Goal: Task Accomplishment & Management: Manage account settings

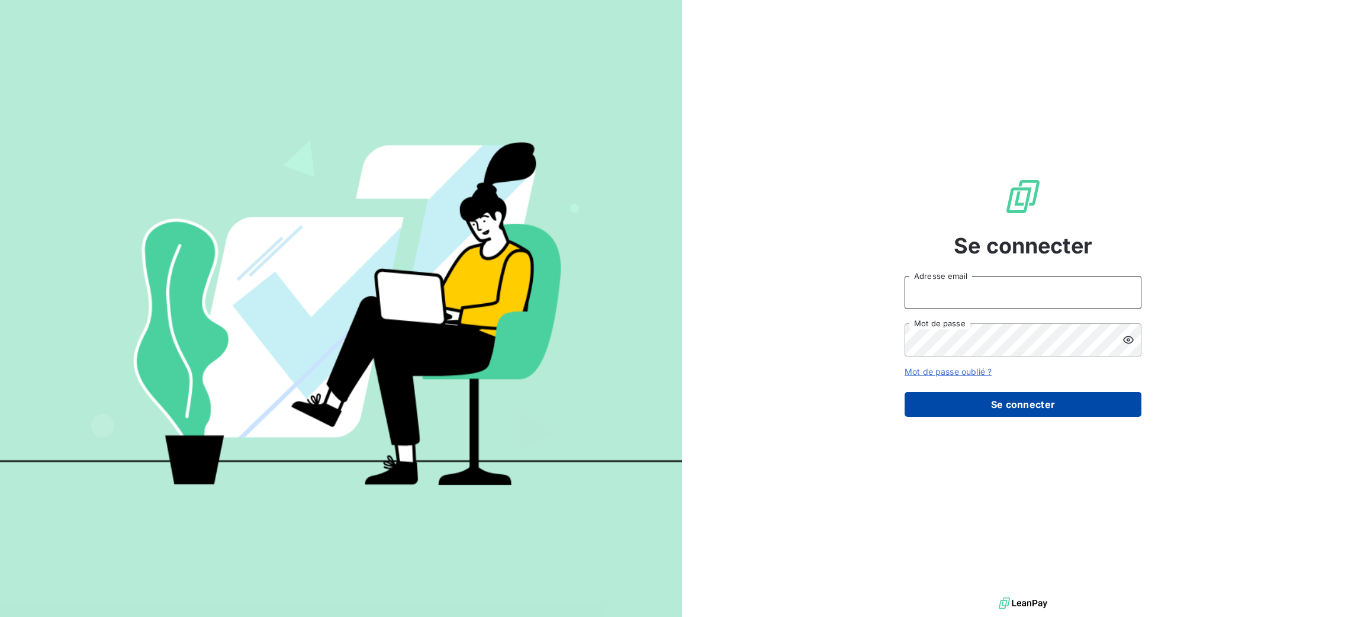
type input "[PERSON_NAME][EMAIL_ADDRESS][DOMAIN_NAME]"
click at [1021, 401] on button "Se connecter" at bounding box center [1023, 404] width 237 height 25
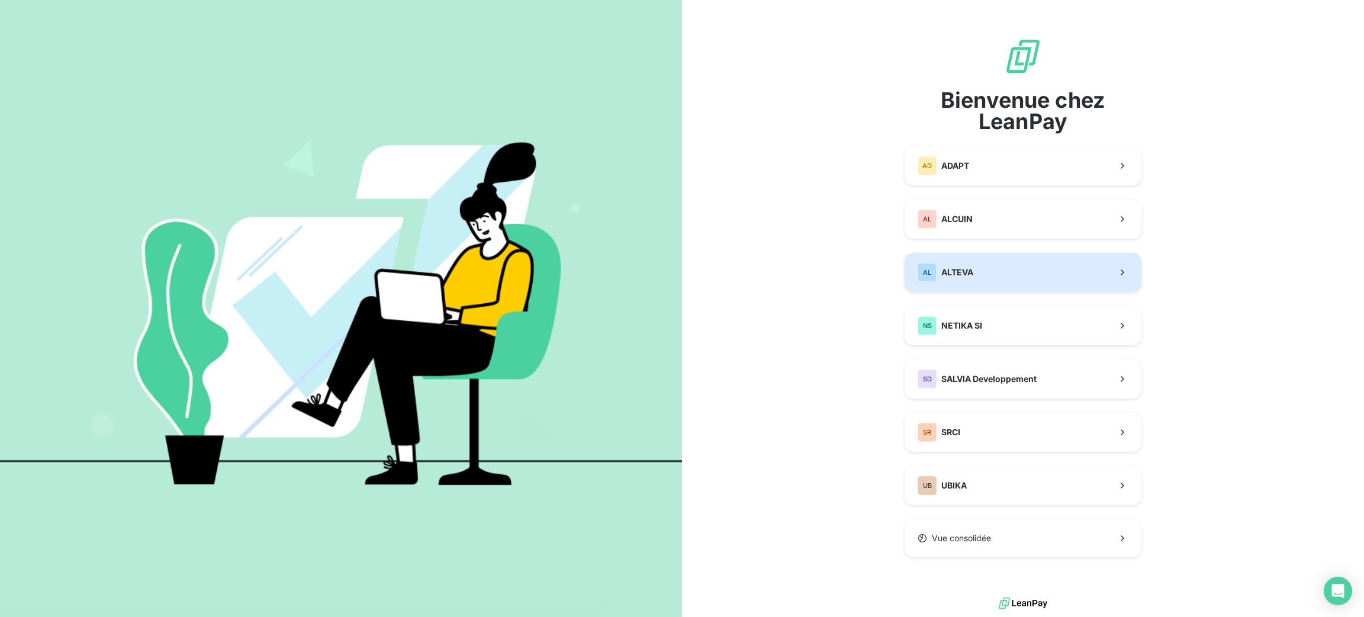
click at [1026, 277] on button "AL ALTEVA" at bounding box center [1023, 272] width 237 height 39
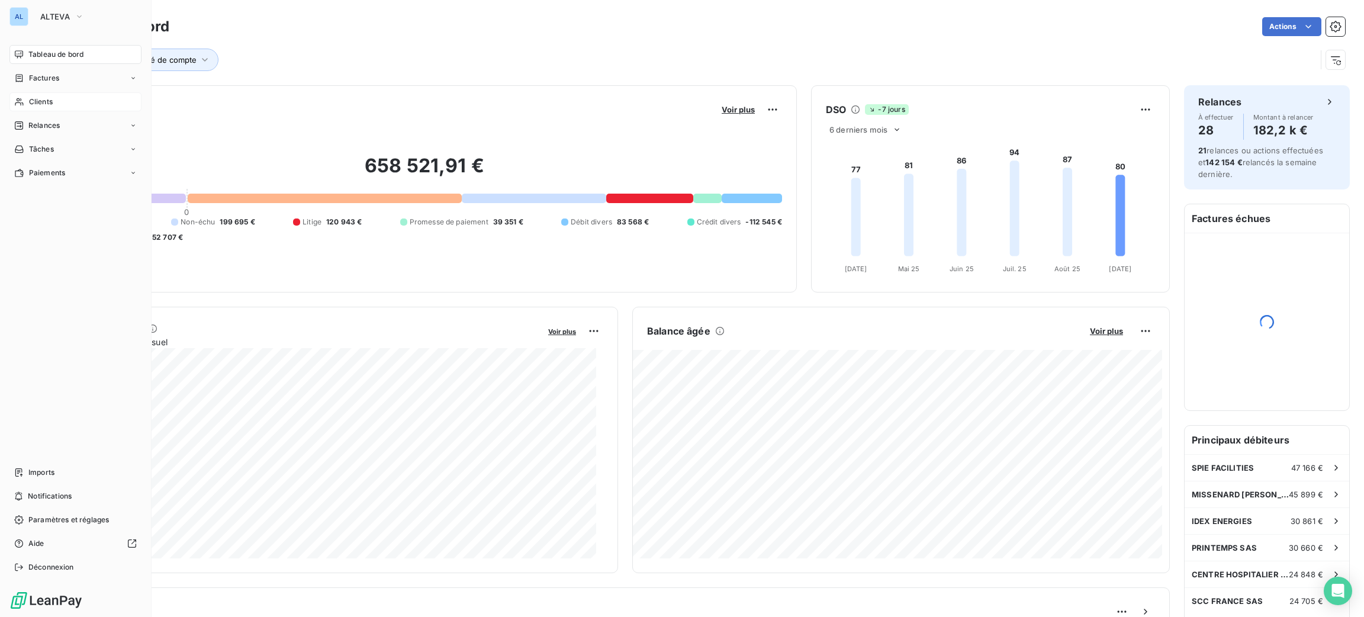
click at [35, 104] on span "Clients" at bounding box center [41, 102] width 24 height 11
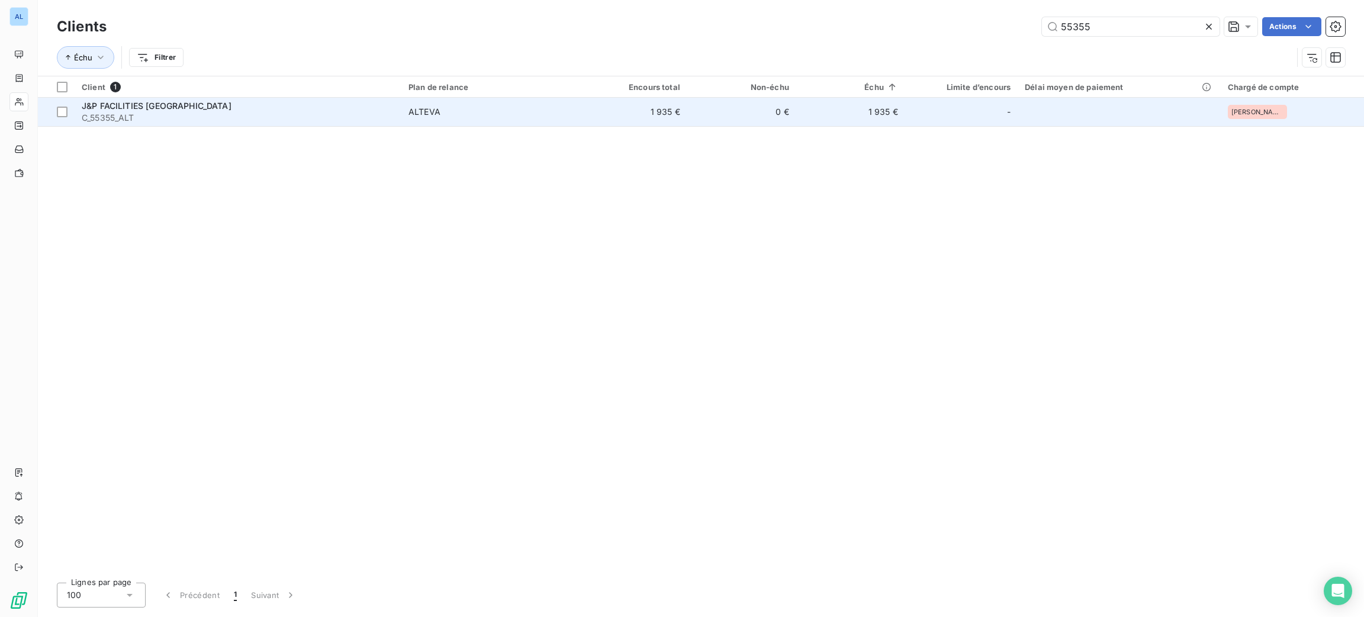
type input "55355"
click at [516, 104] on td "ALTEVA" at bounding box center [489, 112] width 177 height 28
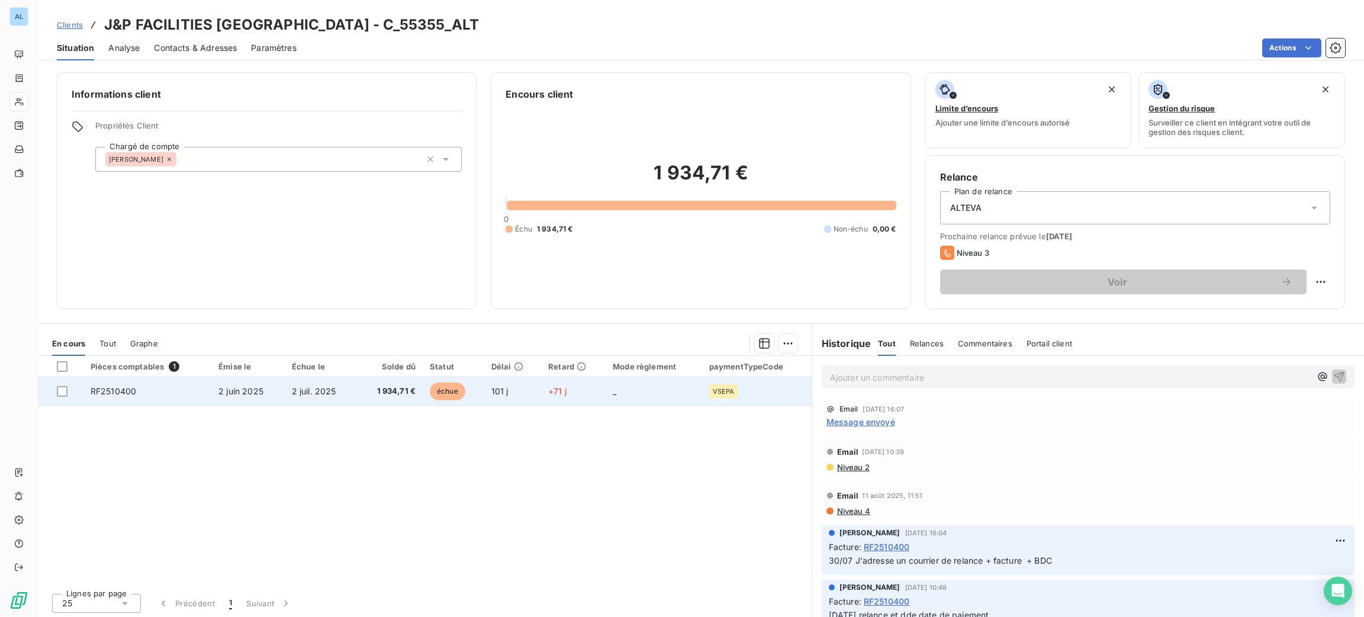
click at [521, 392] on td "101 j" at bounding box center [512, 391] width 57 height 28
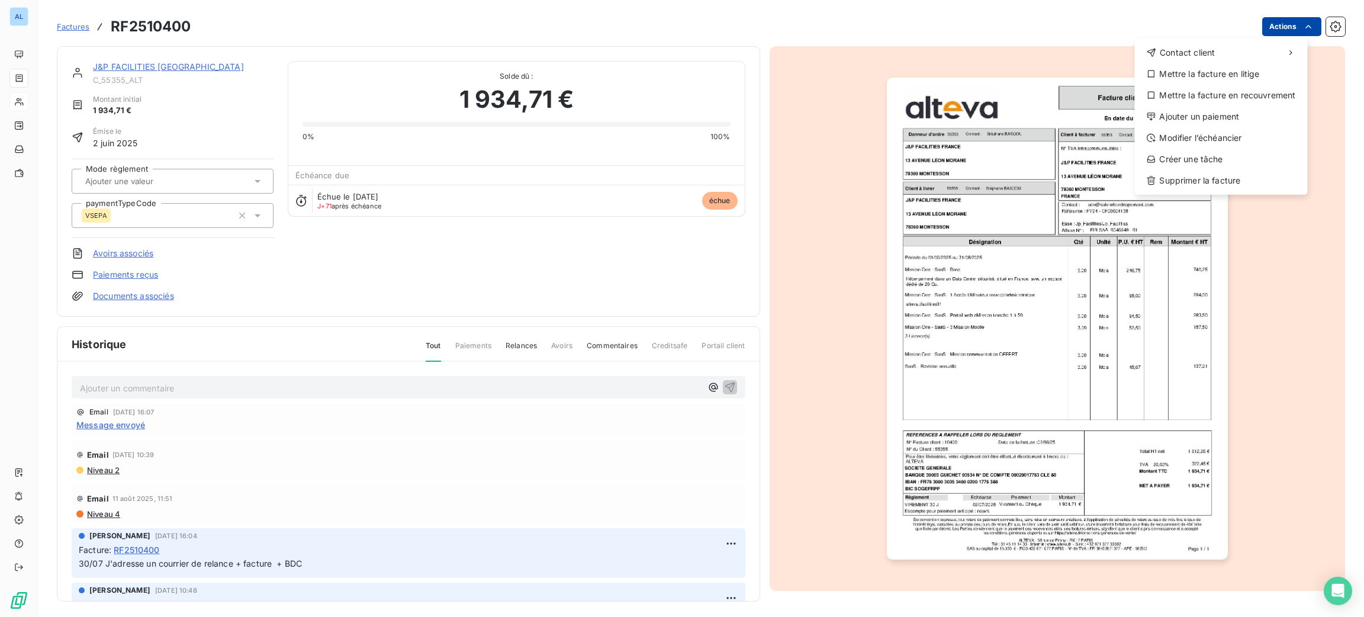
click at [1273, 28] on html "AL Factures RF2510400 Actions Contact client Mettre la facture en litige Mettre…" at bounding box center [682, 308] width 1364 height 617
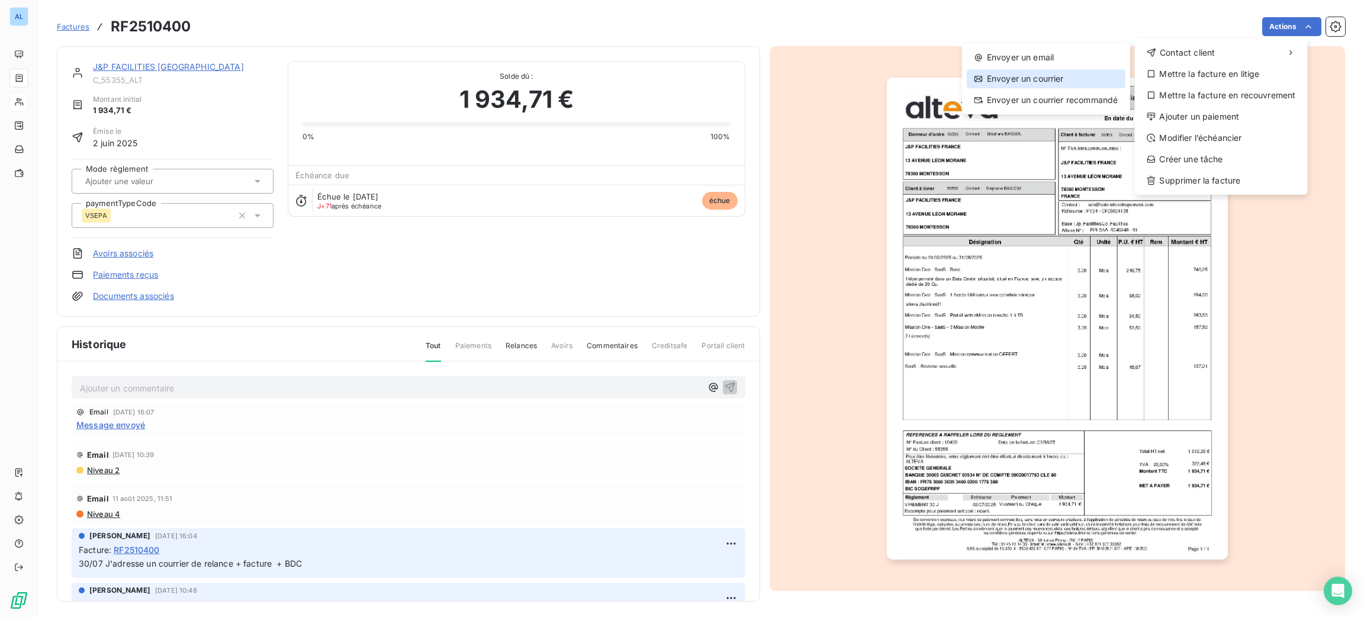
click at [1072, 80] on div "Envoyer un courrier" at bounding box center [1046, 78] width 159 height 19
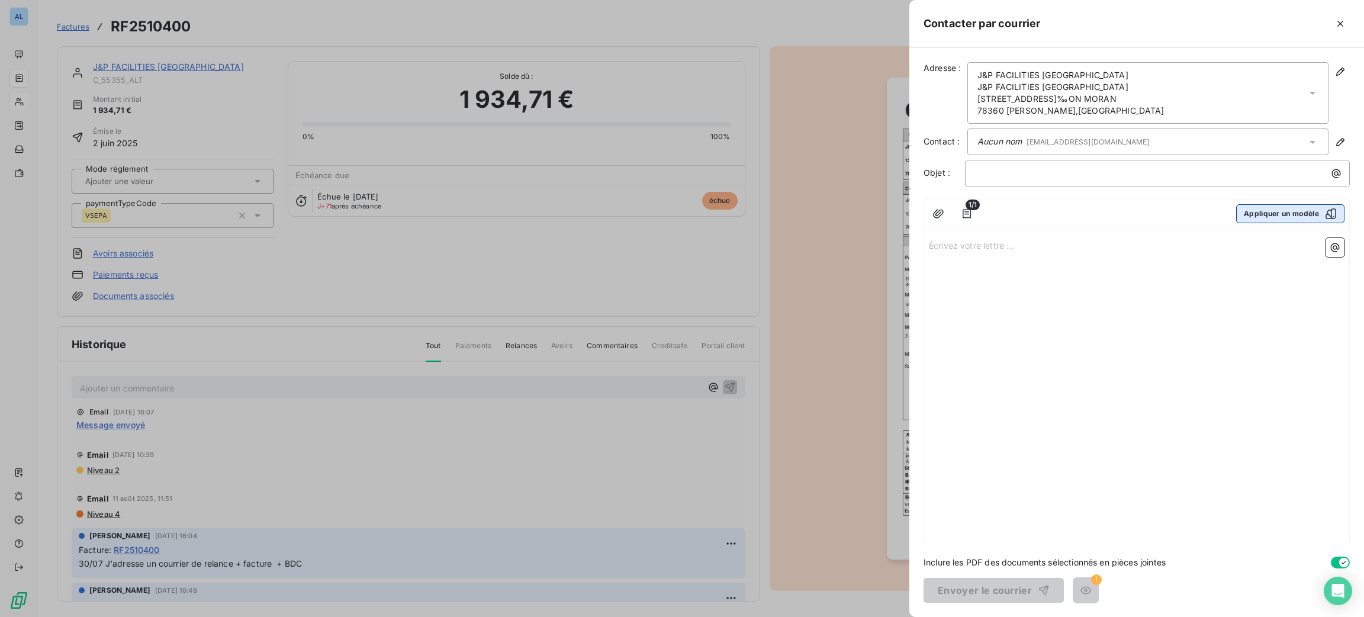
click at [1254, 216] on button "Appliquer un modèle" at bounding box center [1290, 213] width 108 height 19
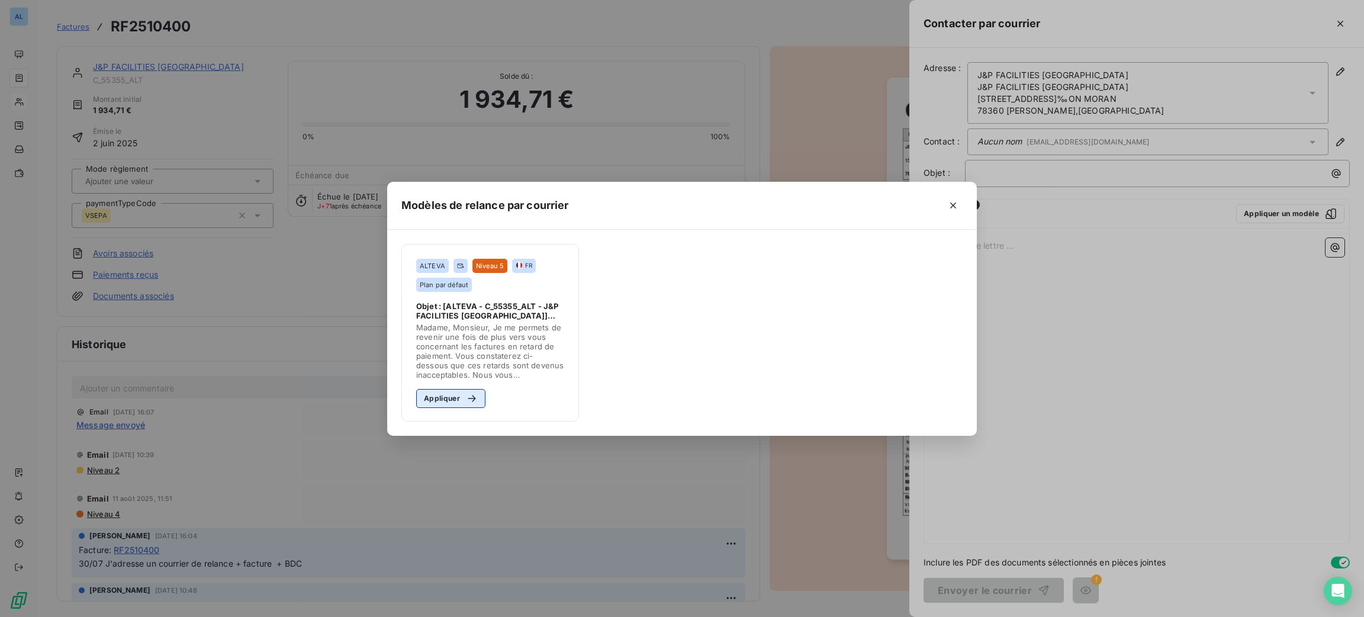
click at [436, 403] on button "Appliquer" at bounding box center [450, 398] width 69 height 19
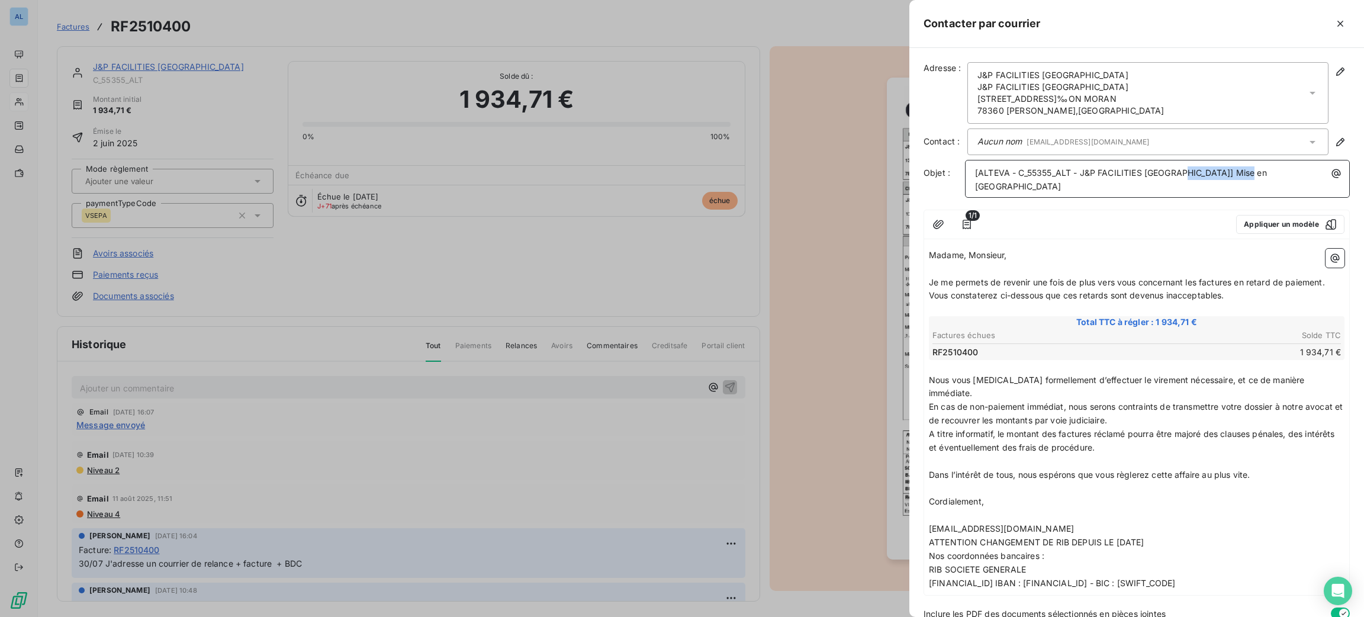
drag, startPoint x: 1276, startPoint y: 177, endPoint x: 1186, endPoint y: 171, distance: 90.2
click at [1186, 171] on p "[ALTEVA - C_55355_ALT - J&P FACILITIES FRANCE] Mise en Demeure" at bounding box center [1160, 179] width 371 height 27
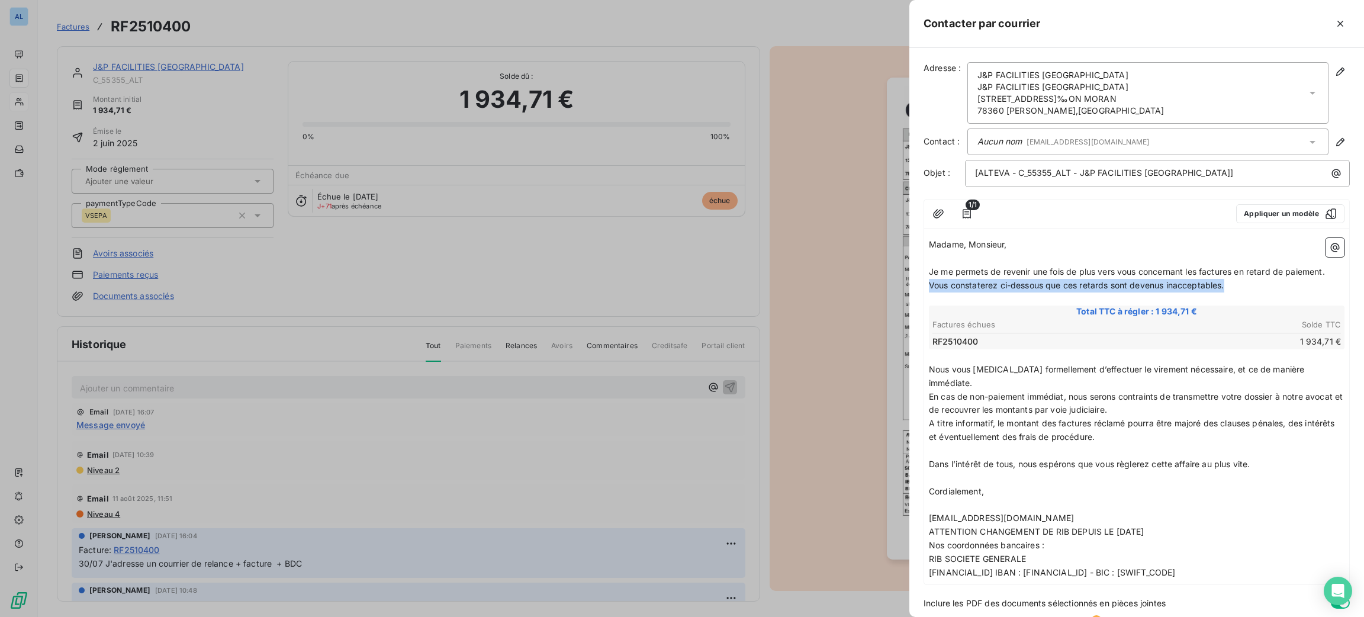
drag, startPoint x: 1232, startPoint y: 290, endPoint x: 918, endPoint y: 285, distance: 314.5
click at [918, 285] on div "Adresse : J&P FACILITIES FRANCE J&P FACILITIES FRANCE 13 AVENUE LÃ‰ON MORAN 783…" at bounding box center [1137, 332] width 455 height 569
click at [1199, 274] on span "Je me permets de revenir une fois de plus vers vous concernant les factures en …" at bounding box center [1127, 271] width 396 height 10
click at [1229, 271] on span "Je me permets de revenir une fois de plus vers vous concernant la factures en r…" at bounding box center [1125, 271] width 392 height 10
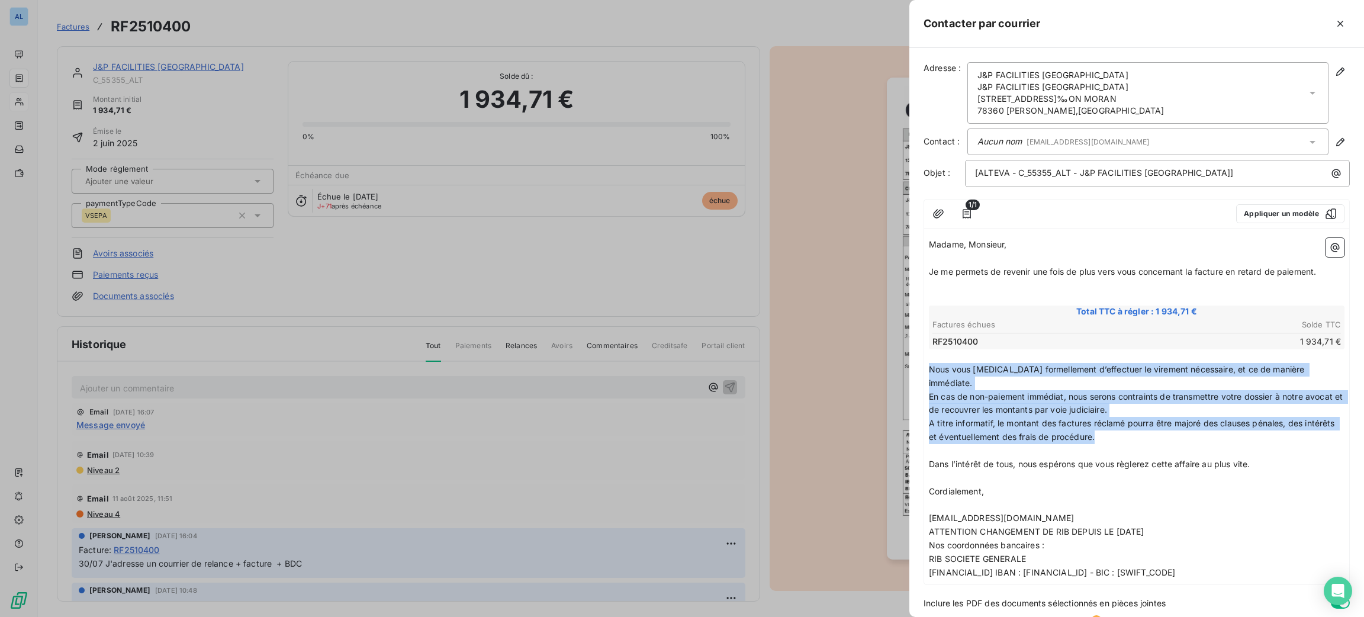
drag, startPoint x: 1147, startPoint y: 425, endPoint x: 925, endPoint y: 369, distance: 228.8
click at [925, 369] on div "Madame, Monsieur, ﻿ Je me permets de revenir une fois de plus vers vous concern…" at bounding box center [1136, 408] width 425 height 351
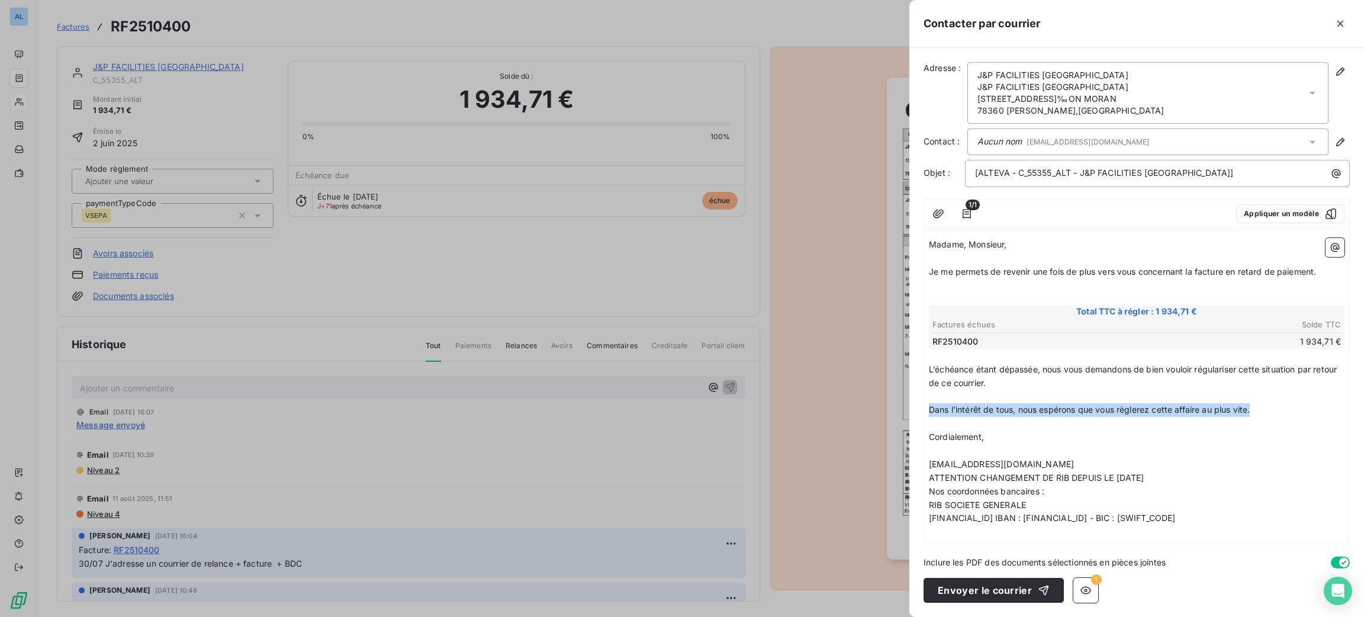
drag, startPoint x: 1259, startPoint y: 411, endPoint x: 908, endPoint y: 404, distance: 350.6
click at [908, 616] on div "Contacter par courrier Adresse : J&P FACILITIES FRANCE J&P FACILITIES FRANCE 13…" at bounding box center [682, 617] width 1364 height 0
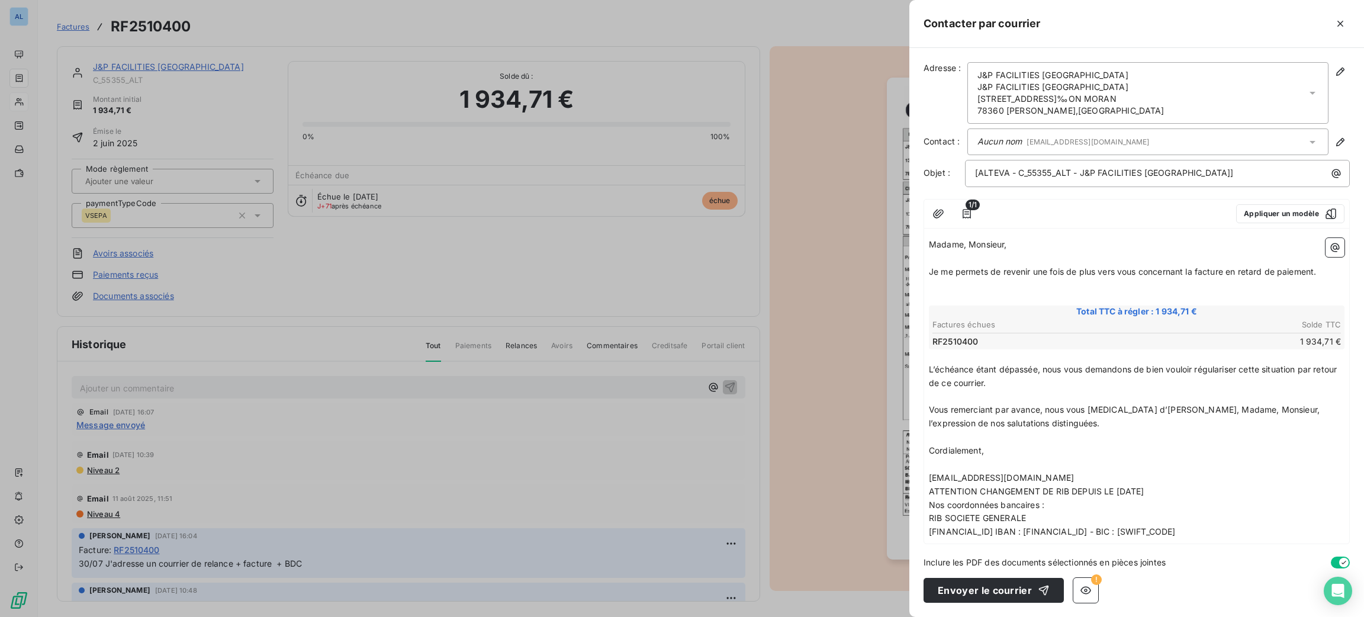
click at [1101, 471] on p "recouvrement@salviadeveloppement.com" at bounding box center [1137, 478] width 416 height 14
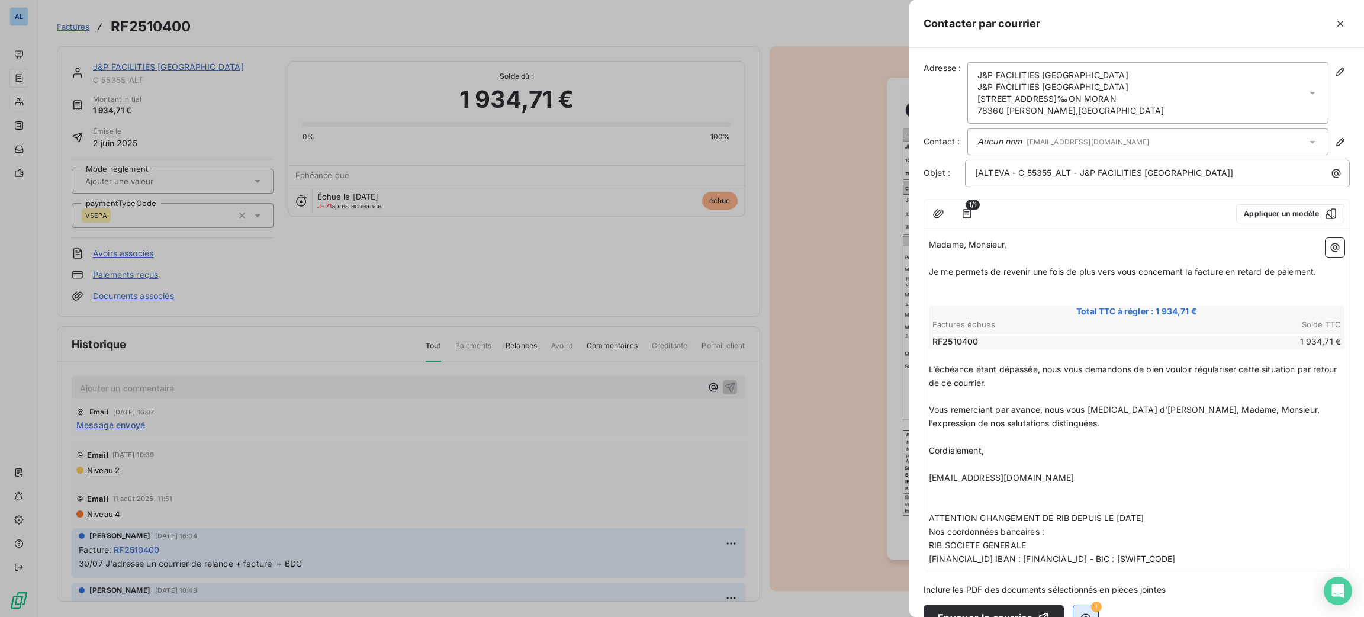
click at [1082, 614] on icon "button" at bounding box center [1086, 618] width 12 height 12
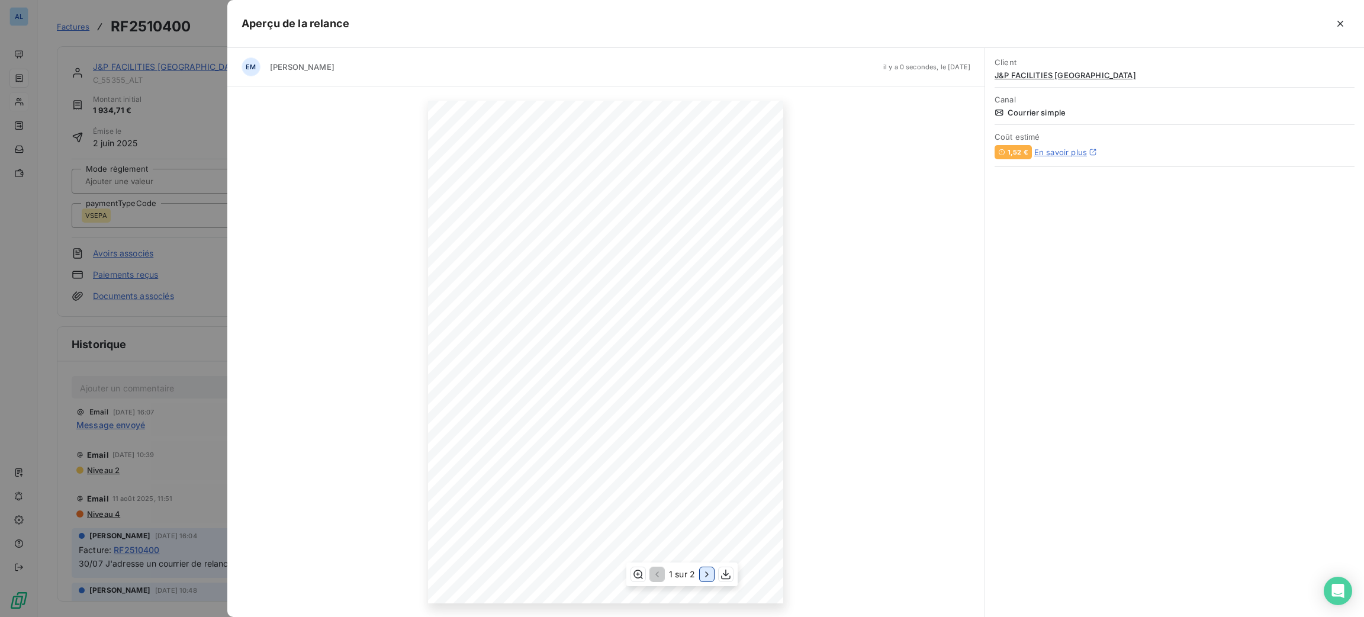
click at [709, 574] on icon "button" at bounding box center [707, 574] width 12 height 12
click at [658, 577] on icon "button" at bounding box center [656, 574] width 12 height 12
click at [727, 575] on icon "button" at bounding box center [726, 574] width 12 height 12
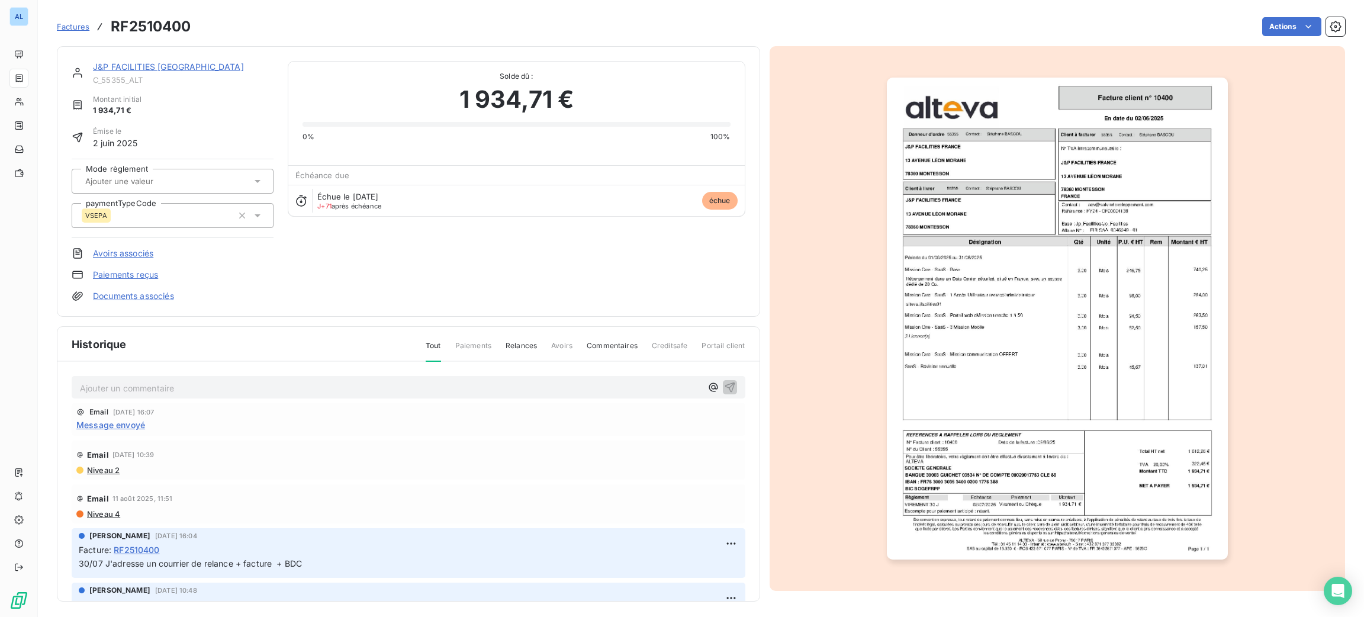
click at [388, 387] on p "Ajouter un commentaire ﻿" at bounding box center [391, 388] width 622 height 15
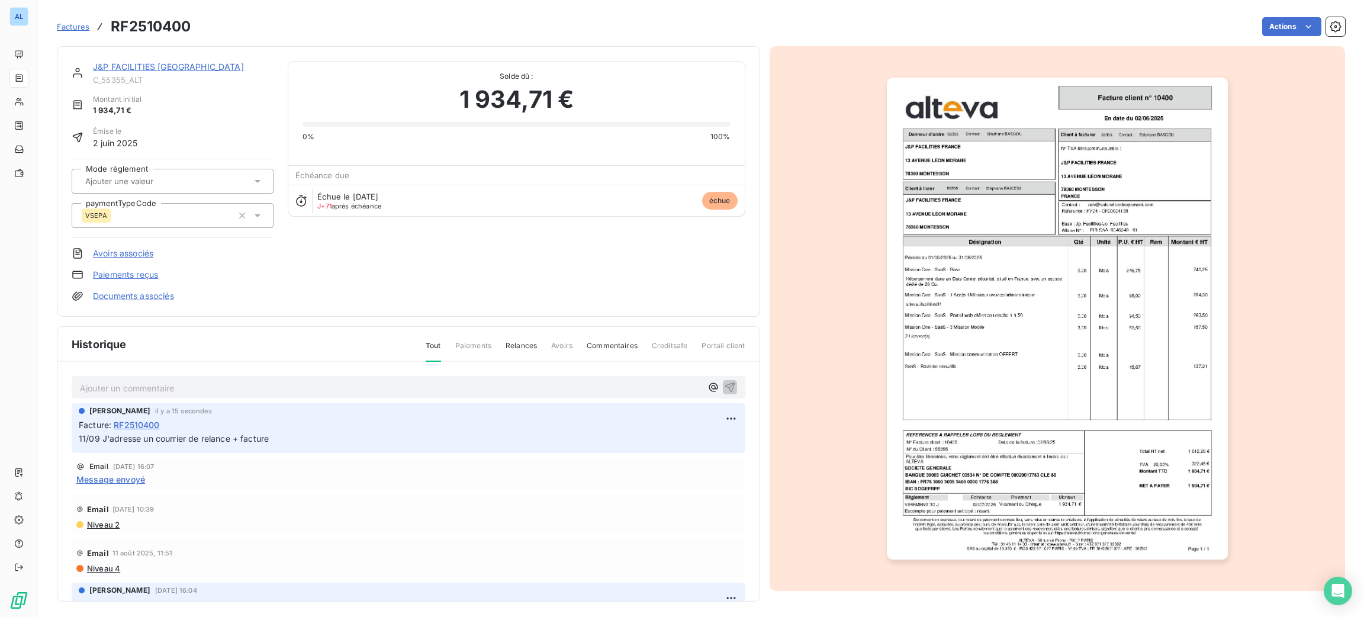
click at [129, 291] on link "Documents associés" at bounding box center [133, 296] width 81 height 12
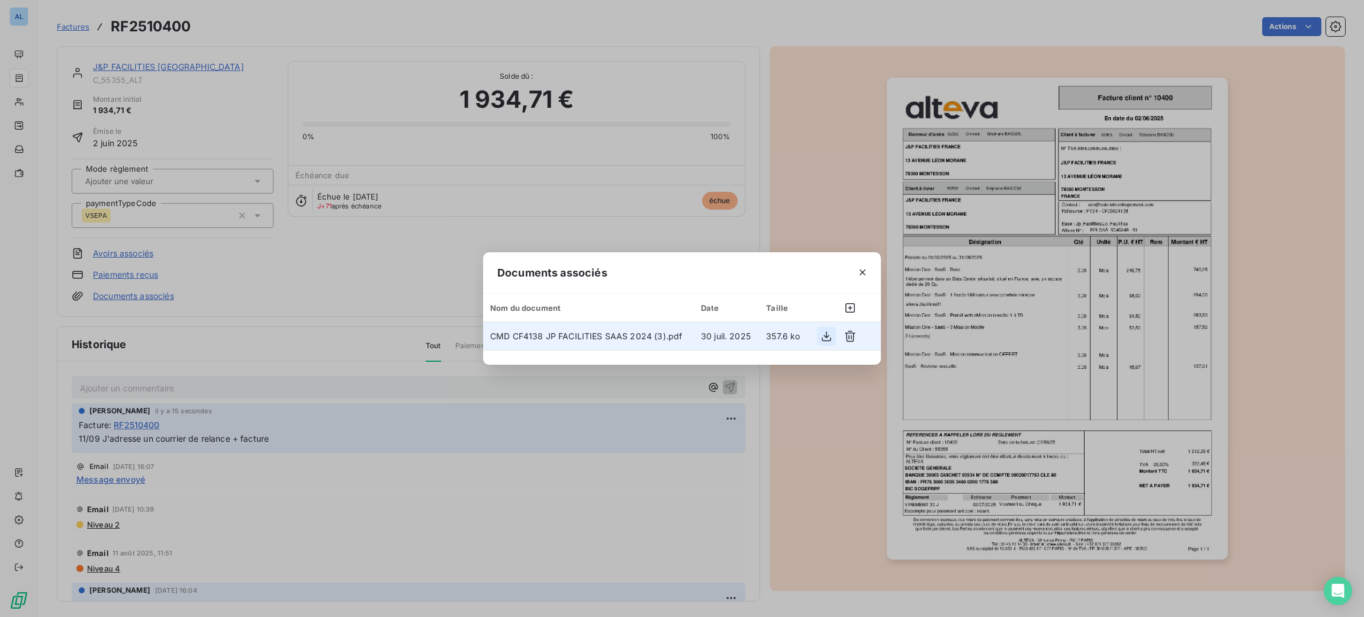
click at [828, 337] on icon "button" at bounding box center [827, 336] width 12 height 12
click at [860, 266] on icon "button" at bounding box center [863, 272] width 12 height 12
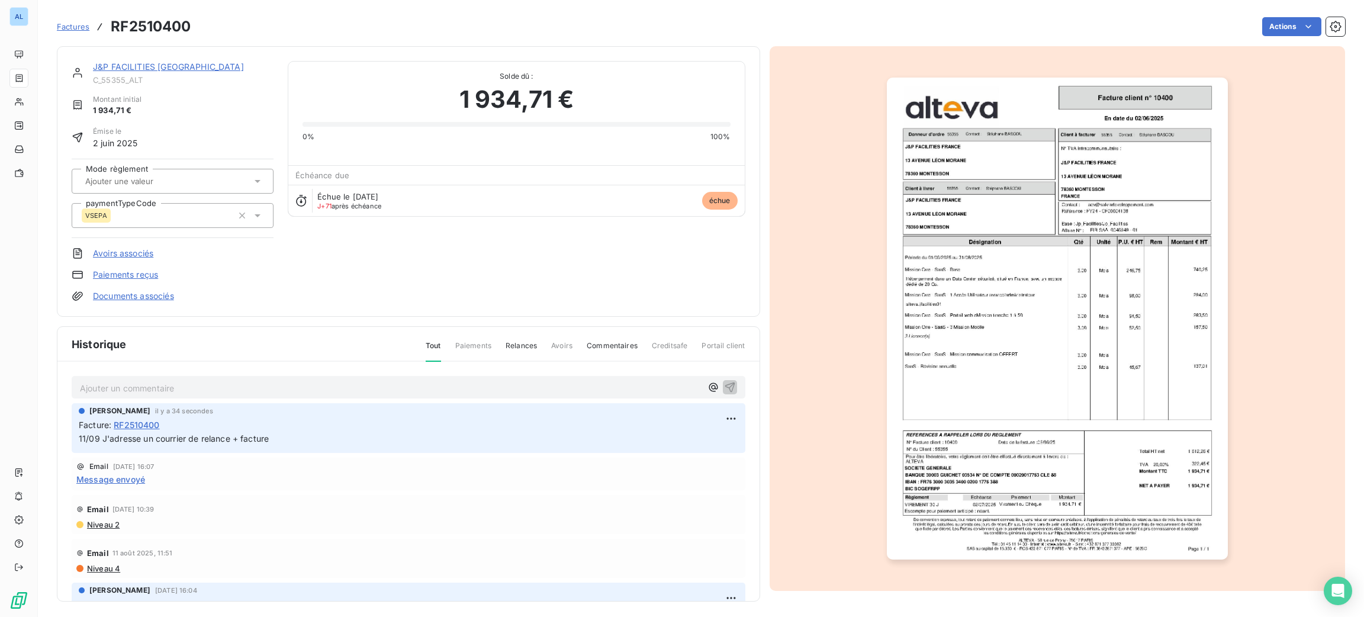
click at [1031, 202] on img "button" at bounding box center [1057, 319] width 341 height 482
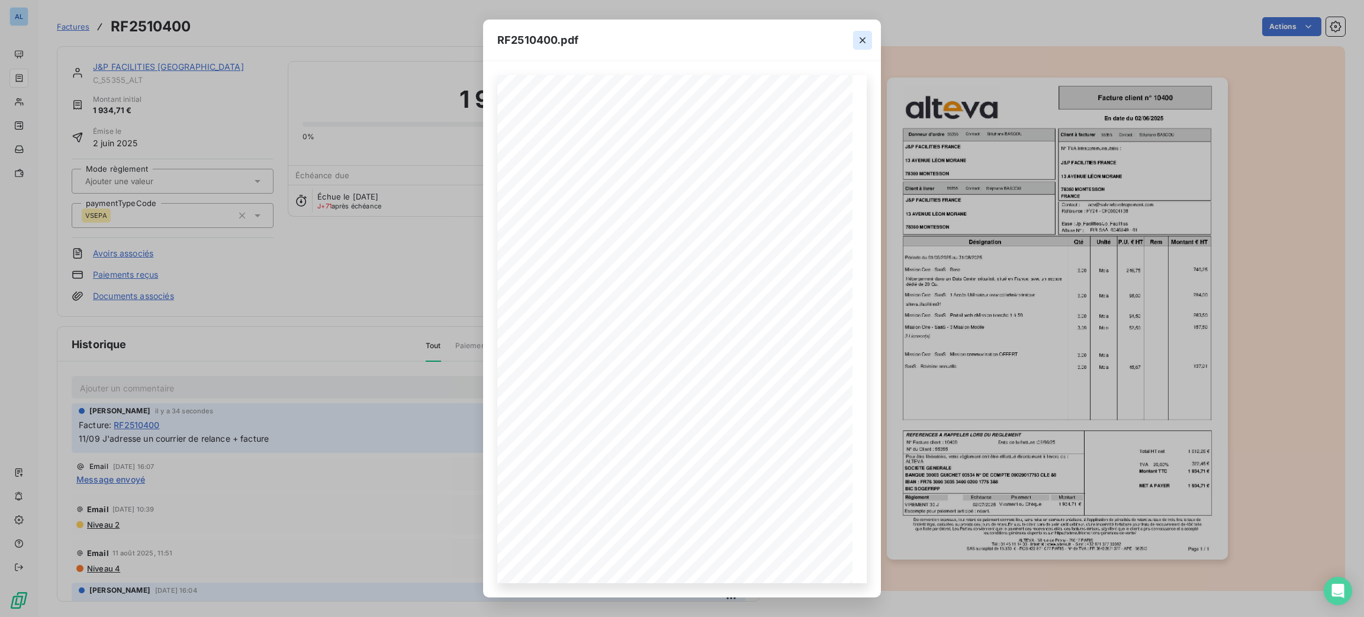
click at [861, 40] on icon "button" at bounding box center [863, 40] width 12 height 12
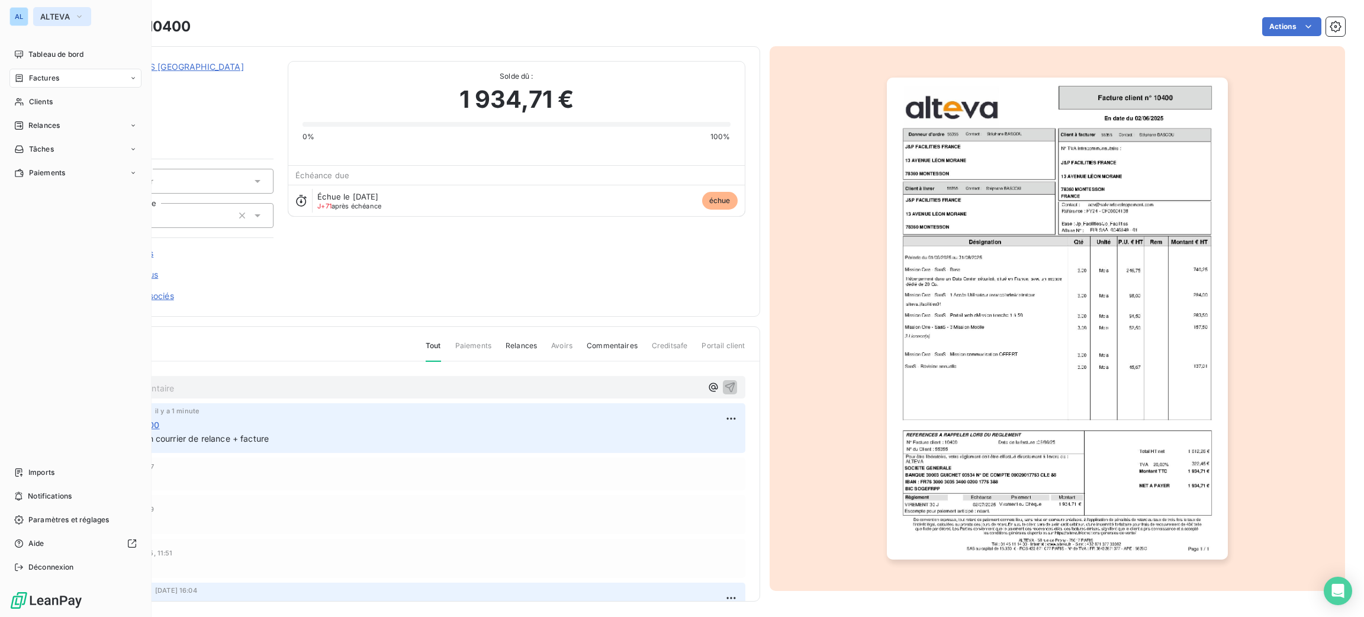
click at [47, 14] on span "ALTEVA" at bounding box center [55, 16] width 30 height 9
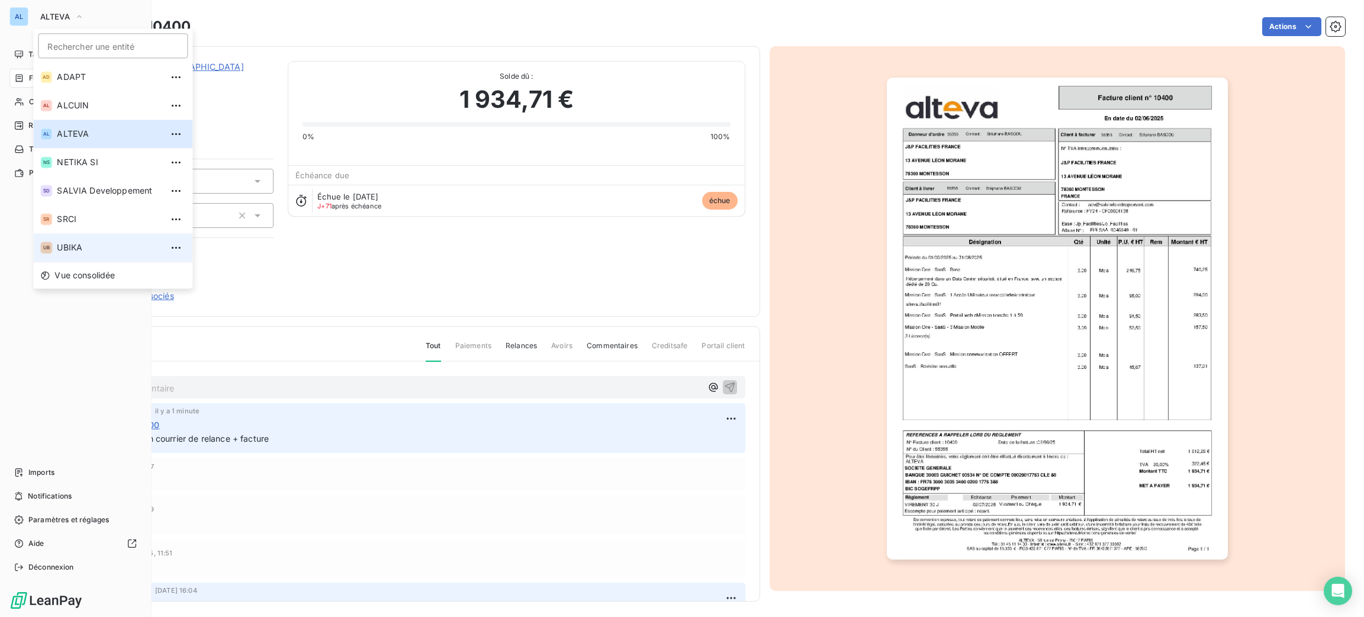
click at [113, 237] on li "UB UBIKA" at bounding box center [112, 247] width 159 height 28
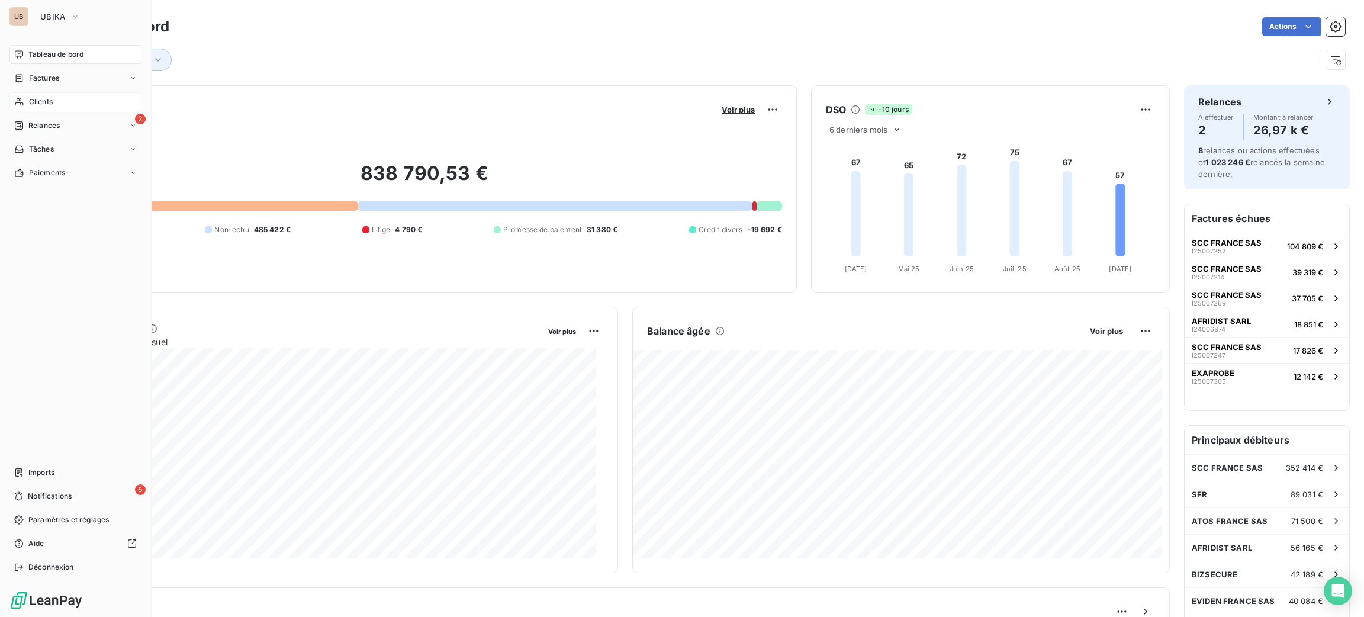
click at [93, 105] on div "Clients" at bounding box center [75, 101] width 132 height 19
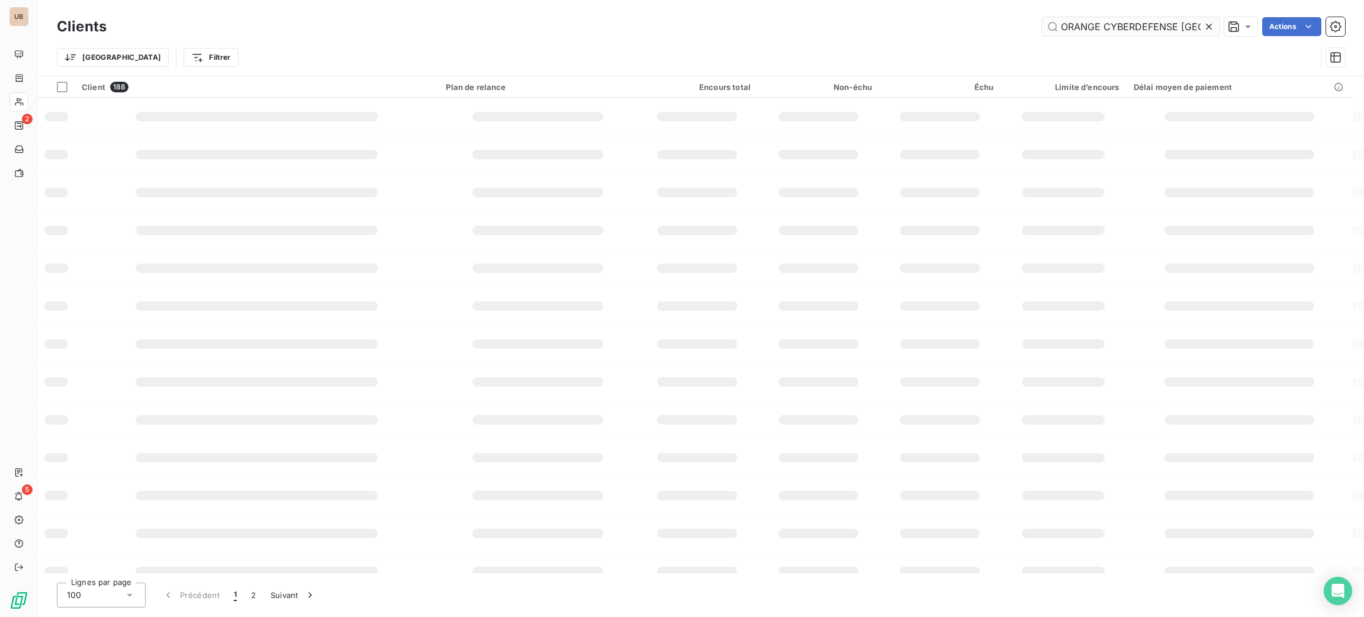
scroll to position [0, 20]
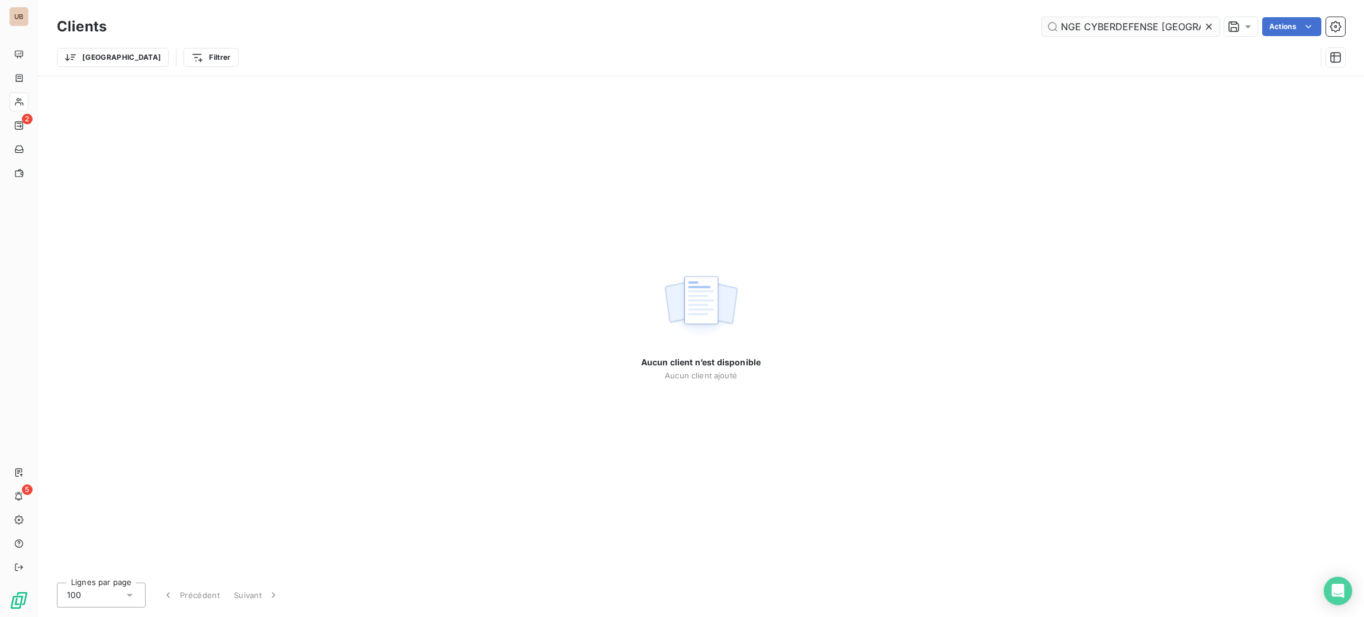
drag, startPoint x: 1198, startPoint y: 24, endPoint x: 1079, endPoint y: 20, distance: 118.5
click at [1079, 20] on input "ORANGE CYBERDEFENSE FRANCE" at bounding box center [1131, 26] width 178 height 19
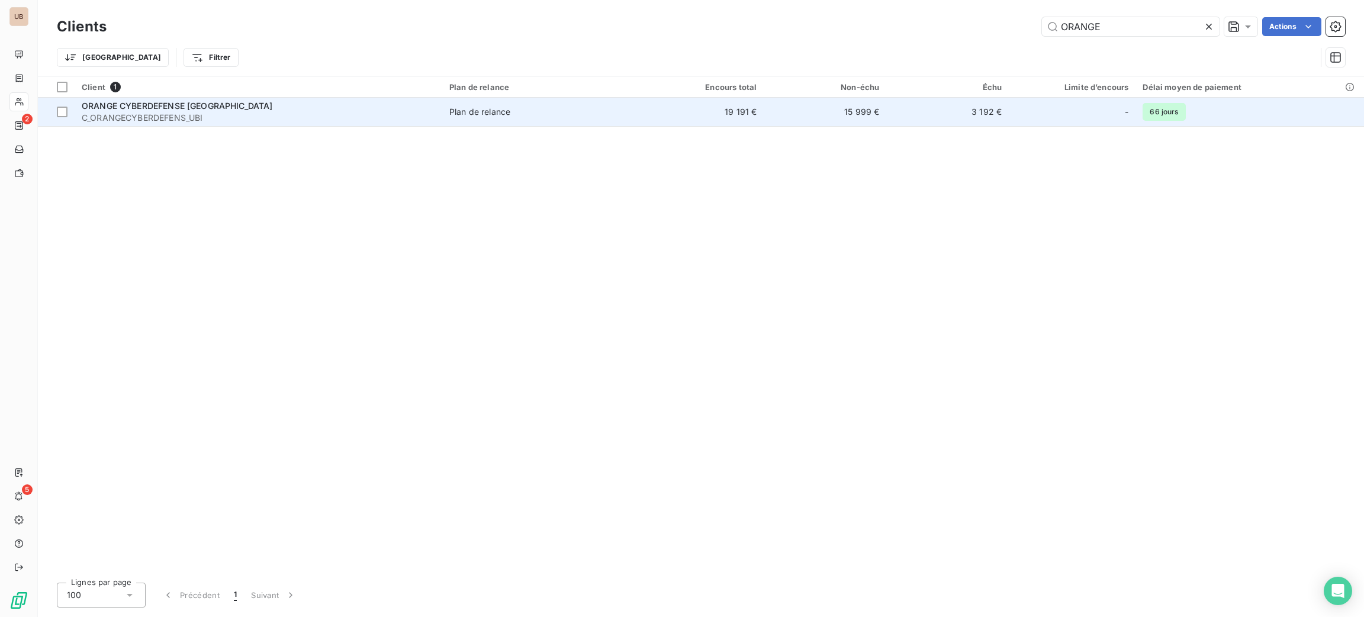
type input "ORANGE"
click at [663, 117] on td "19 191 €" at bounding box center [702, 112] width 123 height 28
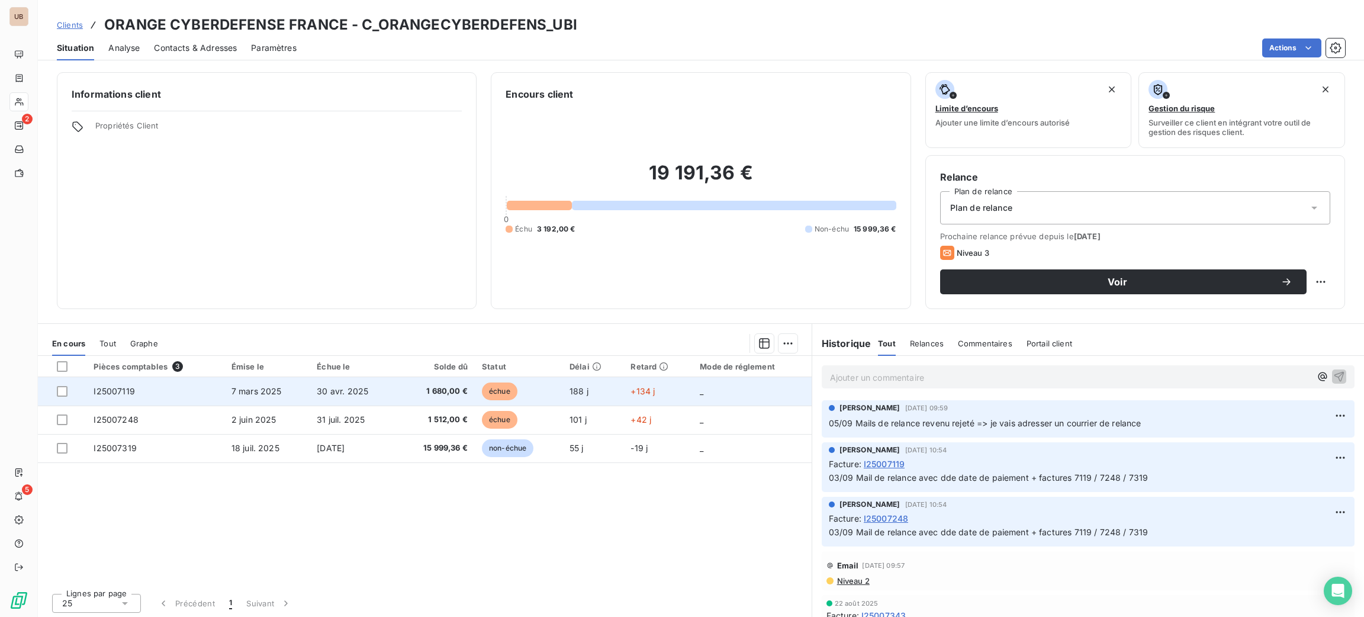
click at [411, 387] on span "1 680,00 €" at bounding box center [435, 391] width 63 height 12
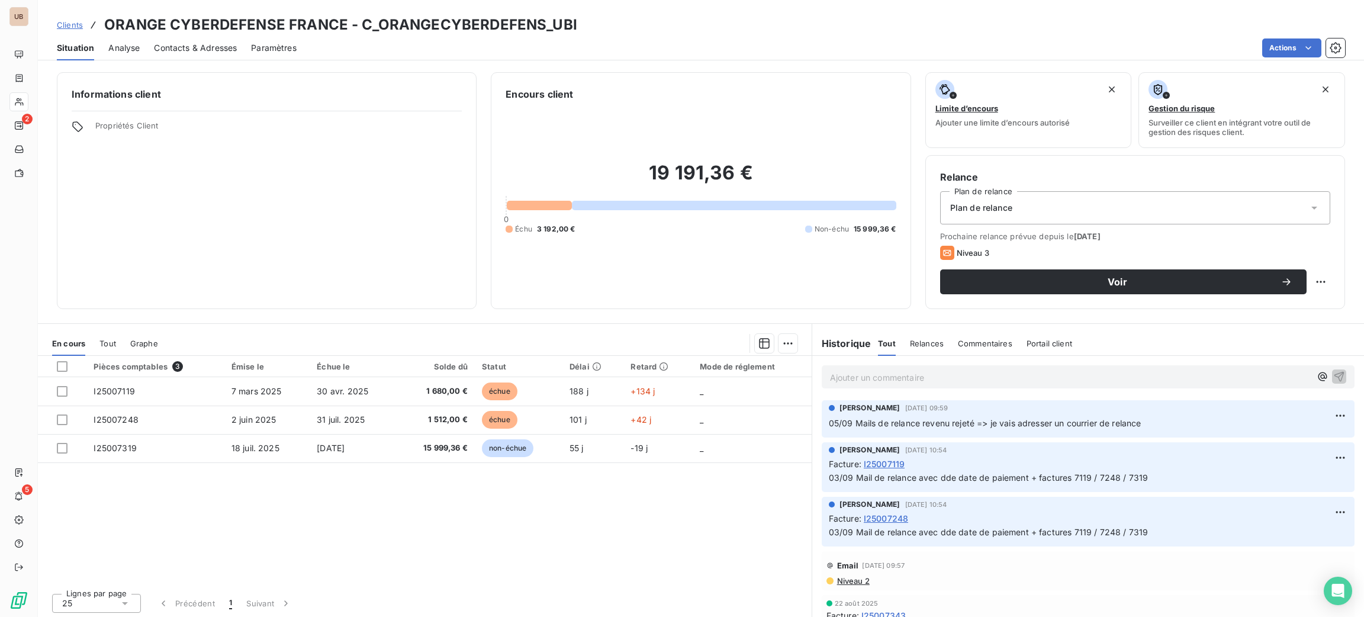
click at [211, 49] on span "Contacts & Adresses" at bounding box center [195, 48] width 83 height 12
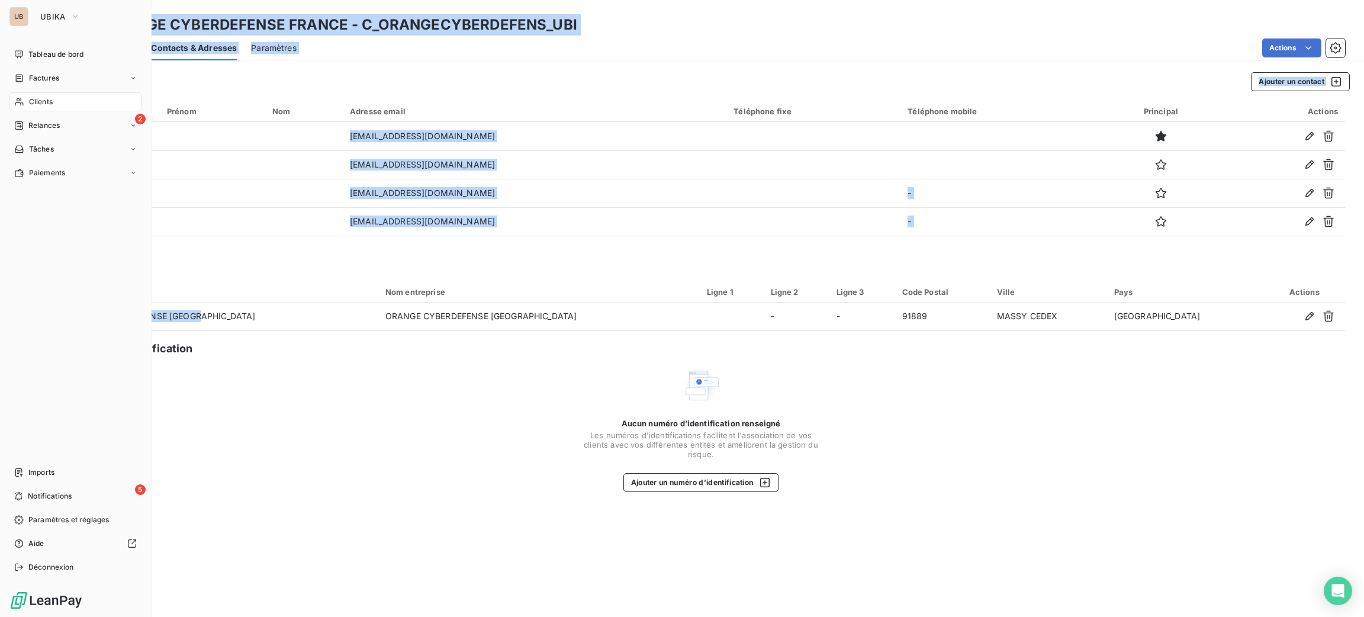
drag, startPoint x: 221, startPoint y: 316, endPoint x: 49, endPoint y: 316, distance: 171.7
click at [50, 316] on div "UB UBIKA Tableau de bord Factures Clients 2 Relances Tâches Paiements Imports 5…" at bounding box center [682, 308] width 1364 height 617
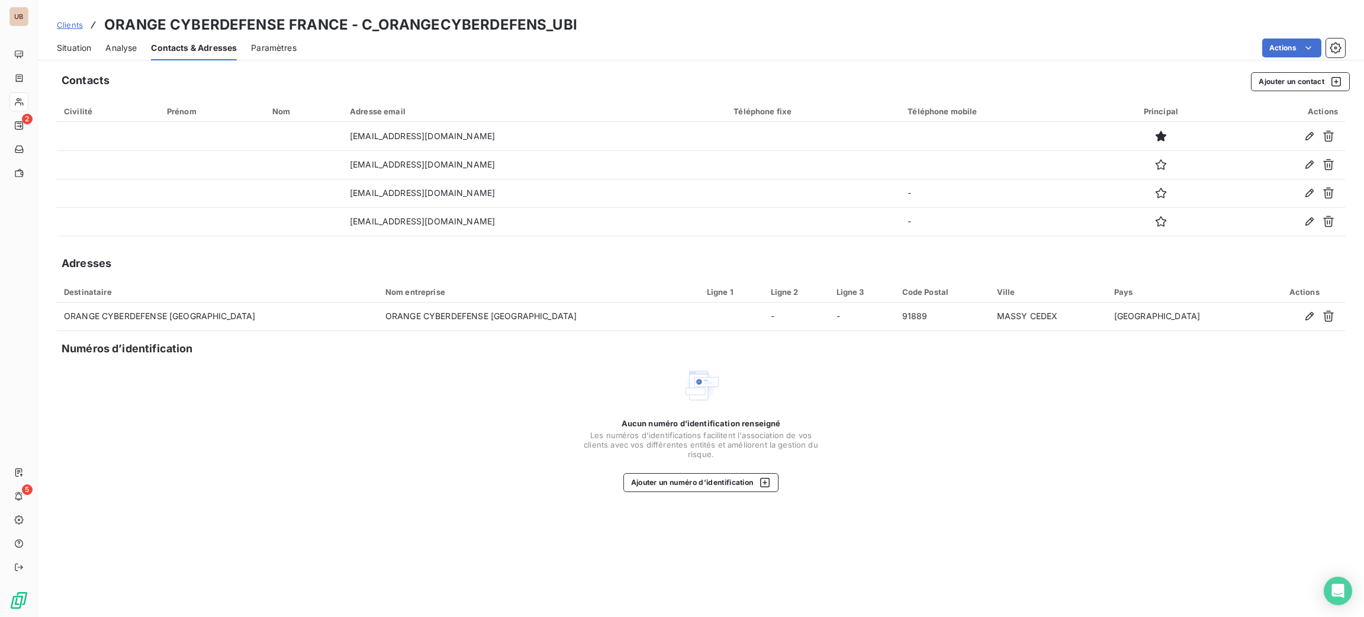
click at [422, 437] on div "Aucun numéro d’identification renseigné Les numéros d'identifications faciliten…" at bounding box center [701, 430] width 1289 height 126
click at [73, 45] on span "Situation" at bounding box center [74, 48] width 34 height 12
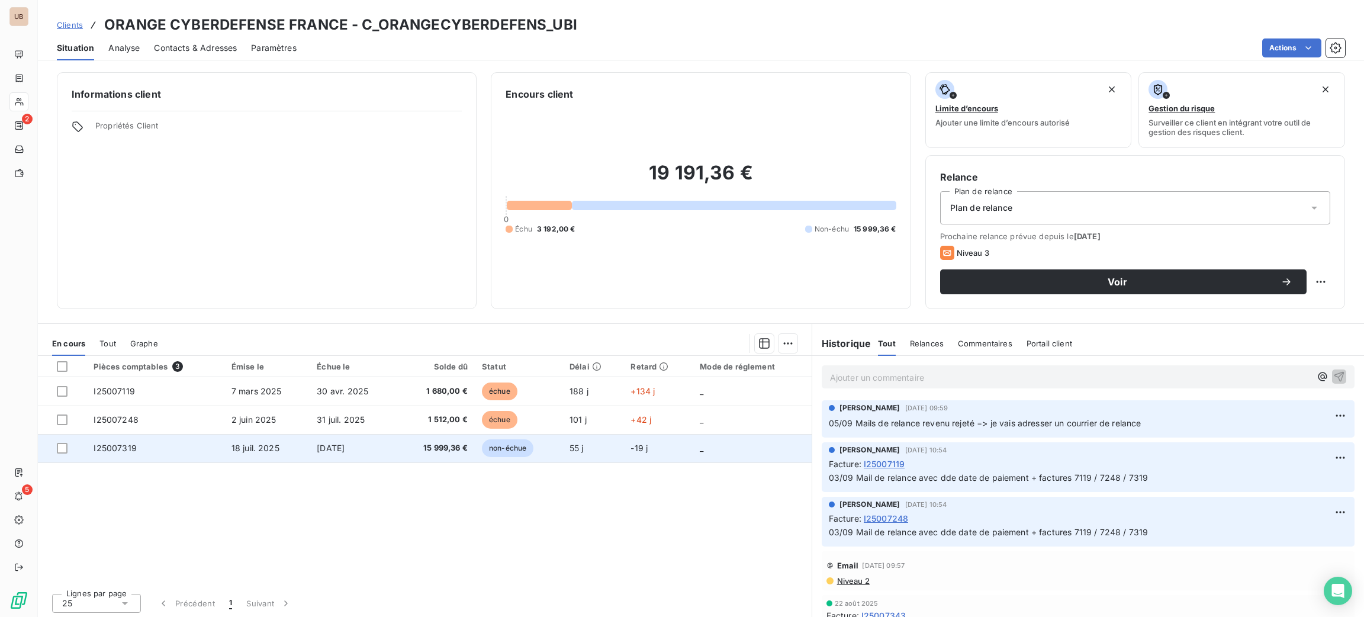
click at [378, 457] on td "30 sept. 2025" at bounding box center [353, 448] width 87 height 28
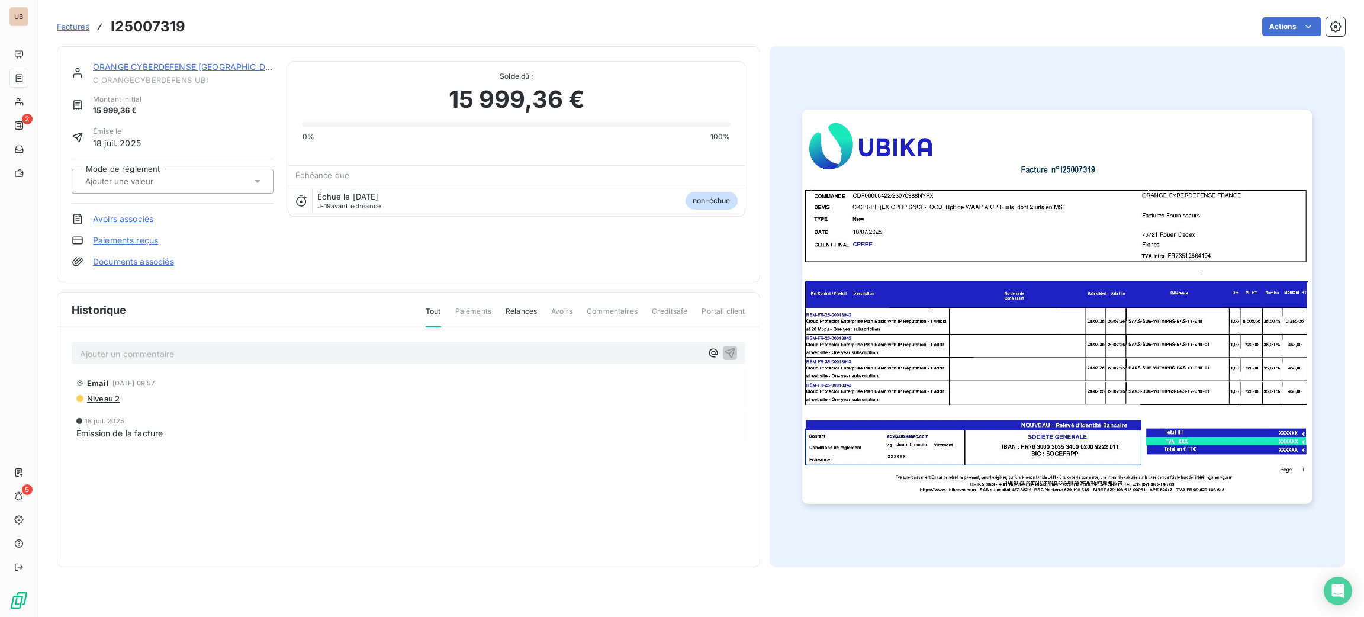
click at [940, 333] on img "button" at bounding box center [1057, 307] width 510 height 394
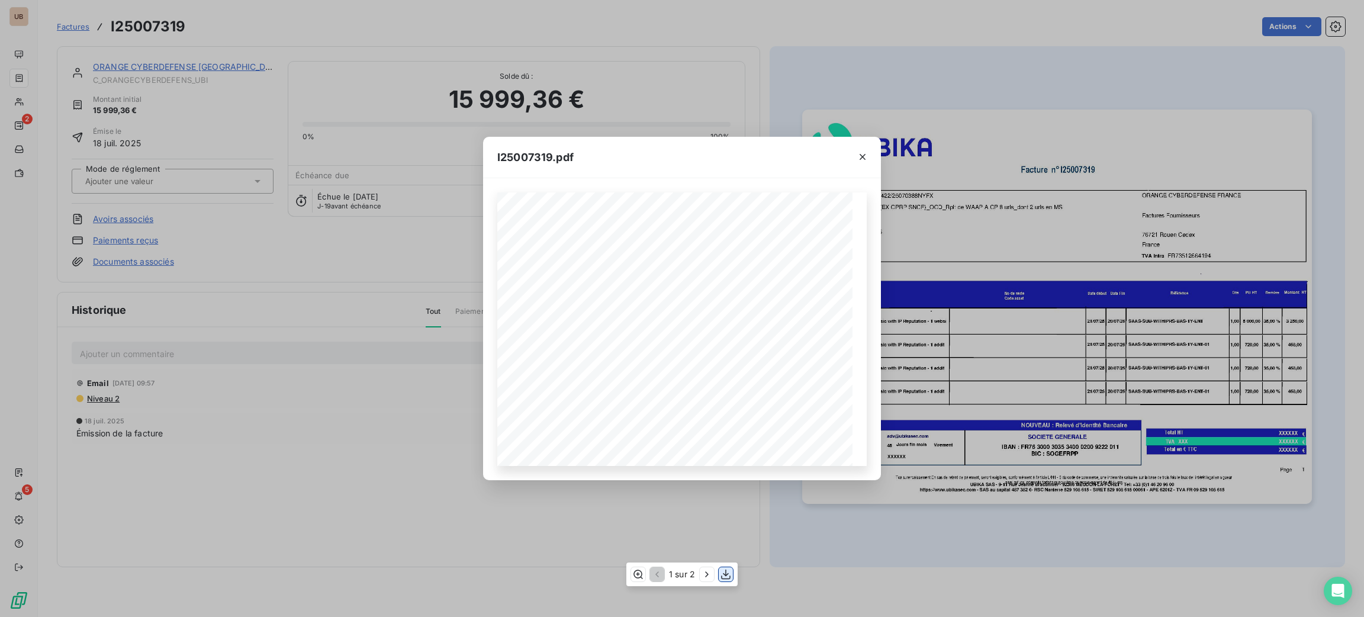
click at [724, 580] on icon "button" at bounding box center [726, 574] width 12 height 12
click at [862, 156] on icon "button" at bounding box center [863, 157] width 12 height 12
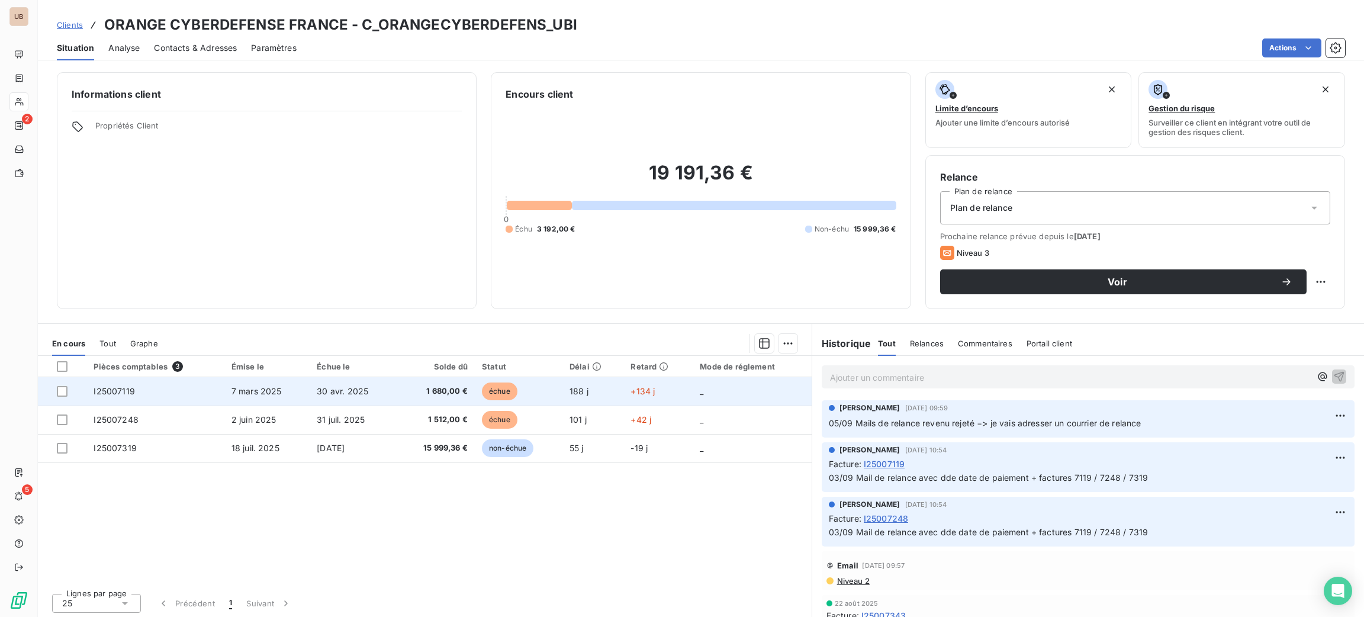
click at [224, 397] on td "7 mars 2025" at bounding box center [267, 391] width 86 height 28
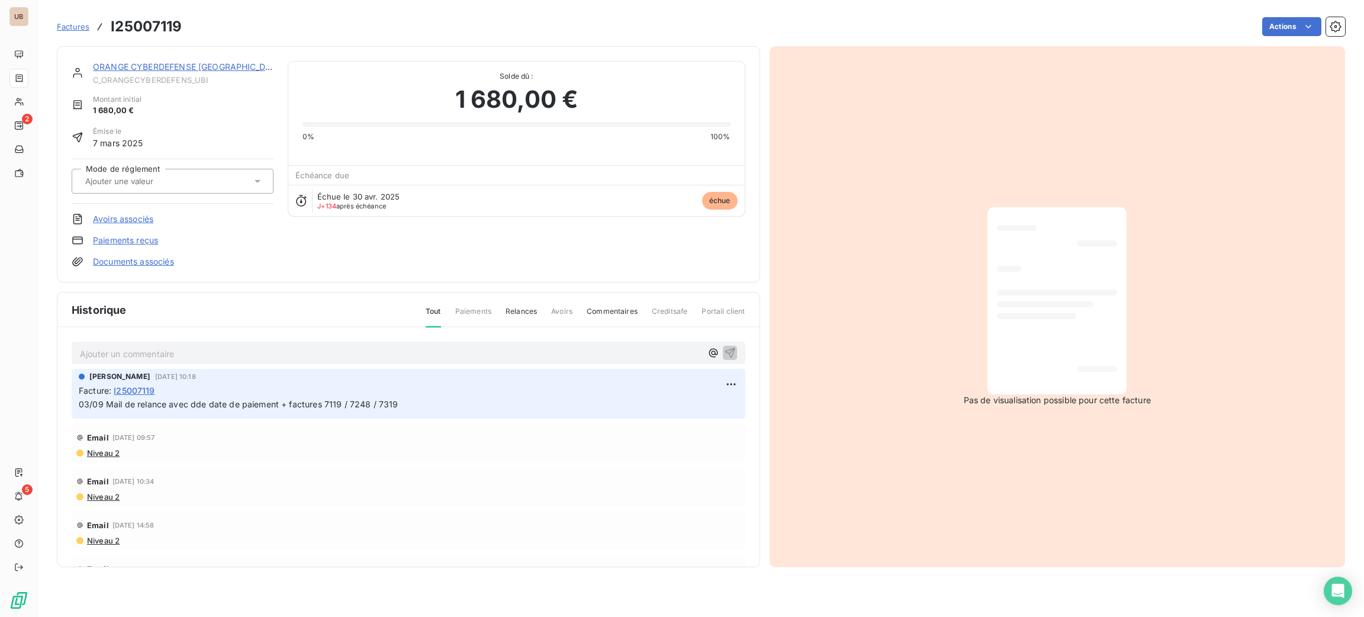
click at [230, 351] on p "Ajouter un commentaire ﻿" at bounding box center [391, 353] width 622 height 15
drag, startPoint x: 277, startPoint y: 356, endPoint x: 63, endPoint y: 347, distance: 213.4
click at [63, 347] on div "11/09 J'adresse courrier de relance + facture Emilie BARTHELEMY 3 sept. 2025, 1…" at bounding box center [408, 464] width 702 height 274
copy span "11/09 J'adresse courrier de relance + facture"
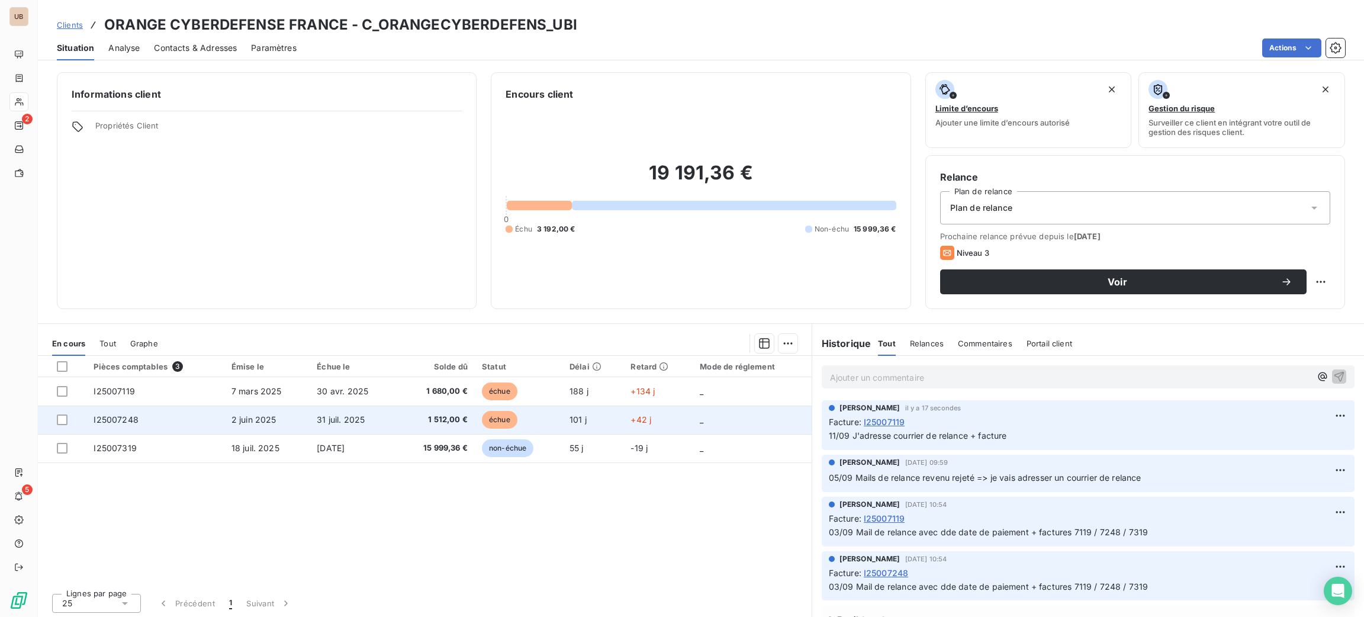
click at [333, 430] on td "31 juil. 2025" at bounding box center [353, 420] width 87 height 28
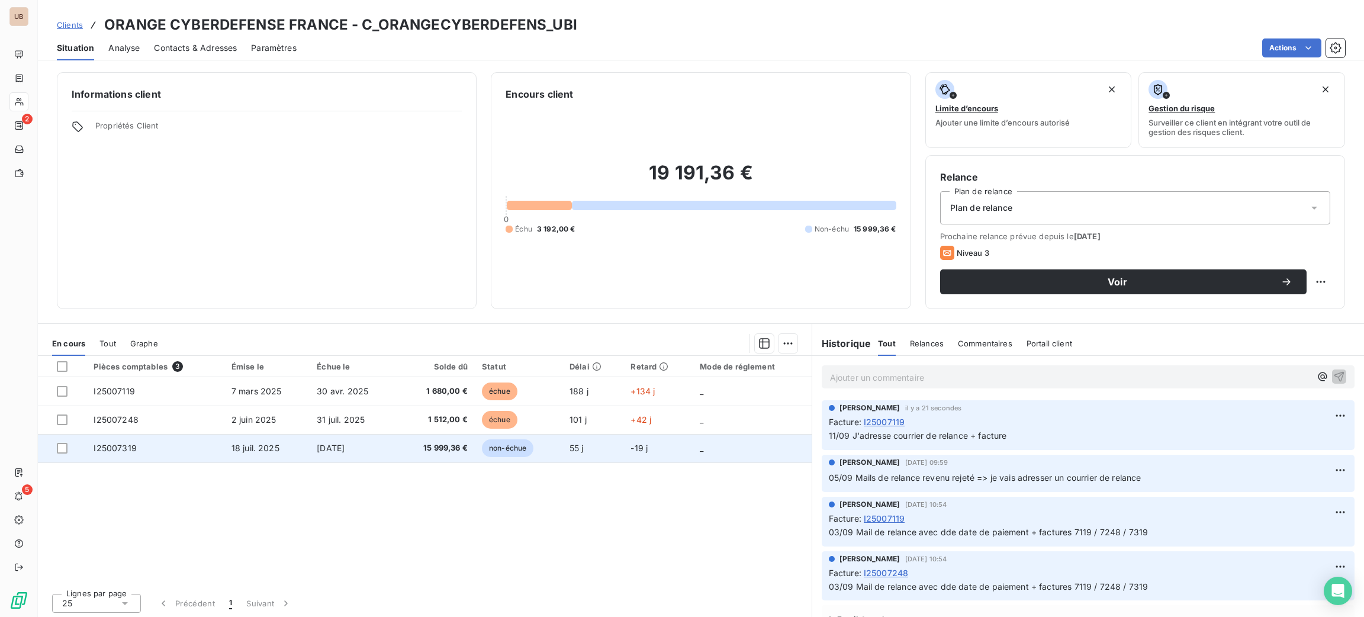
click at [259, 446] on span "18 juil. 2025" at bounding box center [256, 448] width 48 height 10
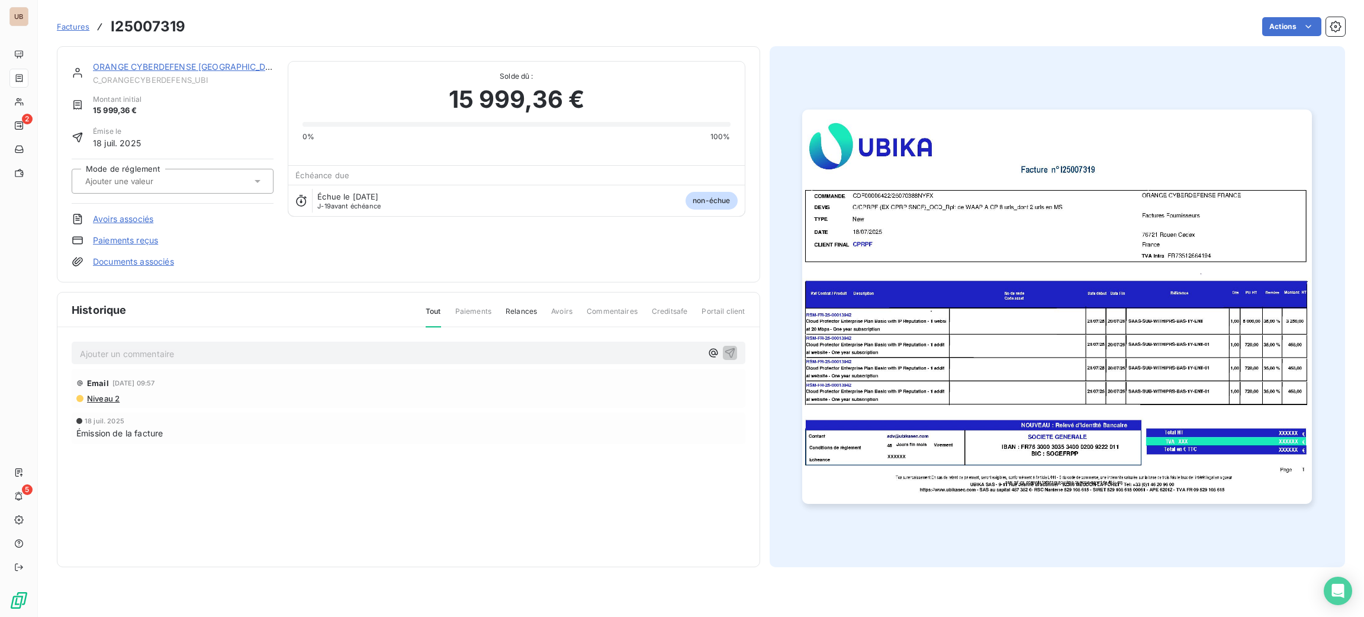
click at [239, 347] on p "Ajouter un commentaire ﻿" at bounding box center [391, 353] width 622 height 15
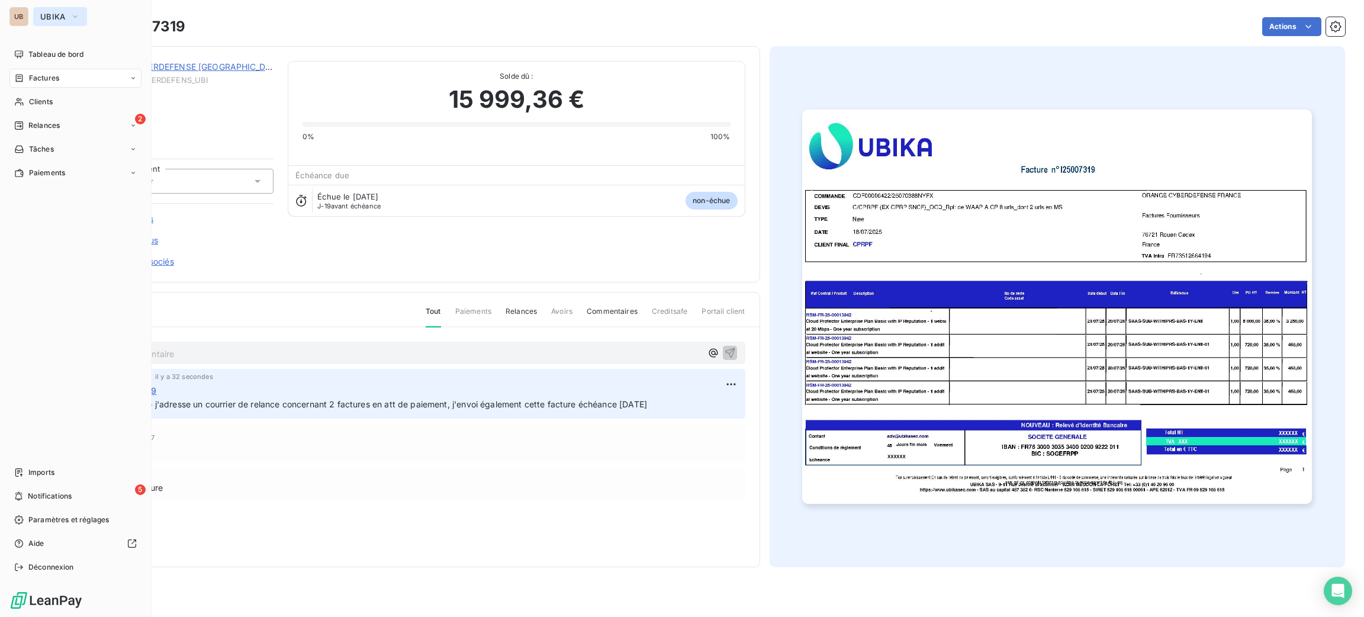
click at [54, 12] on span "UBIKA" at bounding box center [52, 16] width 25 height 9
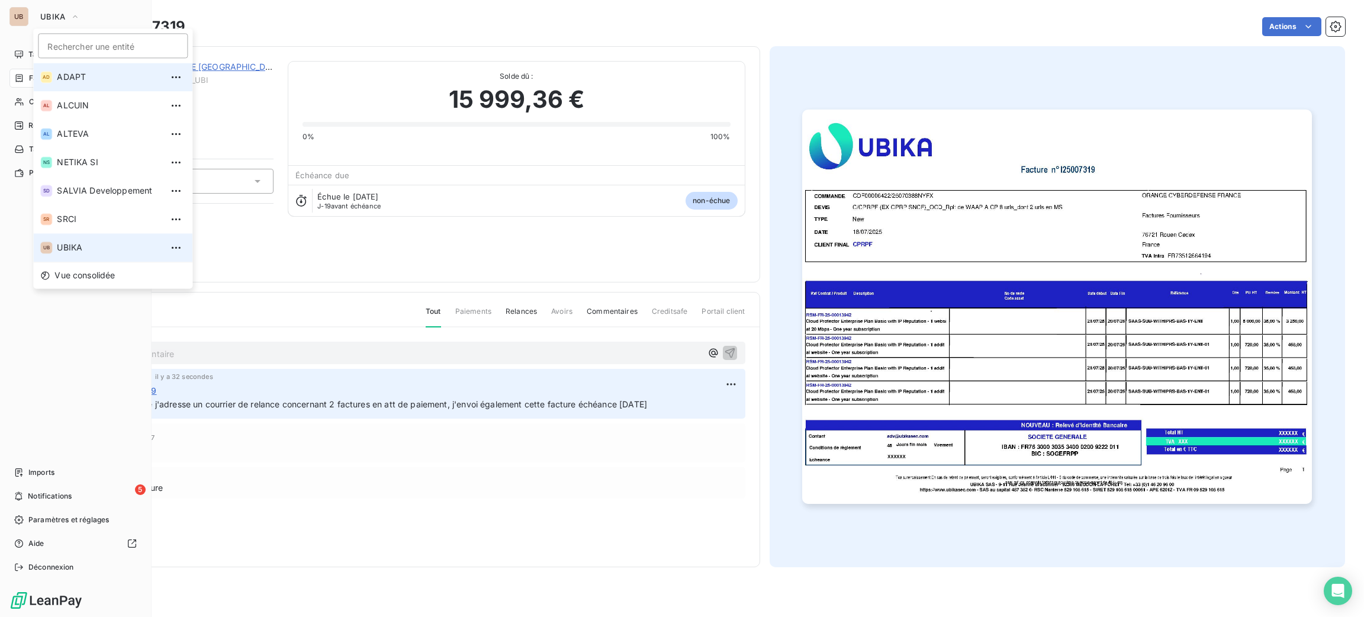
click at [86, 81] on span "ADAPT" at bounding box center [109, 77] width 105 height 12
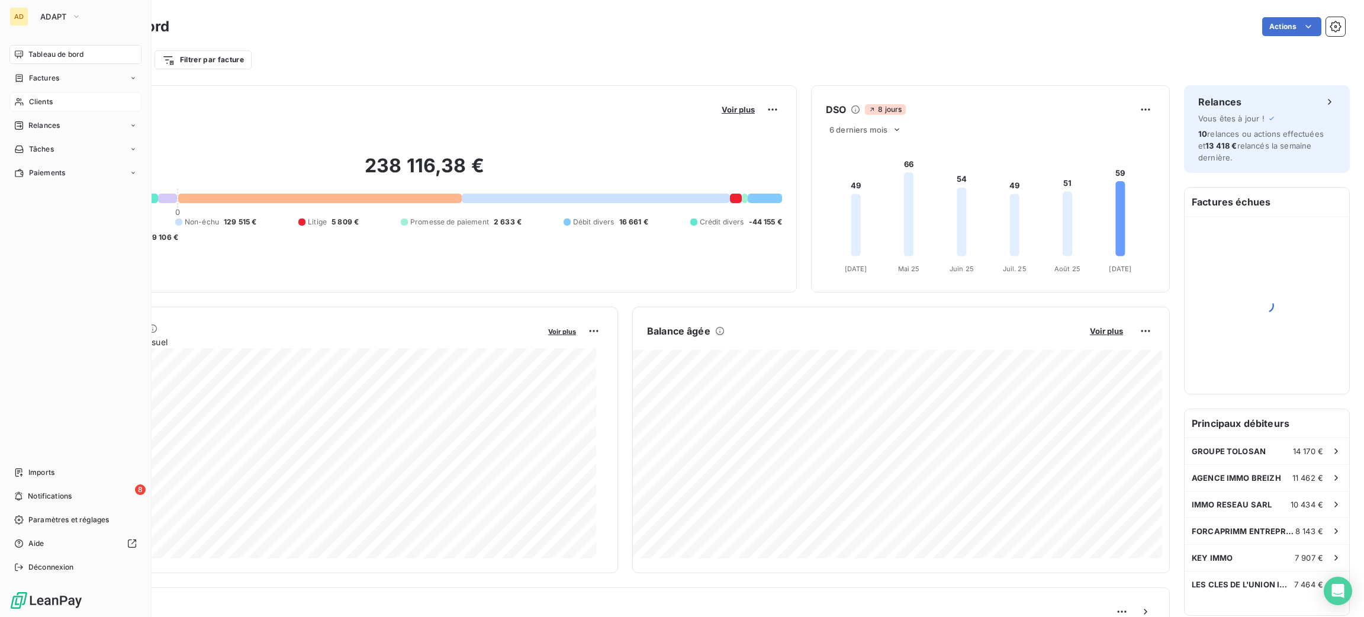
click at [41, 102] on span "Clients" at bounding box center [41, 102] width 24 height 11
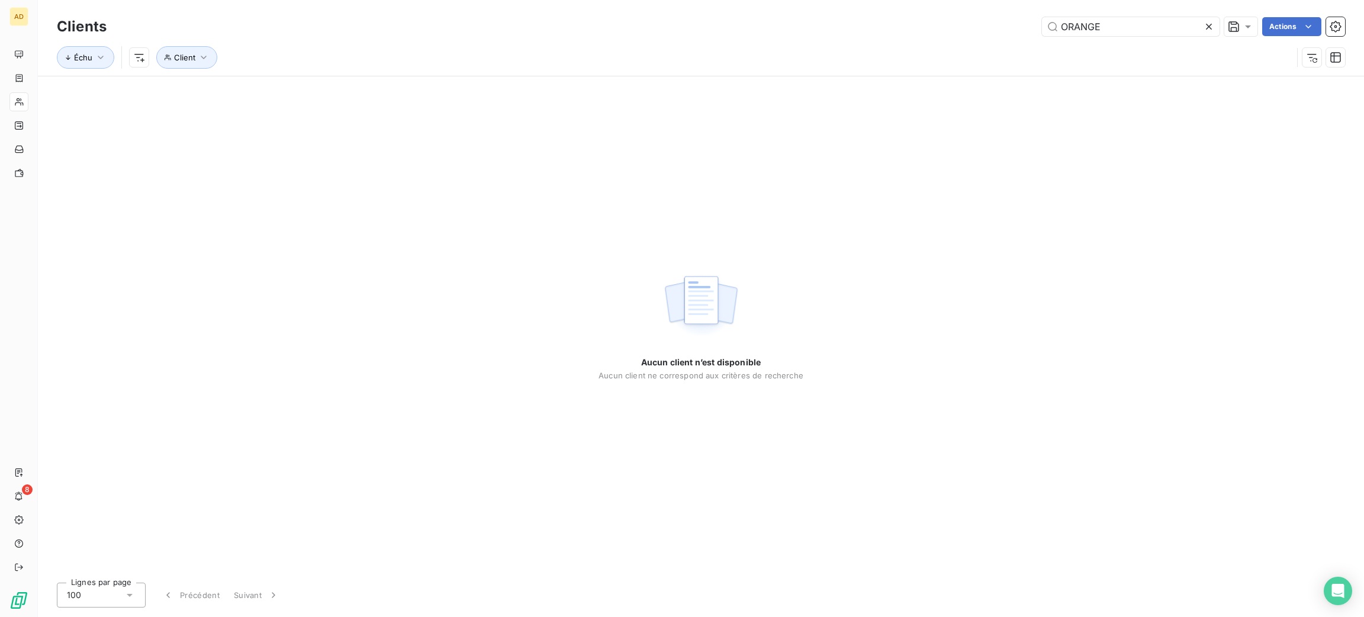
drag, startPoint x: 1122, startPoint y: 30, endPoint x: 1000, endPoint y: 30, distance: 122.0
click at [1005, 30] on div "ORANGE Actions" at bounding box center [733, 26] width 1225 height 19
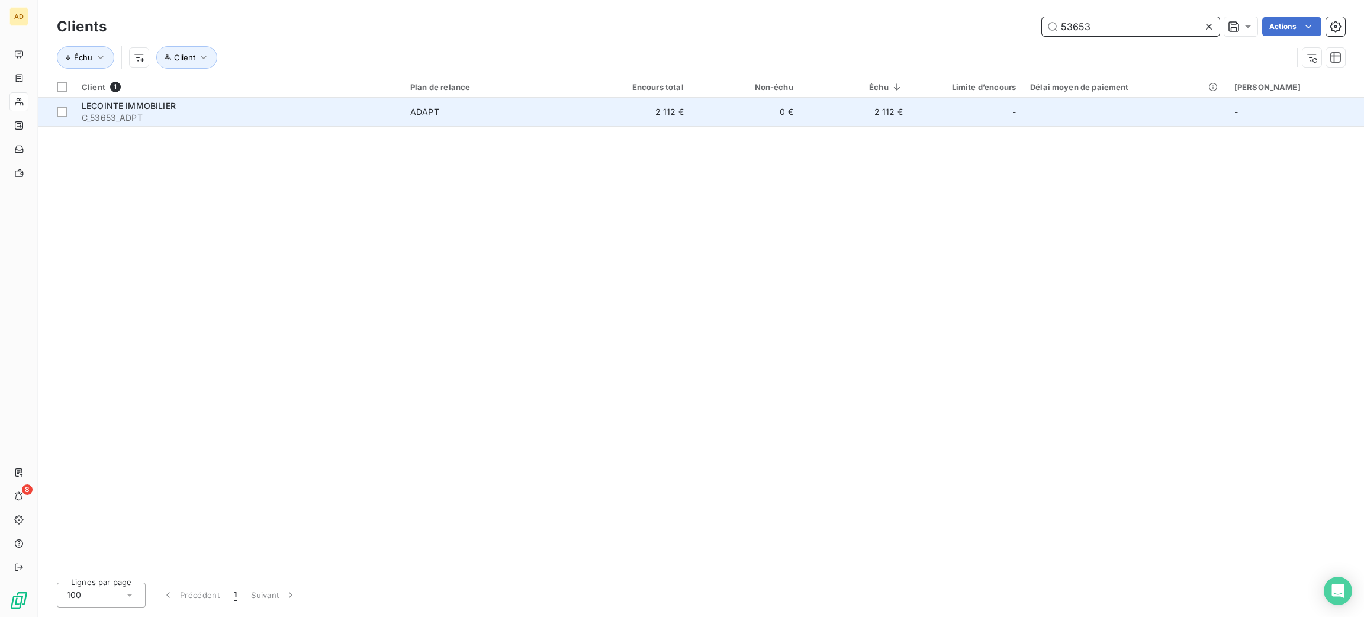
type input "53653"
click at [510, 112] on span "ADAPT" at bounding box center [492, 112] width 164 height 12
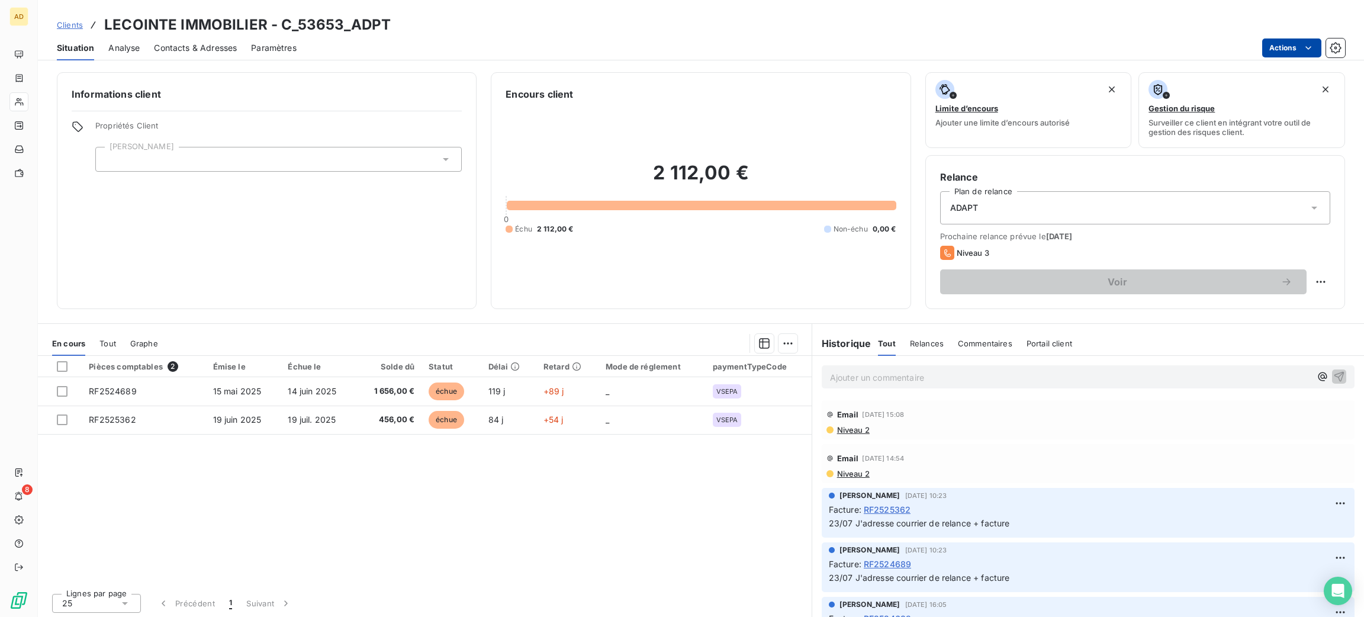
click at [1315, 44] on html "AD 8 Clients LECOINTE IMMOBILIER - C_53653_ADPT Situation Analyse Contacts & Ad…" at bounding box center [682, 308] width 1364 height 617
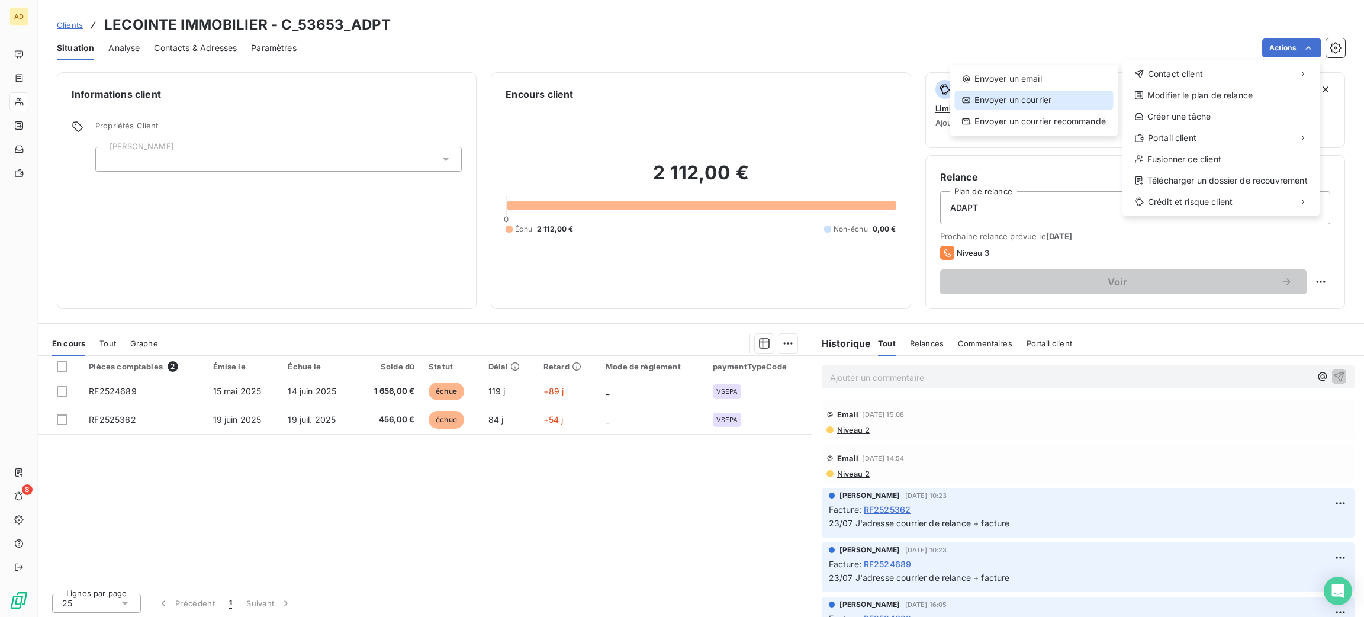
click at [1065, 105] on div "Envoyer un courrier" at bounding box center [1034, 100] width 159 height 19
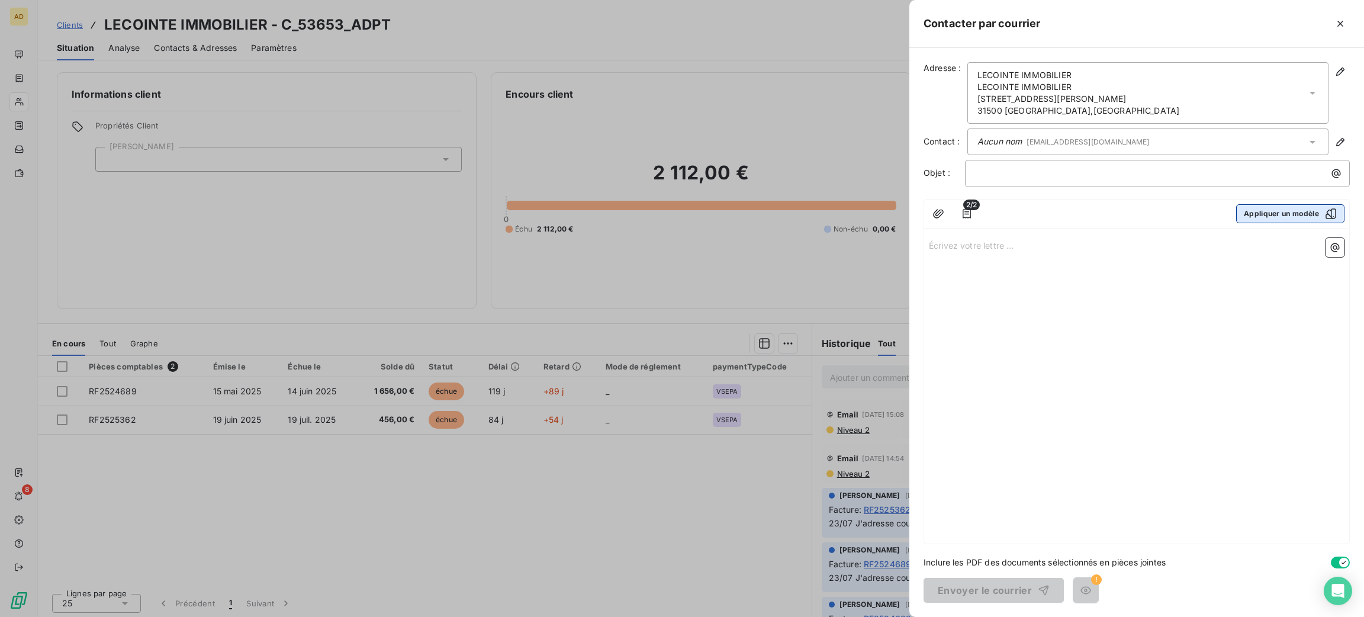
click at [1303, 211] on button "Appliquer un modèle" at bounding box center [1290, 213] width 108 height 19
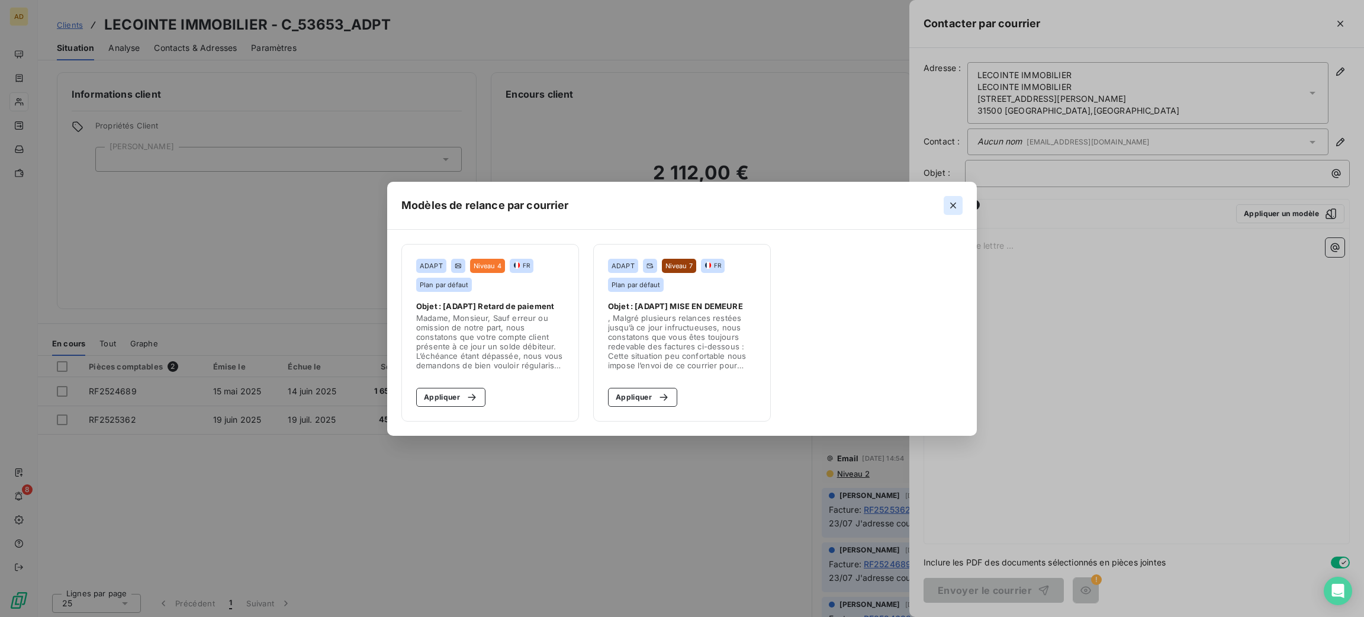
click at [959, 198] on button "button" at bounding box center [953, 205] width 19 height 19
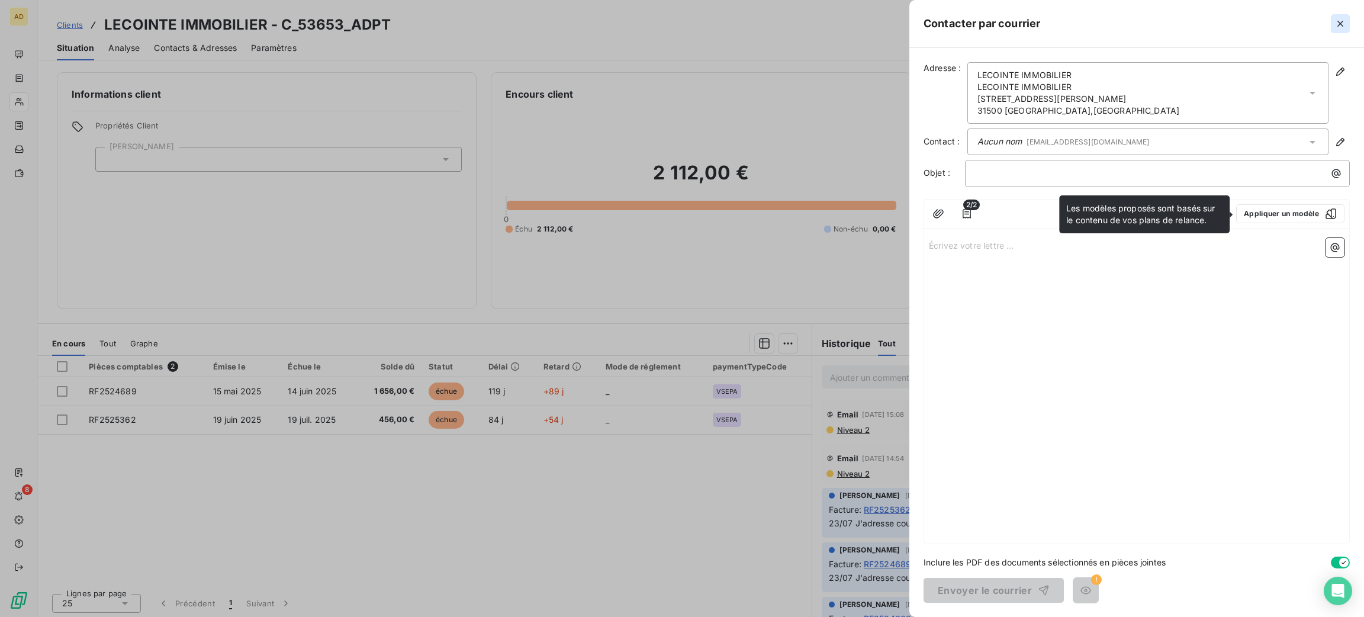
click at [1338, 24] on icon "button" at bounding box center [1341, 24] width 12 height 12
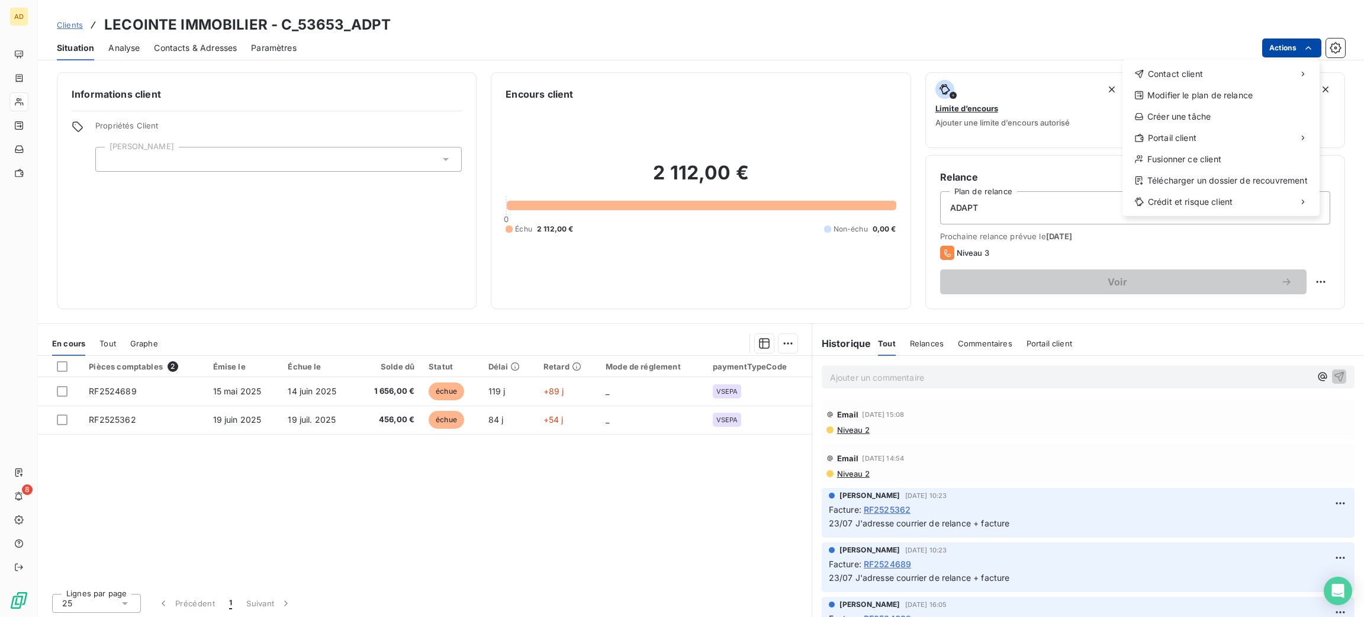
click at [1299, 46] on html "AD 8 Clients LECOINTE IMMOBILIER - C_53653_ADPT Situation Analyse Contacts & Ad…" at bounding box center [682, 308] width 1364 height 617
click at [1078, 98] on div "Envoyer un courrier" at bounding box center [1034, 100] width 159 height 19
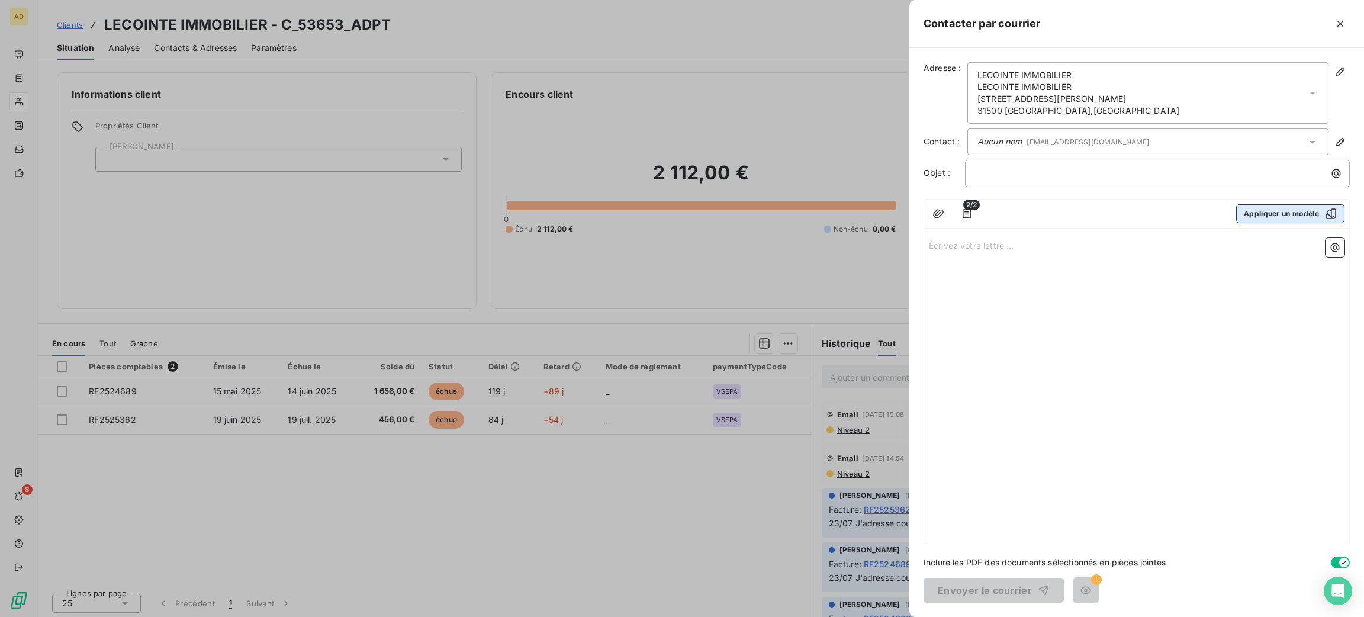
click at [1275, 212] on button "Appliquer un modèle" at bounding box center [1290, 213] width 108 height 19
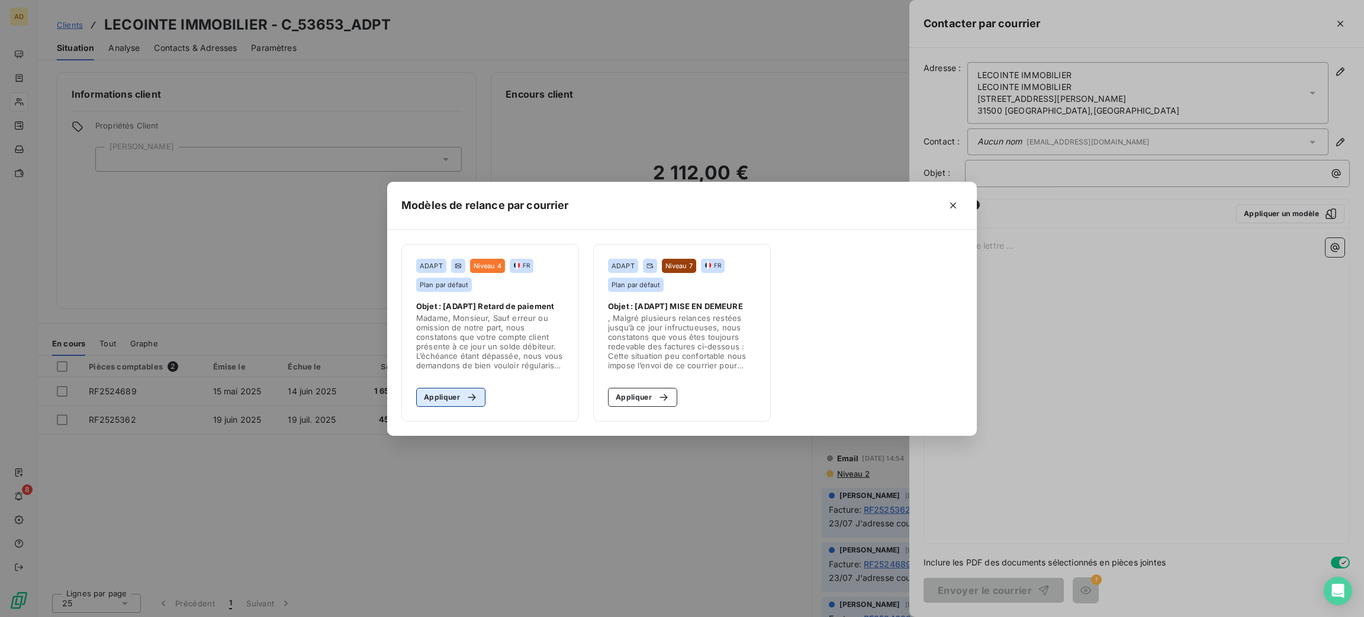
click at [440, 403] on button "Appliquer" at bounding box center [450, 397] width 69 height 19
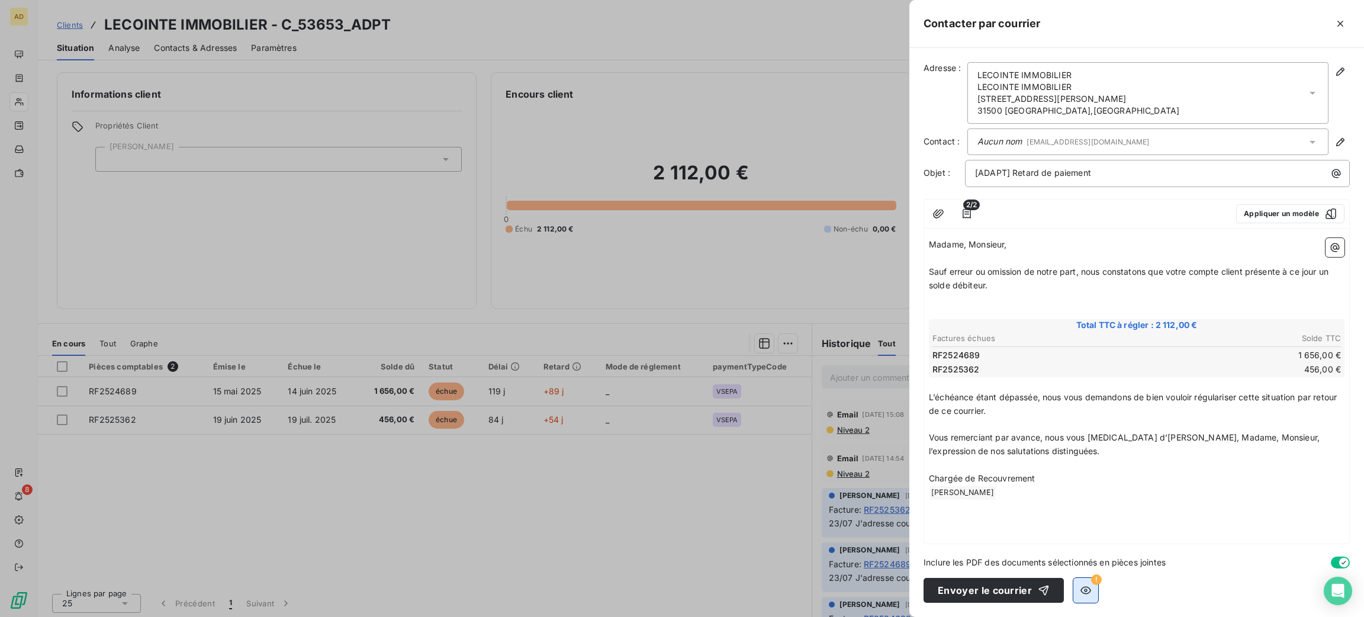
click at [1082, 587] on icon "button" at bounding box center [1086, 591] width 11 height 8
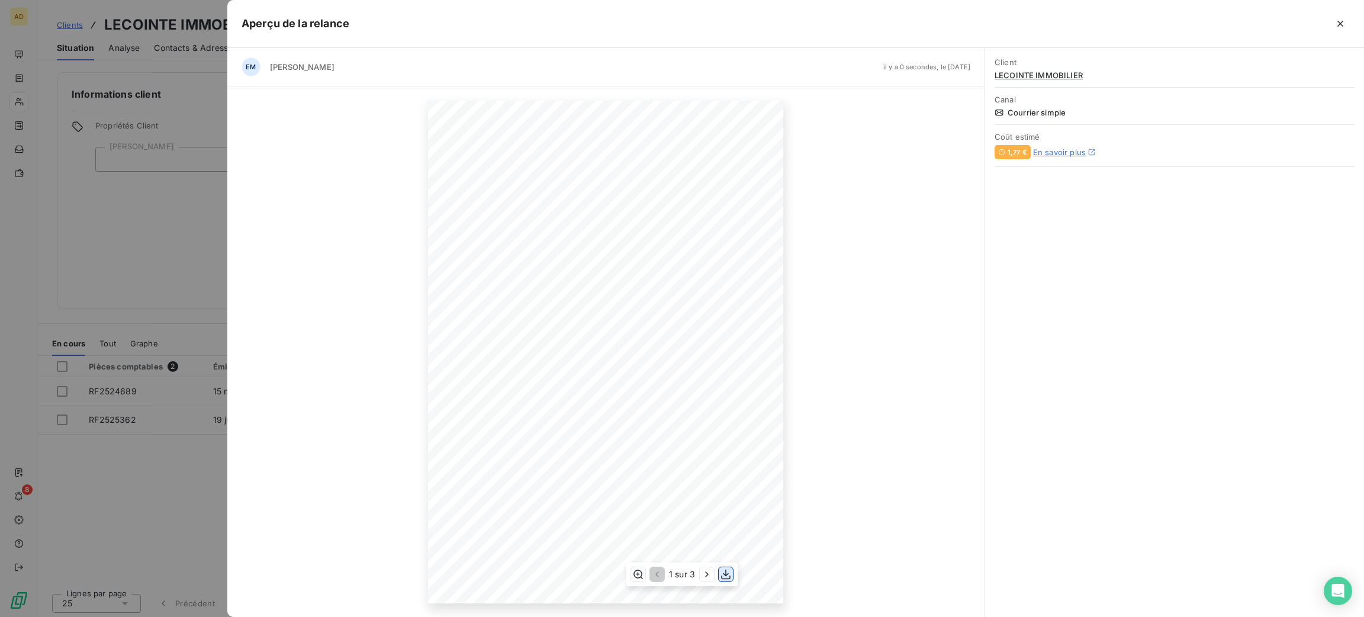
click at [731, 574] on icon "button" at bounding box center [726, 574] width 12 height 12
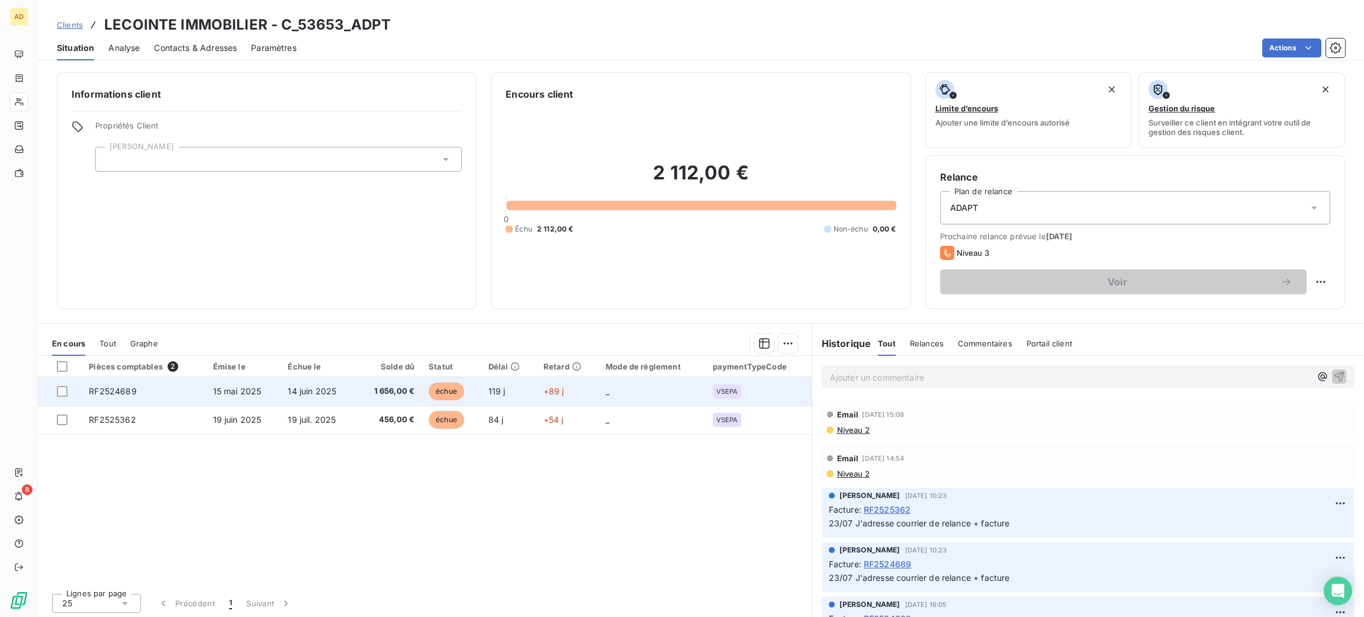
click at [391, 400] on td "1 656,00 €" at bounding box center [389, 391] width 66 height 28
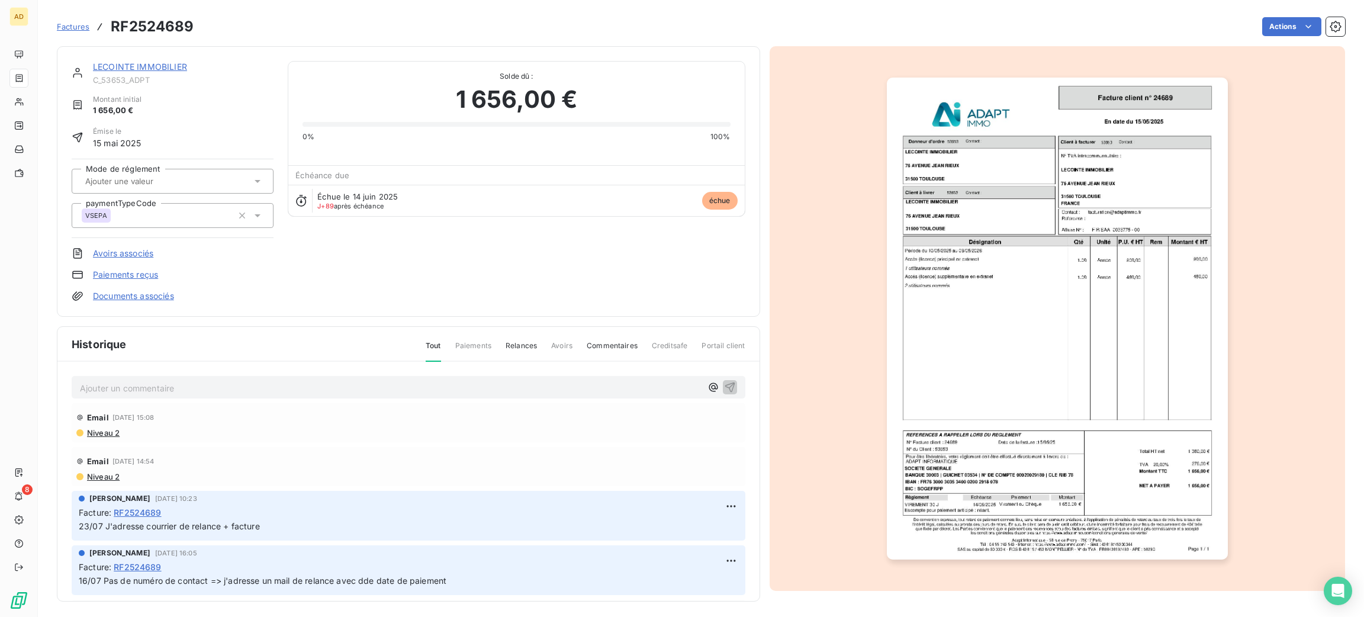
click at [333, 381] on p "Ajouter un commentaire ﻿" at bounding box center [391, 388] width 622 height 15
drag, startPoint x: 538, startPoint y: 391, endPoint x: 63, endPoint y: 378, distance: 475.7
click at [63, 378] on div "11/09 Sachant que je n'ai pas de nouvelle, j'adresse un courrier de relance (pa…" at bounding box center [408, 499] width 702 height 274
copy span "11/09 Sachant que je n'ai pas de nouvelle, j'adresse un courrier de relance (pa…"
click at [376, 408] on div "Email 8 sept. 2025, 15:08" at bounding box center [408, 416] width 664 height 19
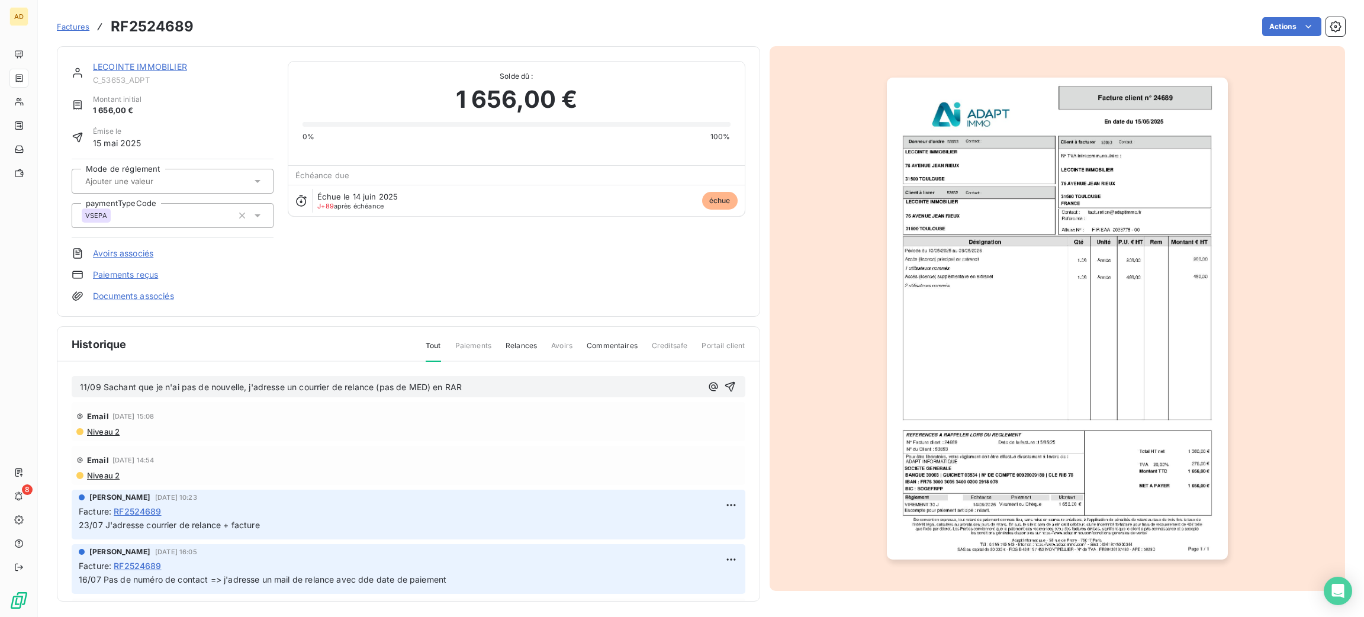
click at [483, 382] on p "11/09 Sachant que je n'ai pas de nouvelle, j'adresse un courrier de relance (pa…" at bounding box center [391, 388] width 622 height 14
click at [487, 380] on div "11/09 Sachant que je n'ai pas de nouvelle, j'adresse un courrier de relance (pa…" at bounding box center [391, 387] width 622 height 15
click at [499, 394] on div "11/09 Sachant que je n'ai pas de nouvelle, j'adresse un courrier de relance (pa…" at bounding box center [409, 387] width 674 height 22
click at [496, 389] on p "11/09 Sachant que je n'ai pas de nouvelle, j'adresse un courrier de relance (pa…" at bounding box center [391, 388] width 622 height 14
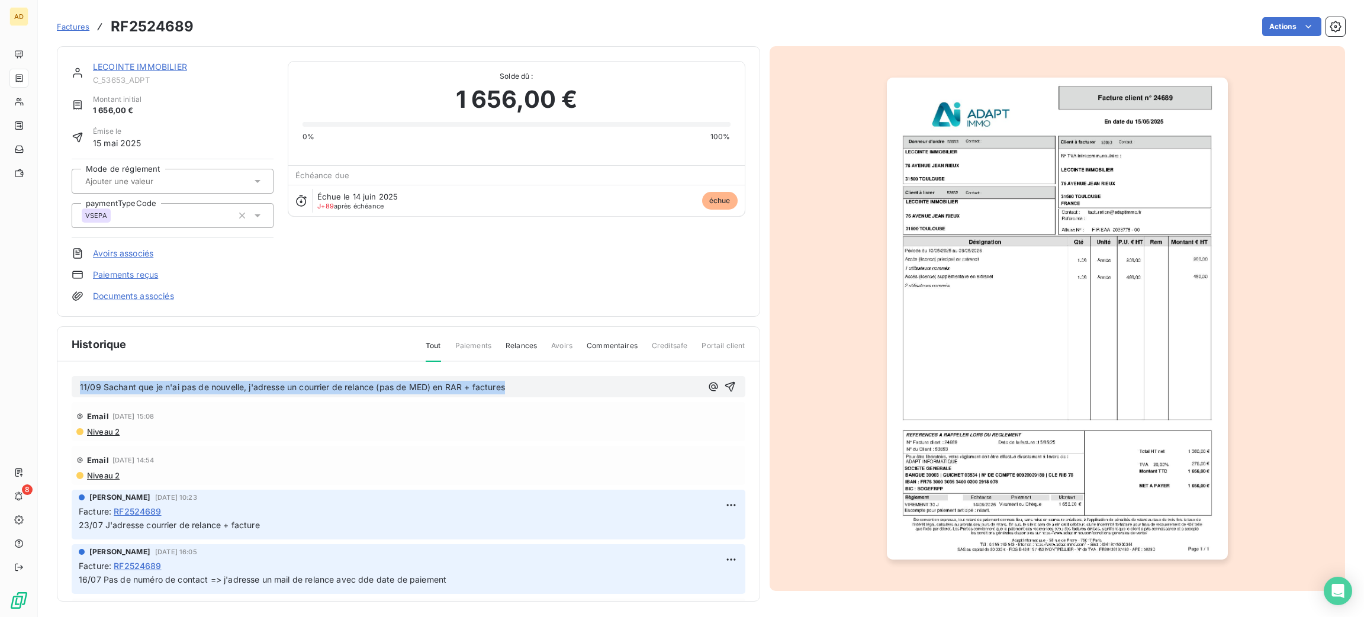
drag, startPoint x: 530, startPoint y: 385, endPoint x: 38, endPoint y: 348, distance: 493.4
click at [38, 348] on section "Factures RF2524689 Actions LECOINTE IMMOBILIER C_53653_ADPT Montant initial 1 6…" at bounding box center [701, 308] width 1326 height 617
copy span "11/09 Sachant que je n'ai pas de nouvelle, j'adresse un courrier de relance (pa…"
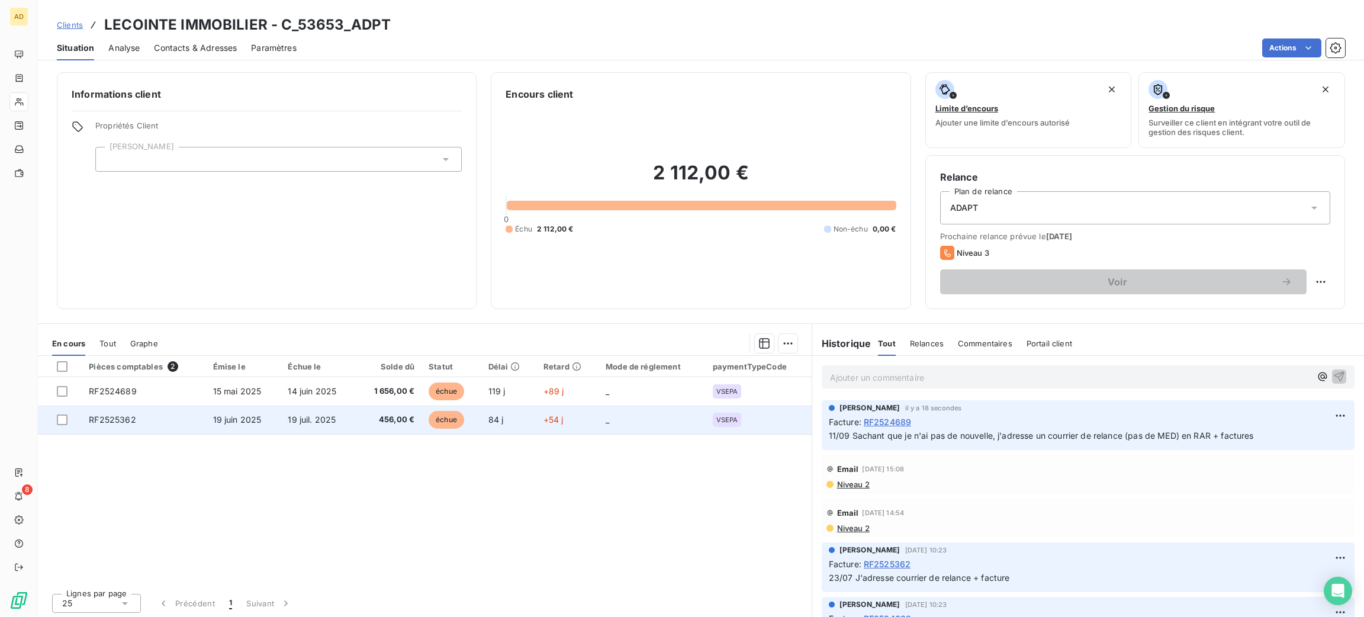
click at [482, 415] on td "84 j" at bounding box center [508, 420] width 55 height 28
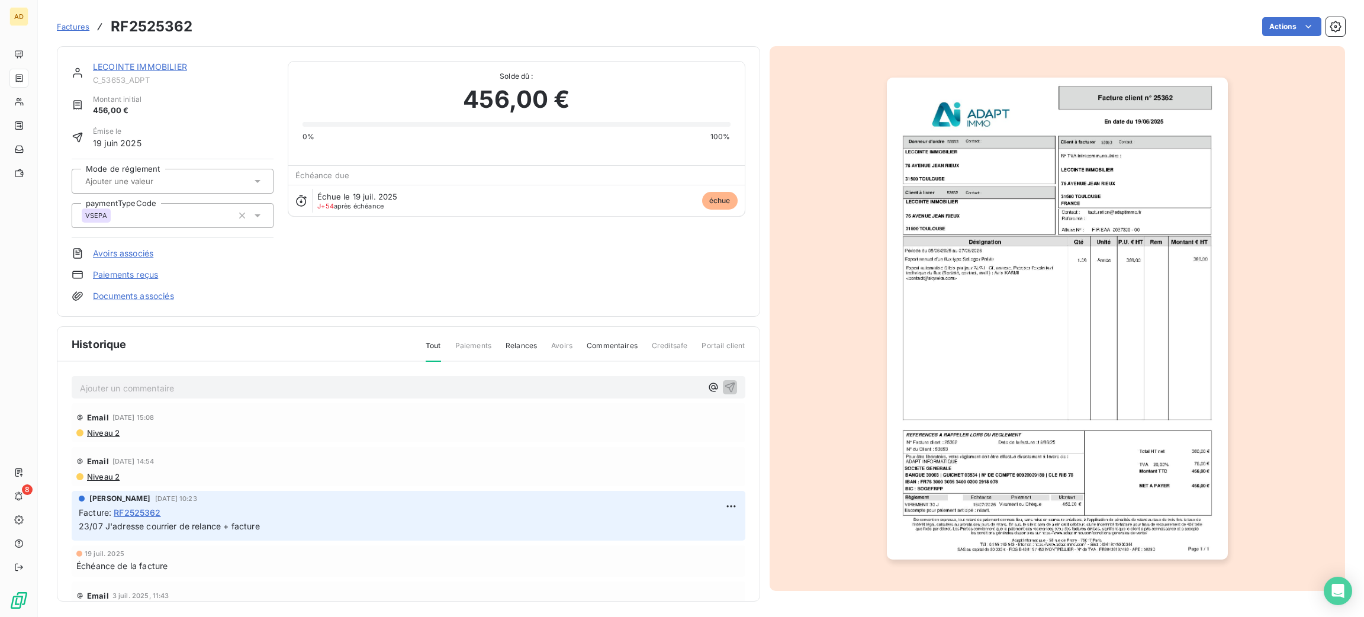
click at [436, 394] on p "Ajouter un commentaire ﻿" at bounding box center [391, 388] width 622 height 15
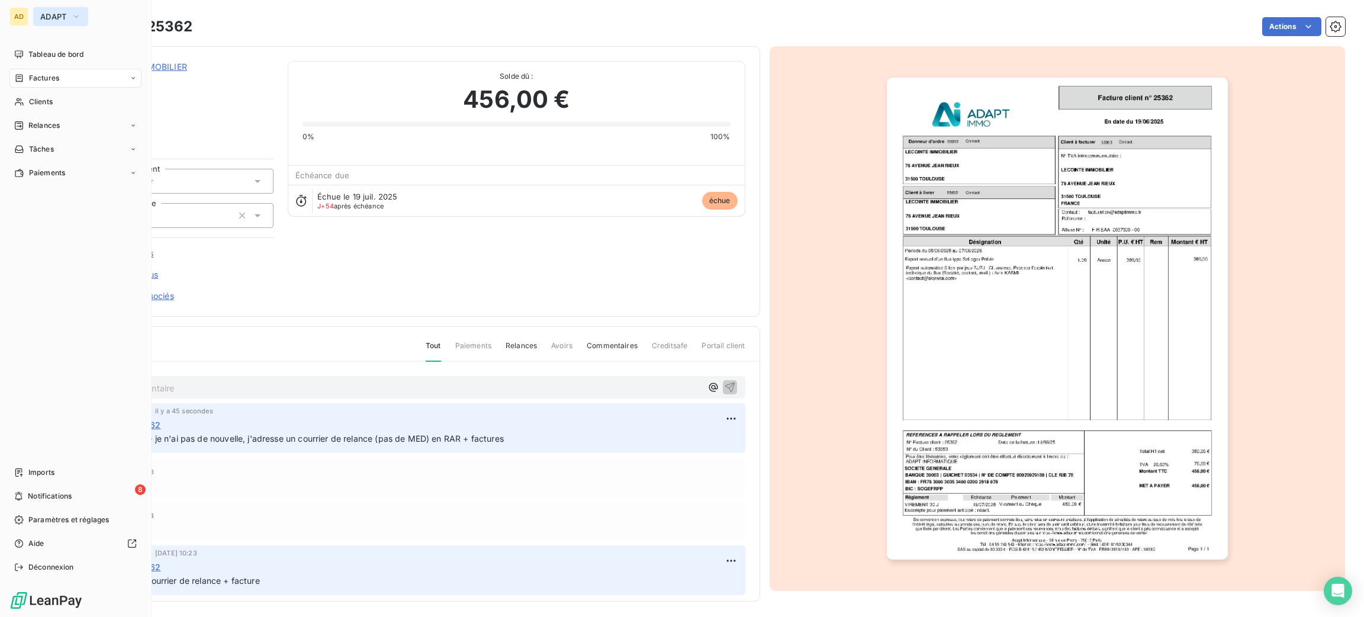
click at [59, 16] on span "ADAPT" at bounding box center [53, 16] width 27 height 9
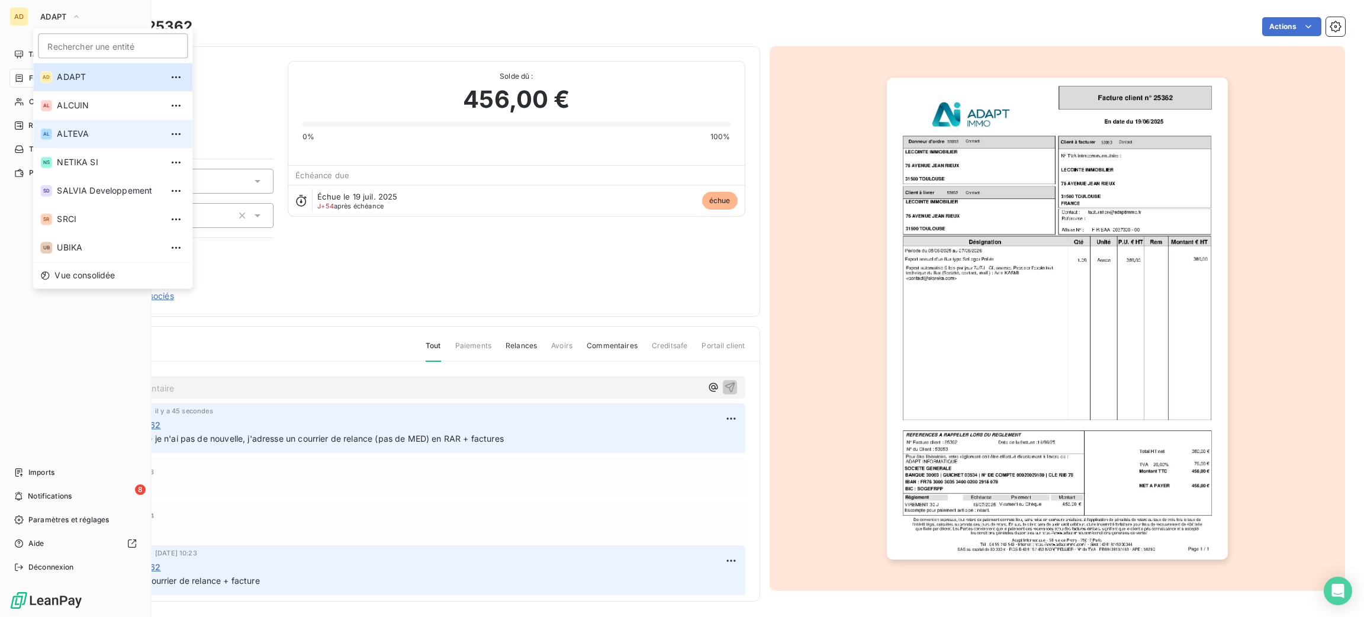
click at [88, 142] on li "AL ALTEVA" at bounding box center [112, 134] width 159 height 28
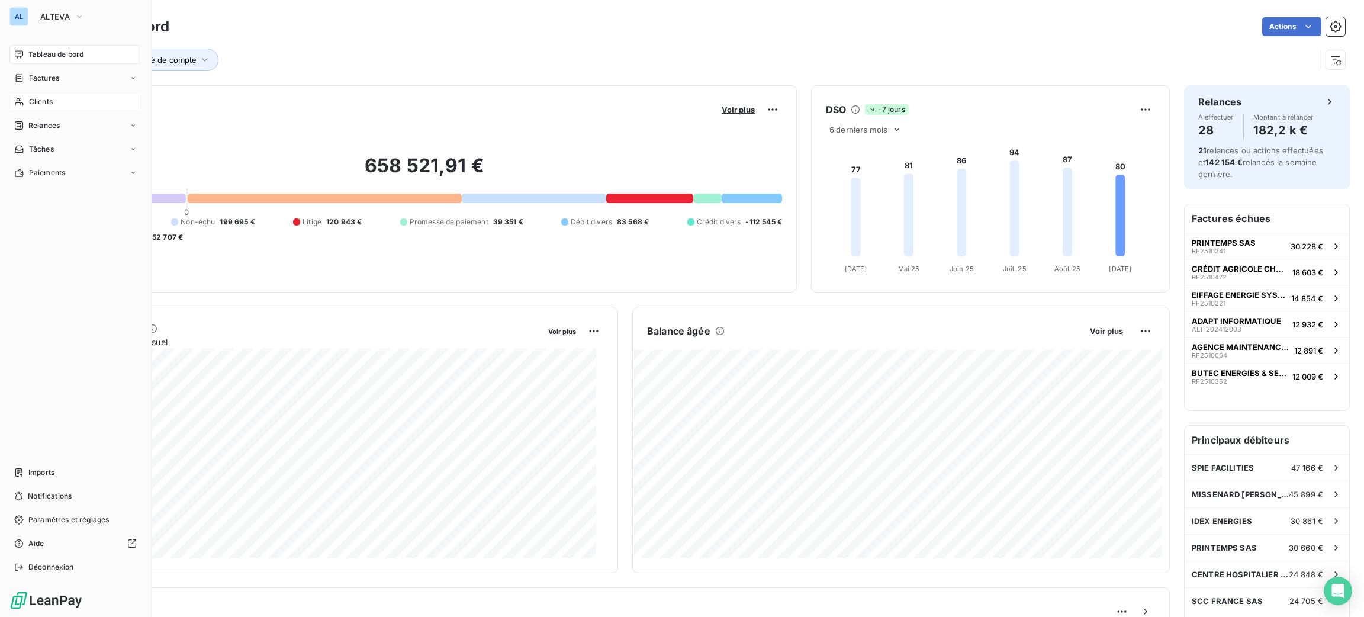
click at [44, 97] on span "Clients" at bounding box center [41, 102] width 24 height 11
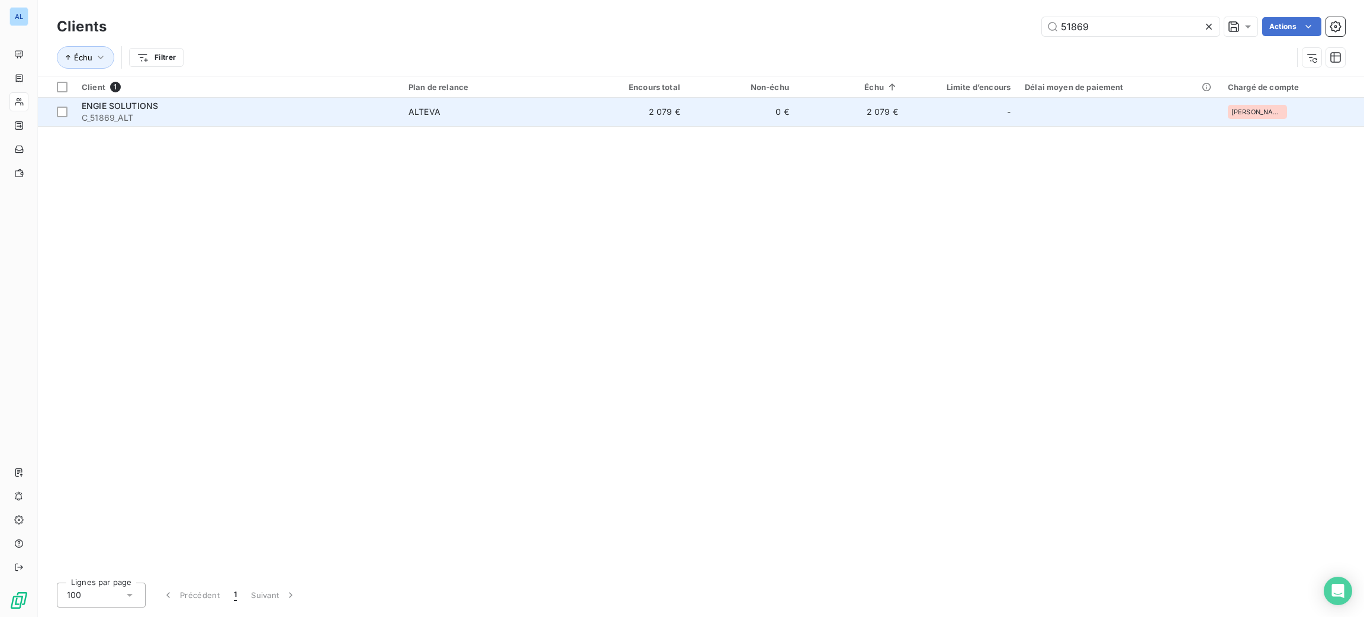
type input "51869"
click at [455, 108] on span "ALTEVA" at bounding box center [490, 112] width 163 height 12
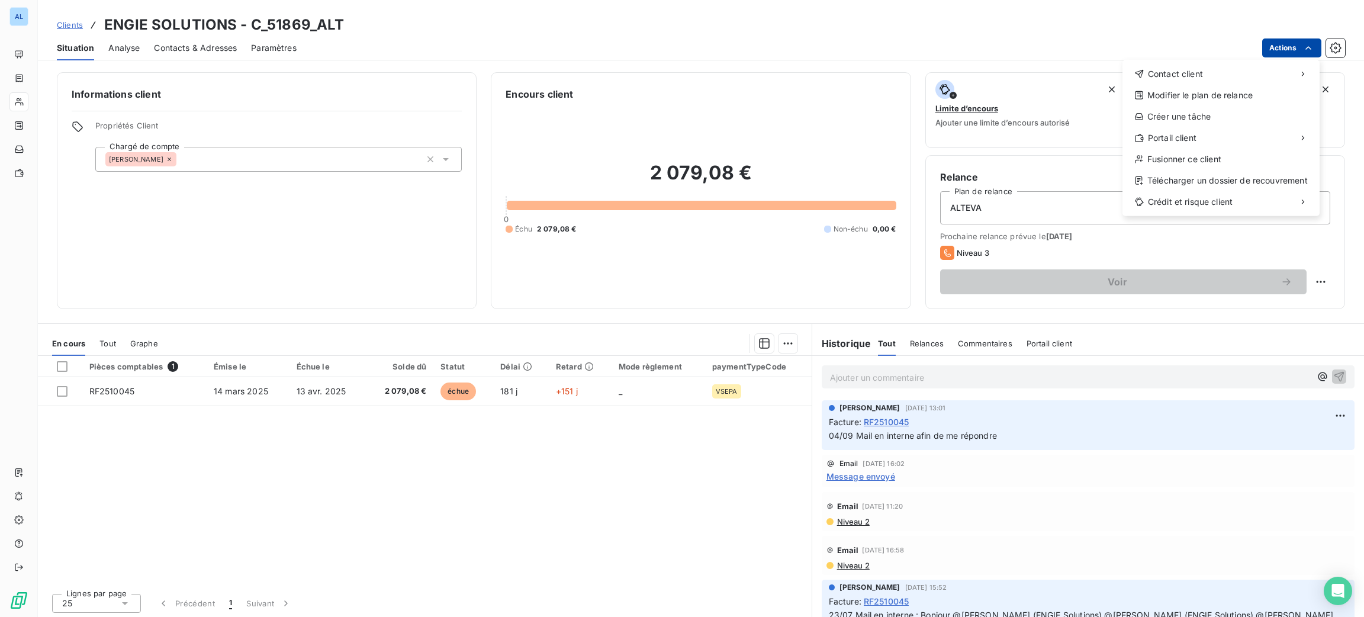
click at [1280, 49] on html "AL Clients ENGIE SOLUTIONS - C_51869_ALT Situation Analyse Contacts & Adresses …" at bounding box center [682, 308] width 1364 height 617
click at [1069, 104] on div "Envoyer un courrier" at bounding box center [1034, 100] width 159 height 19
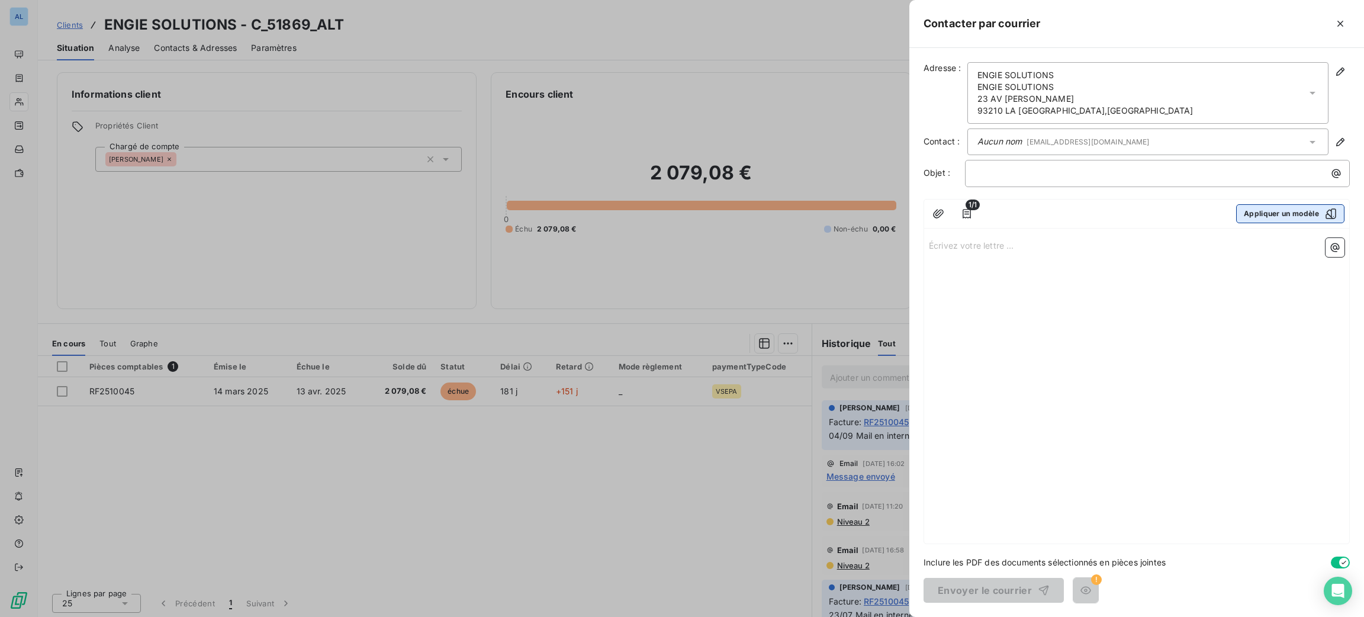
click at [1263, 222] on button "Appliquer un modèle" at bounding box center [1290, 213] width 108 height 19
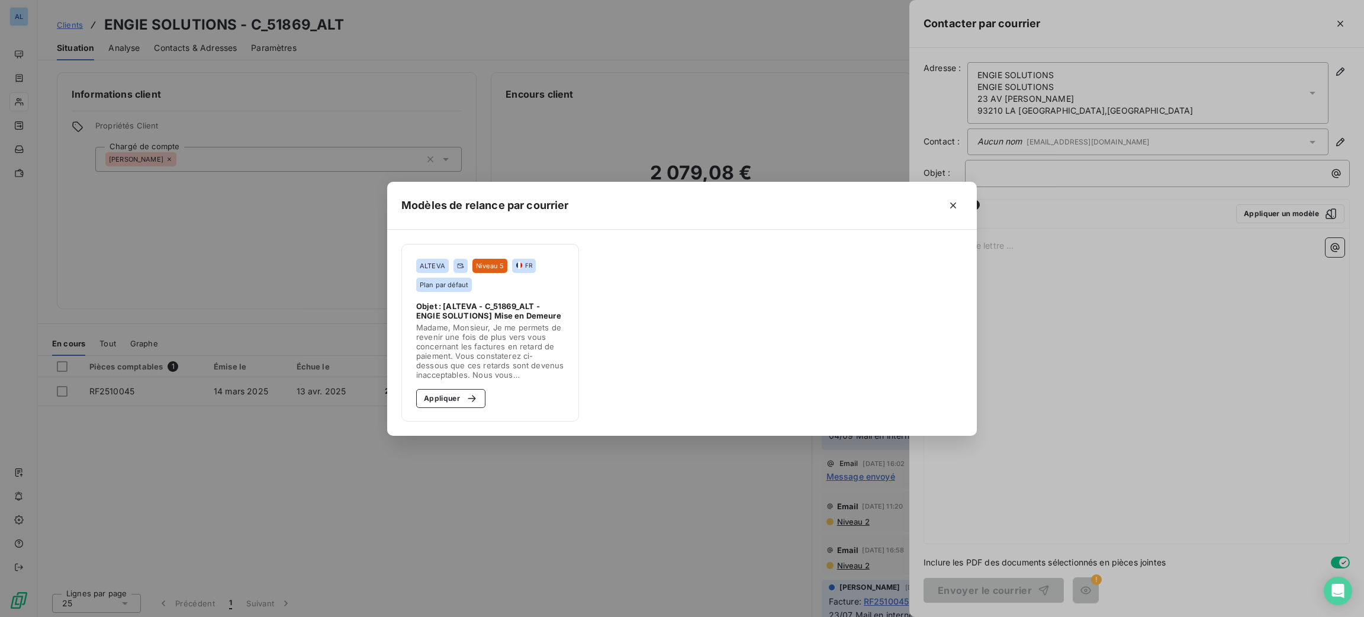
click at [456, 408] on section "ALTEVA Niveau 5 FR Plan par défaut Objet : [ALTEVA - C_51869_ALT - ENGIE SOLUTI…" at bounding box center [490, 333] width 178 height 178
click at [457, 407] on button "Appliquer" at bounding box center [450, 398] width 69 height 19
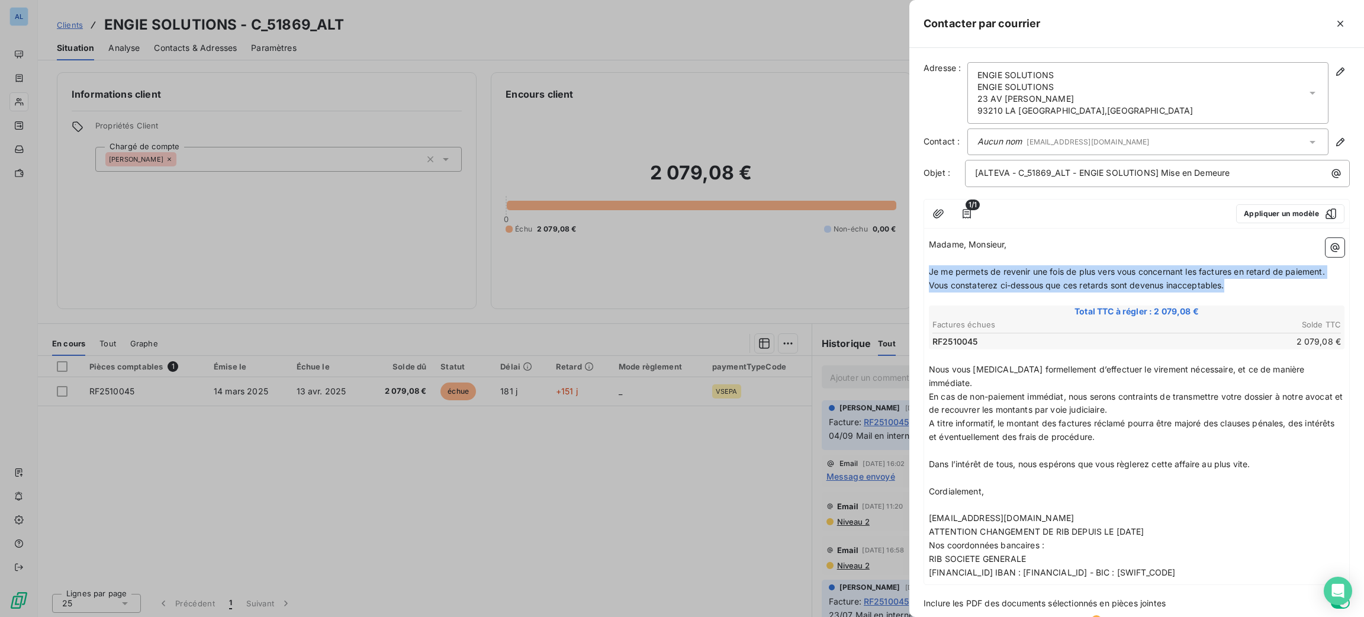
drag, startPoint x: 1235, startPoint y: 282, endPoint x: 925, endPoint y: 268, distance: 310.0
click at [925, 268] on div "Madame, Monsieur, ﻿ Je me permets de revenir une fois de plus vers vous concern…" at bounding box center [1136, 408] width 425 height 351
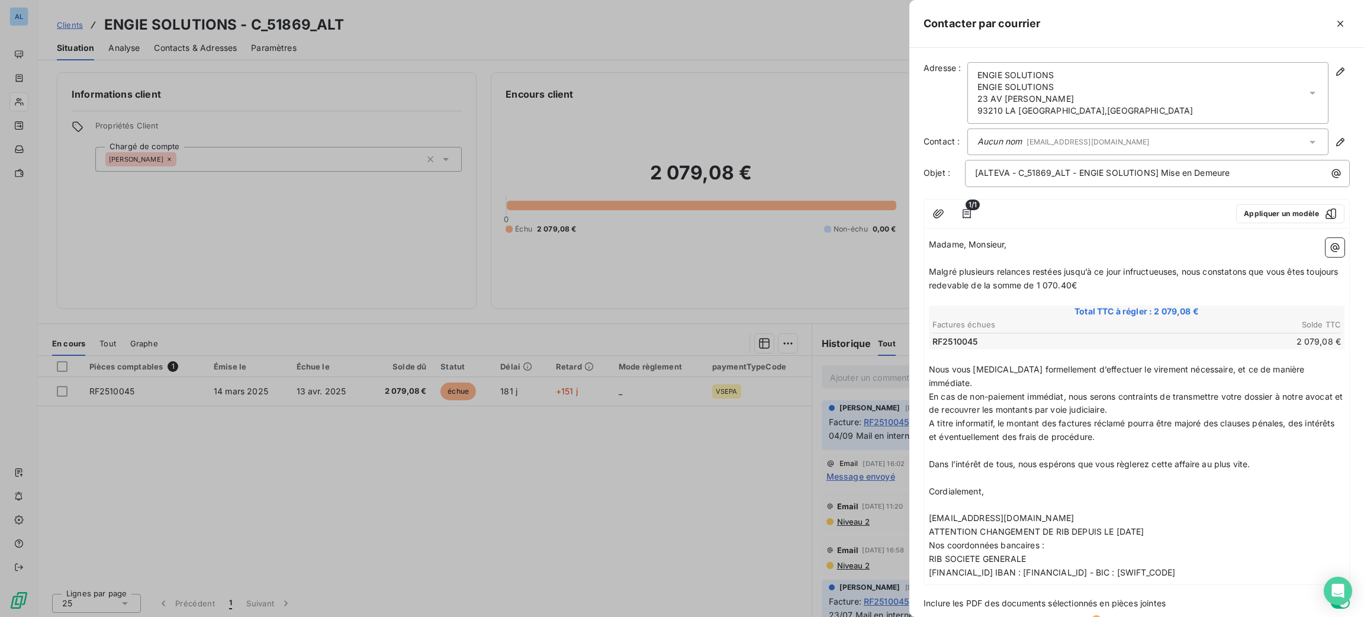
click at [1109, 282] on span "Malgré plusieurs relances restées jusqu’à ce jour infructueuses, nous constaton…" at bounding box center [1135, 278] width 412 height 24
click at [1106, 282] on span "Malgré plusieurs relances restées jusqu’à ce jour infructueuses, nous constaton…" at bounding box center [1135, 278] width 412 height 24
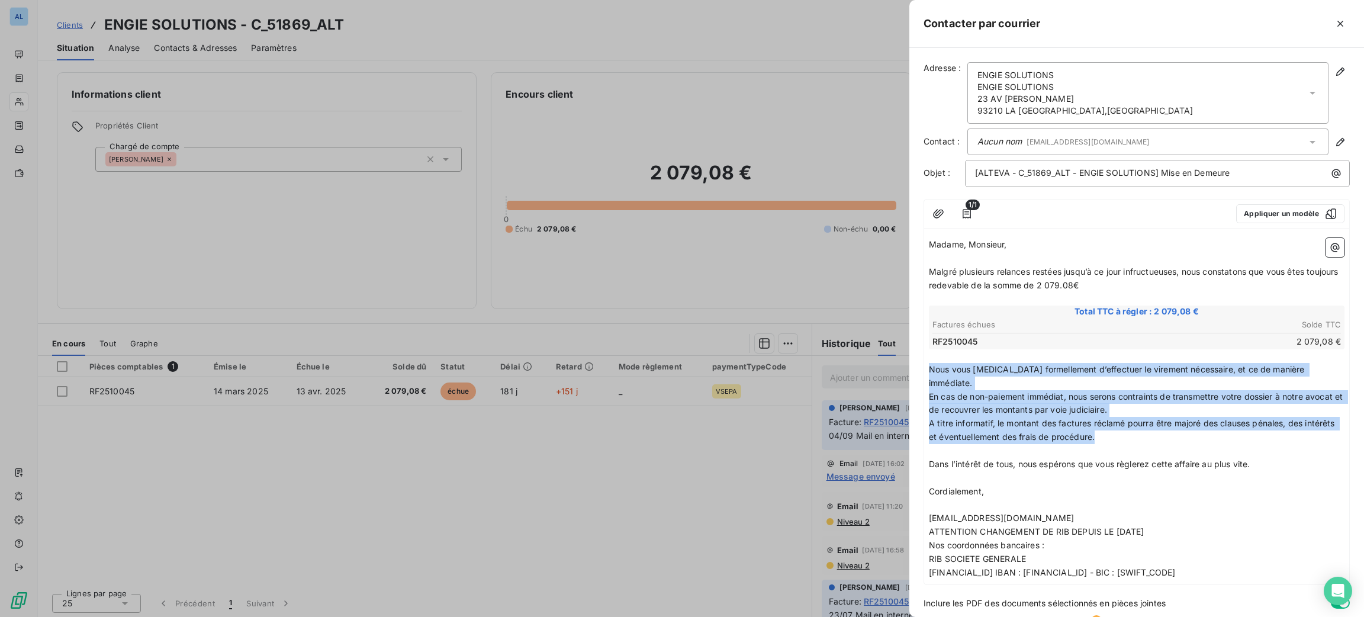
drag, startPoint x: 1149, startPoint y: 421, endPoint x: 897, endPoint y: 375, distance: 256.4
click at [897, 616] on div "Contacter par courrier Adresse : ENGIE SOLUTIONS ENGIE SOLUTIONS 23 AV JULES RI…" at bounding box center [682, 617] width 1364 height 0
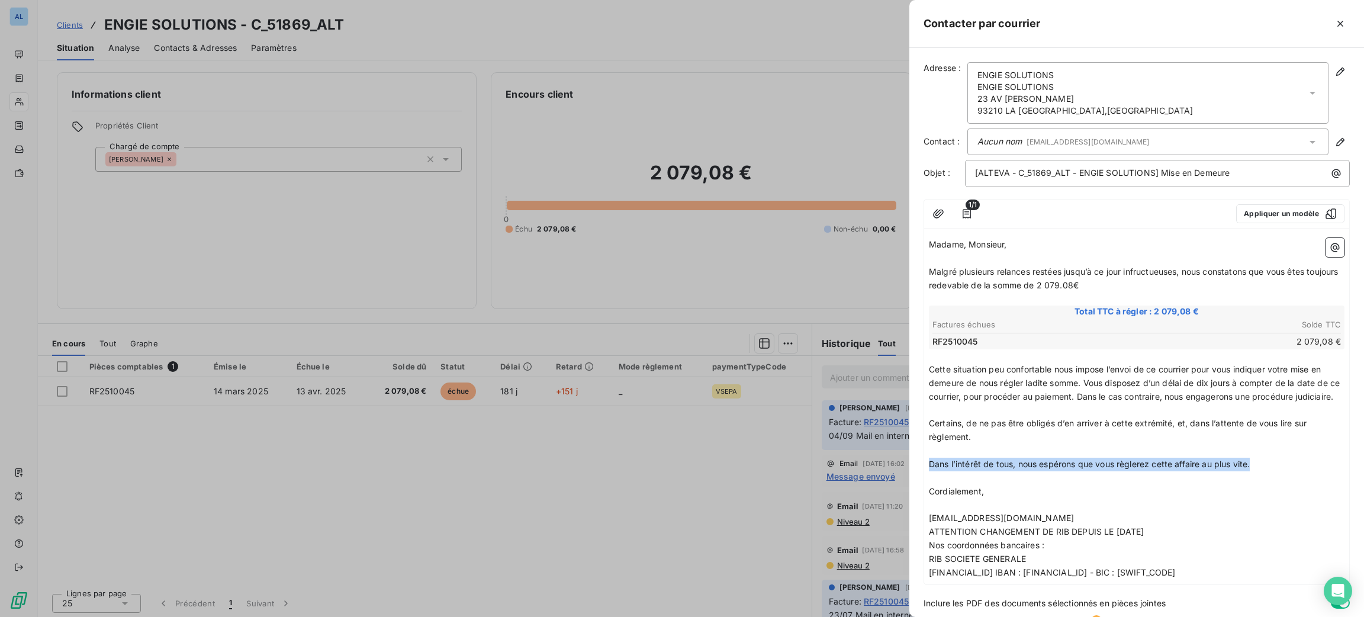
drag, startPoint x: 1213, startPoint y: 474, endPoint x: 918, endPoint y: 475, distance: 294.9
click at [918, 475] on div "Adresse : ENGIE SOLUTIONS ENGIE SOLUTIONS 23 AV JULES RIMET 93210 LA PLAINE ST …" at bounding box center [1137, 332] width 455 height 569
click at [1122, 525] on p "recouvrement@salviadeveloppement.com" at bounding box center [1137, 519] width 416 height 14
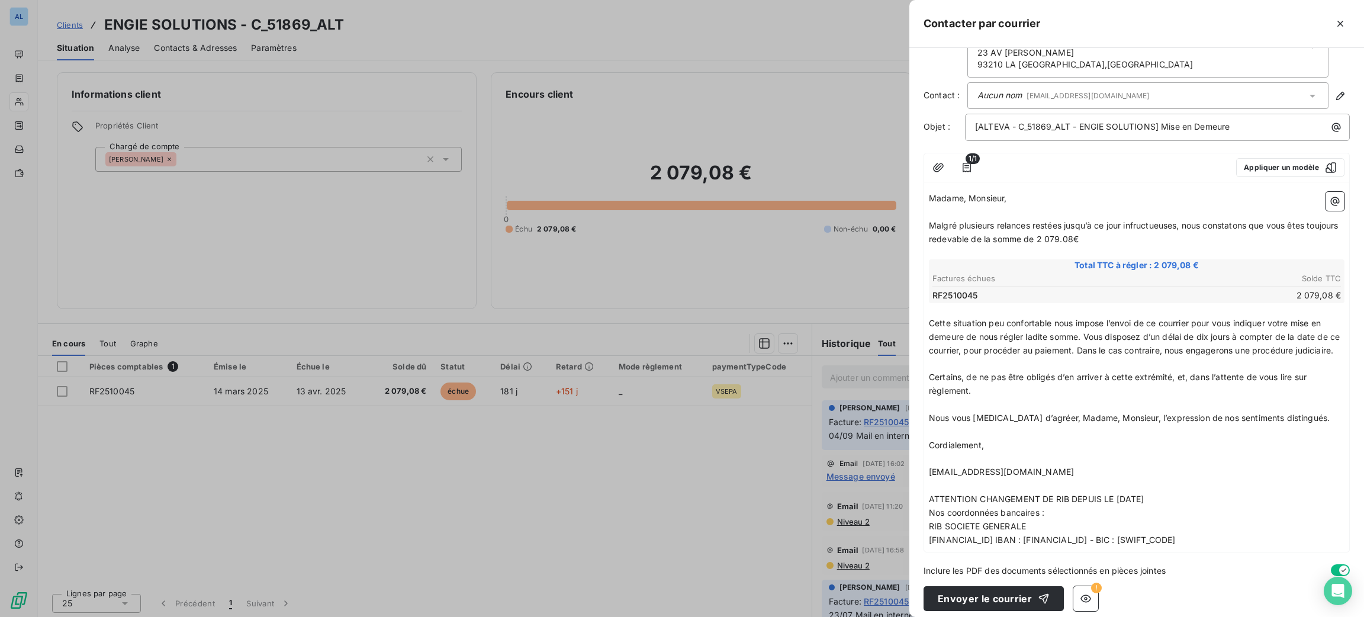
scroll to position [66, 0]
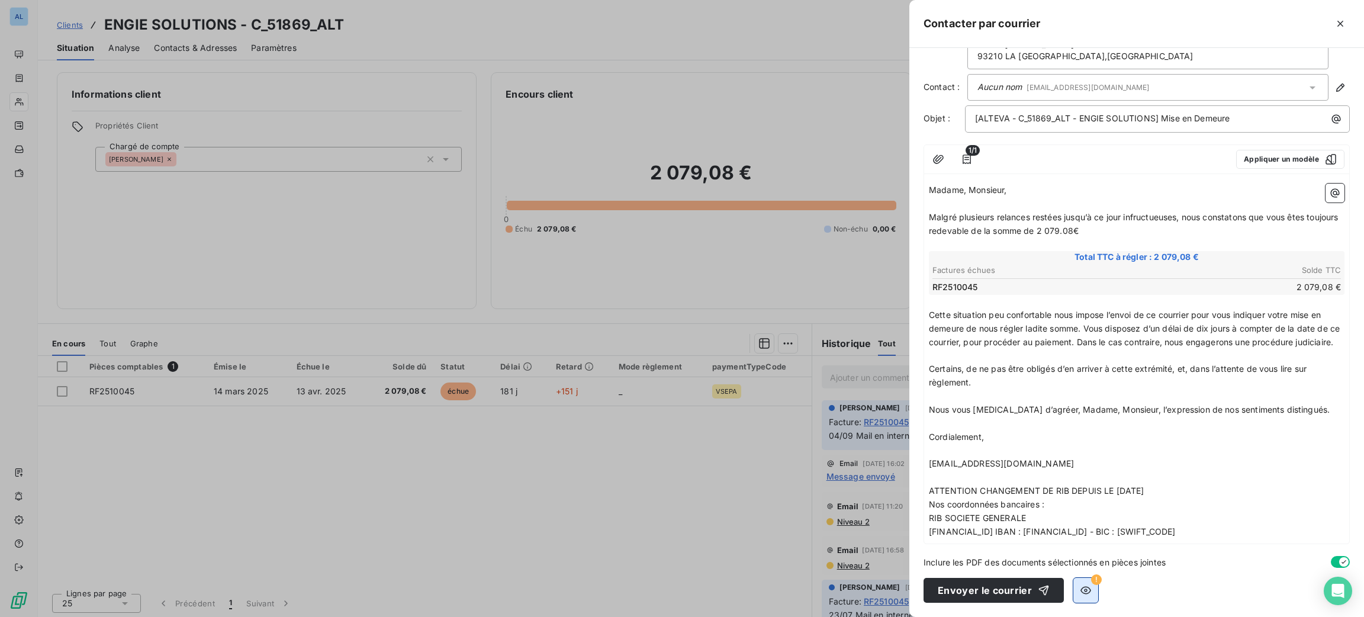
click at [1084, 592] on icon "button" at bounding box center [1086, 590] width 12 height 12
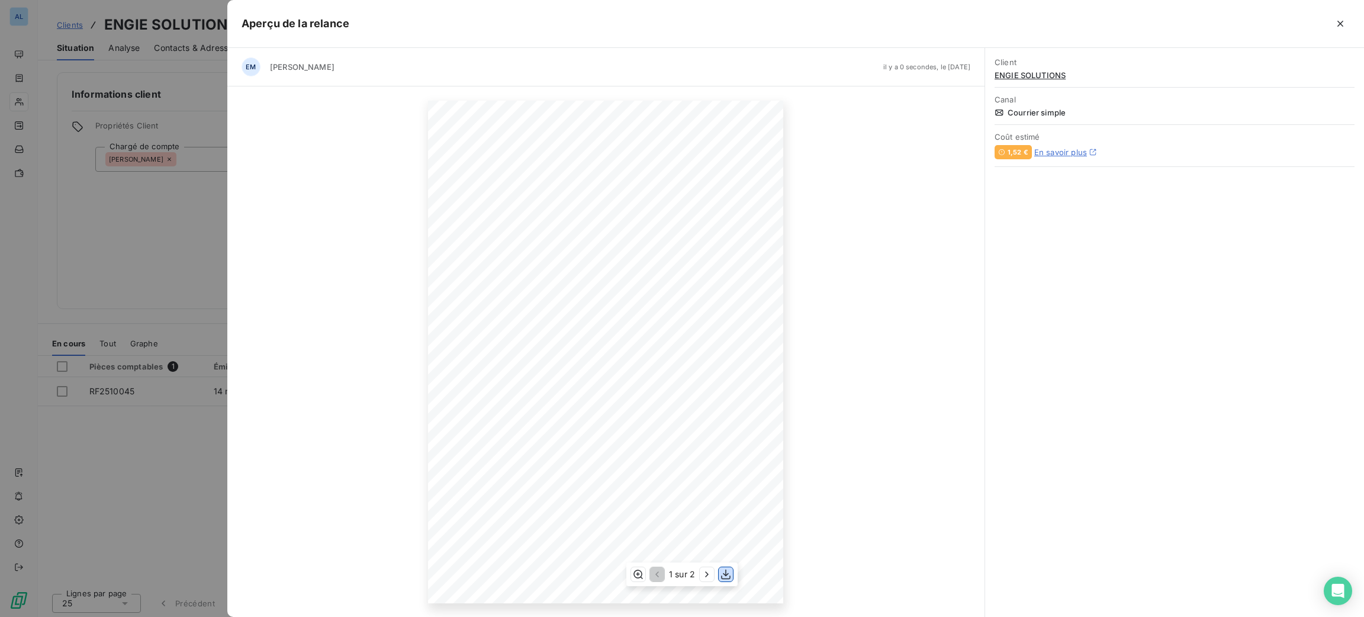
click at [722, 581] on button "button" at bounding box center [726, 574] width 14 height 14
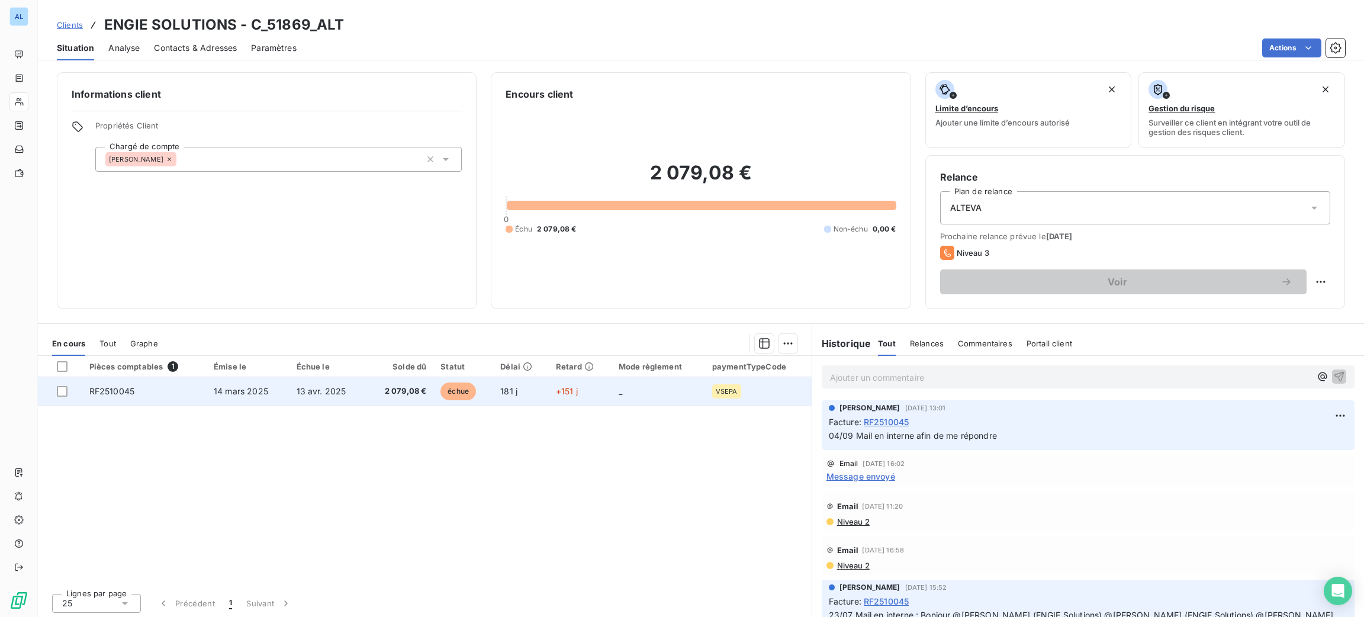
click at [219, 386] on span "14 mars 2025" at bounding box center [241, 391] width 54 height 10
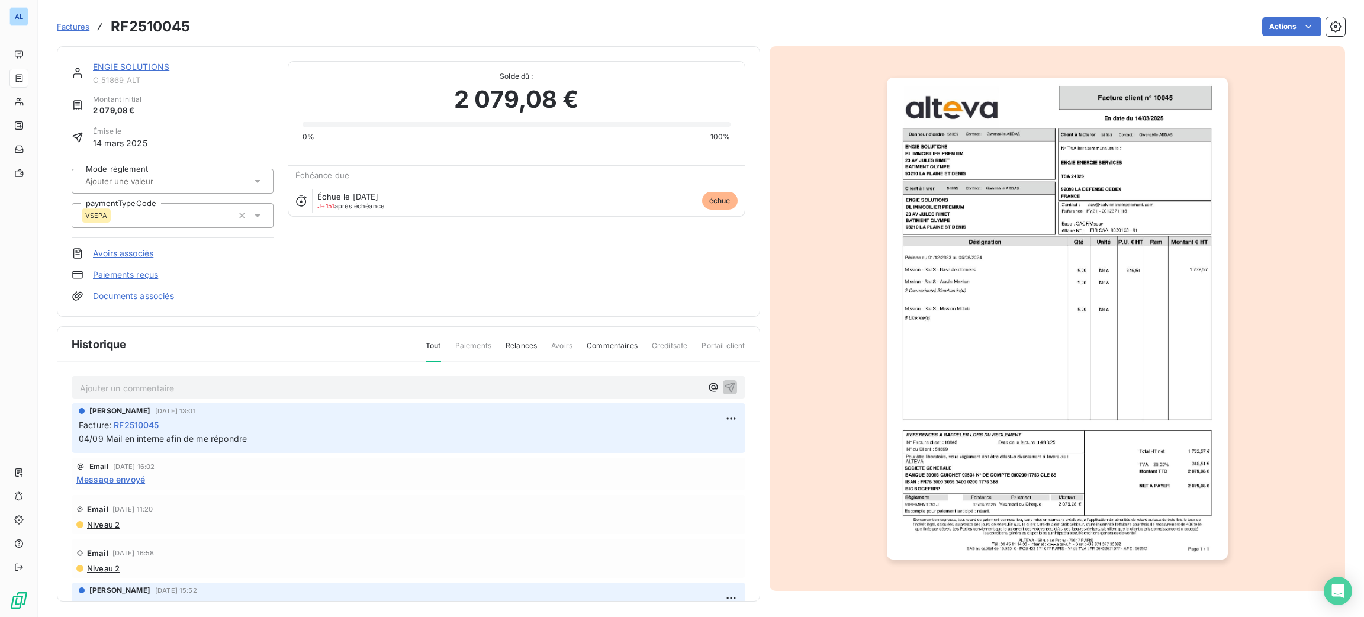
click at [151, 290] on link "Documents associés" at bounding box center [133, 296] width 81 height 12
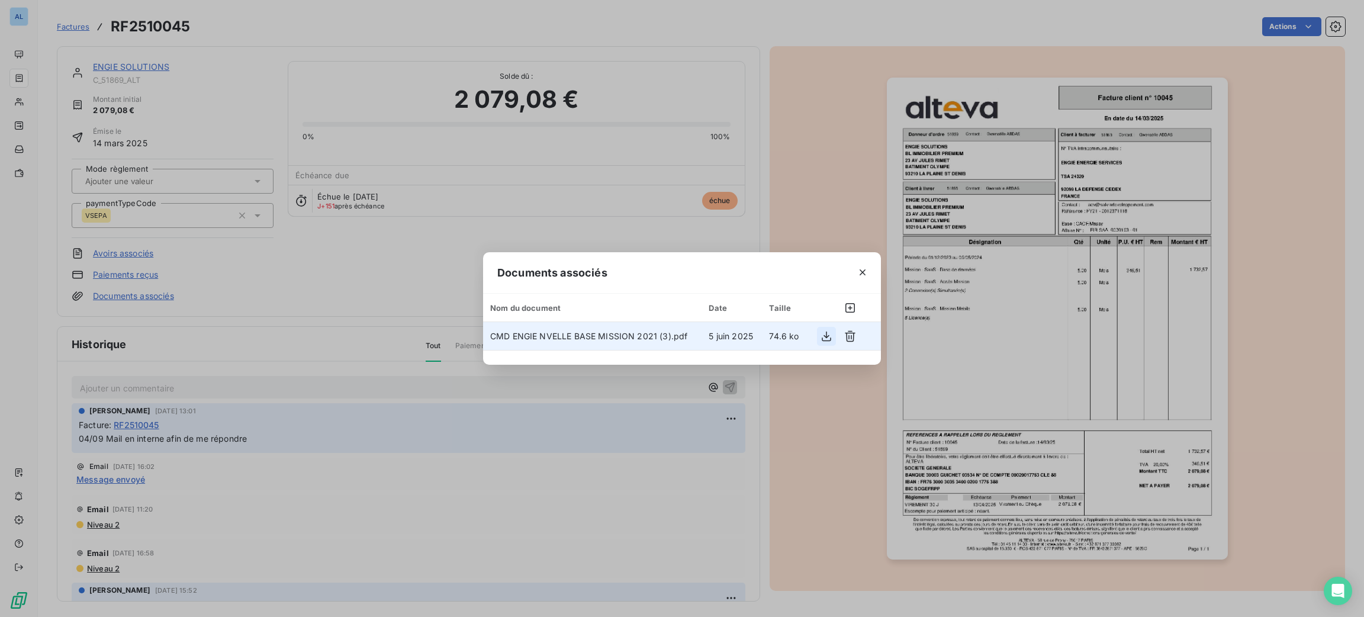
click at [824, 338] on icon "button" at bounding box center [827, 336] width 12 height 12
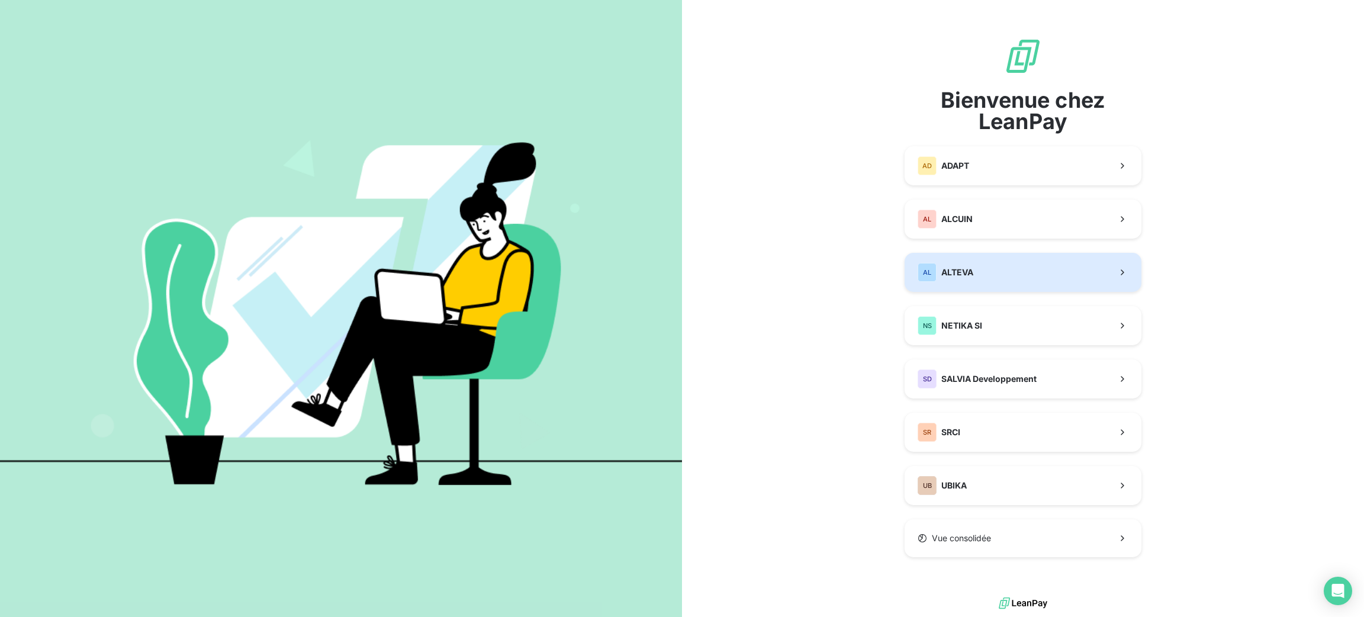
click at [974, 268] on button "AL ALTEVA" at bounding box center [1023, 272] width 237 height 39
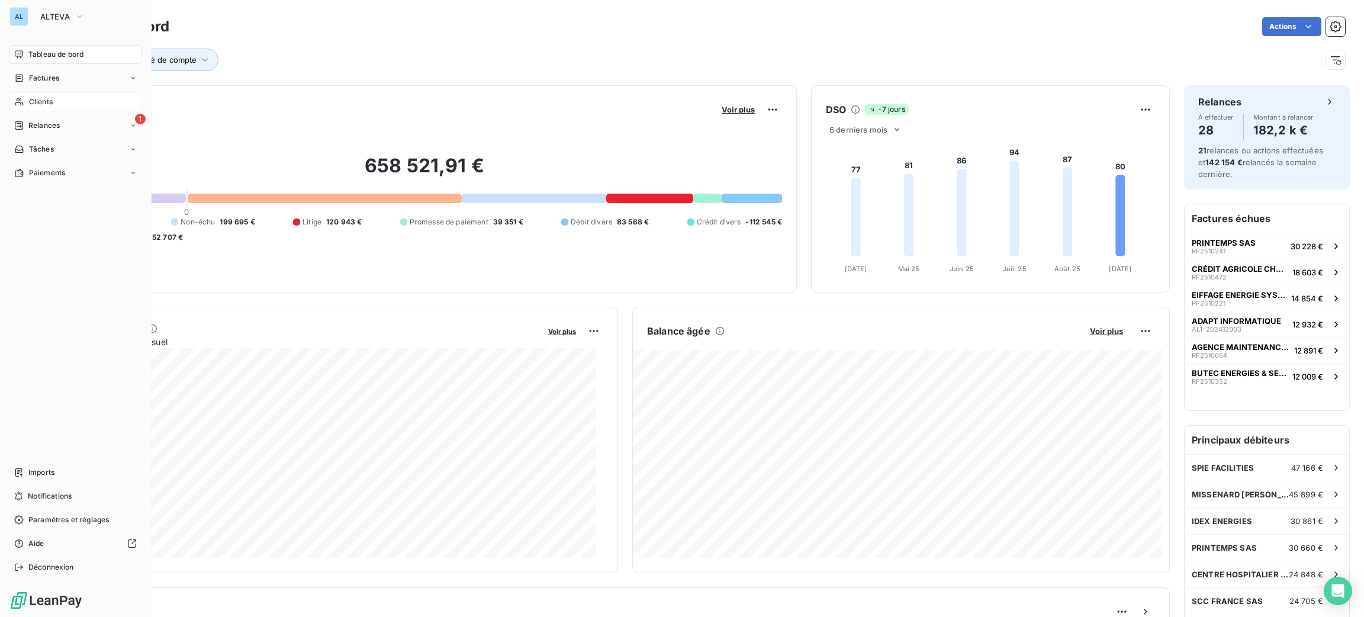
click at [50, 106] on span "Clients" at bounding box center [41, 102] width 24 height 11
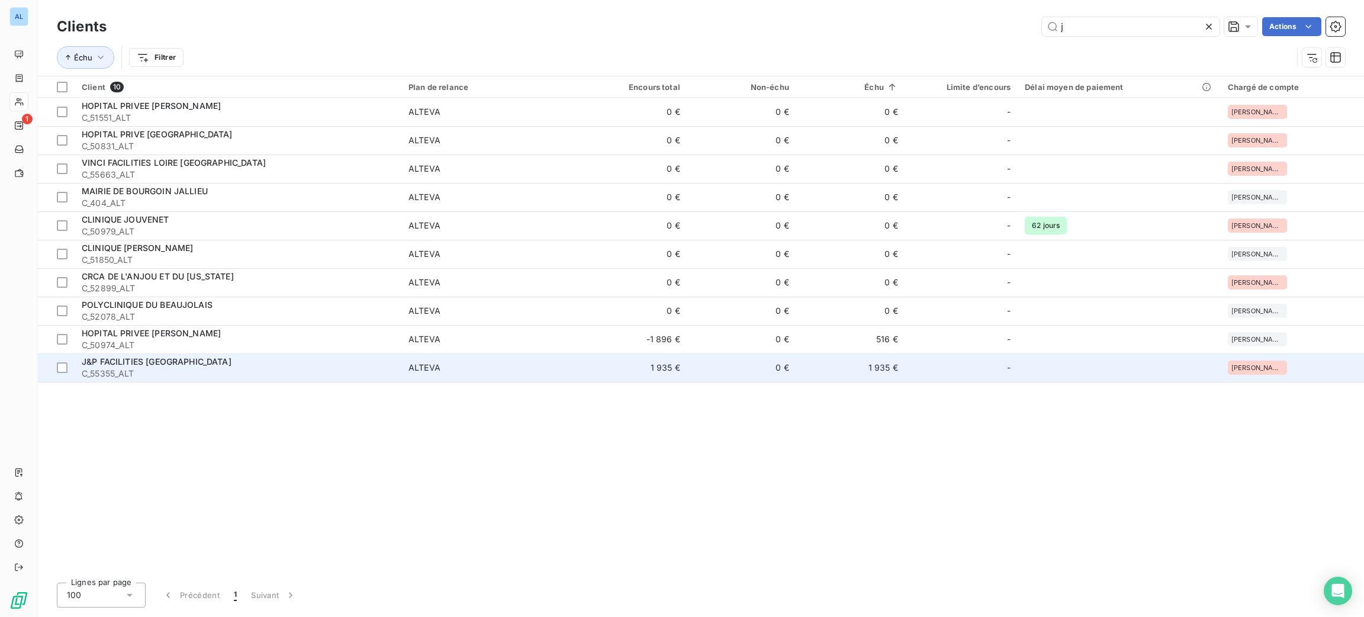
type input "j"
click at [337, 356] on div "J&P FACILITIES [GEOGRAPHIC_DATA]" at bounding box center [238, 362] width 313 height 12
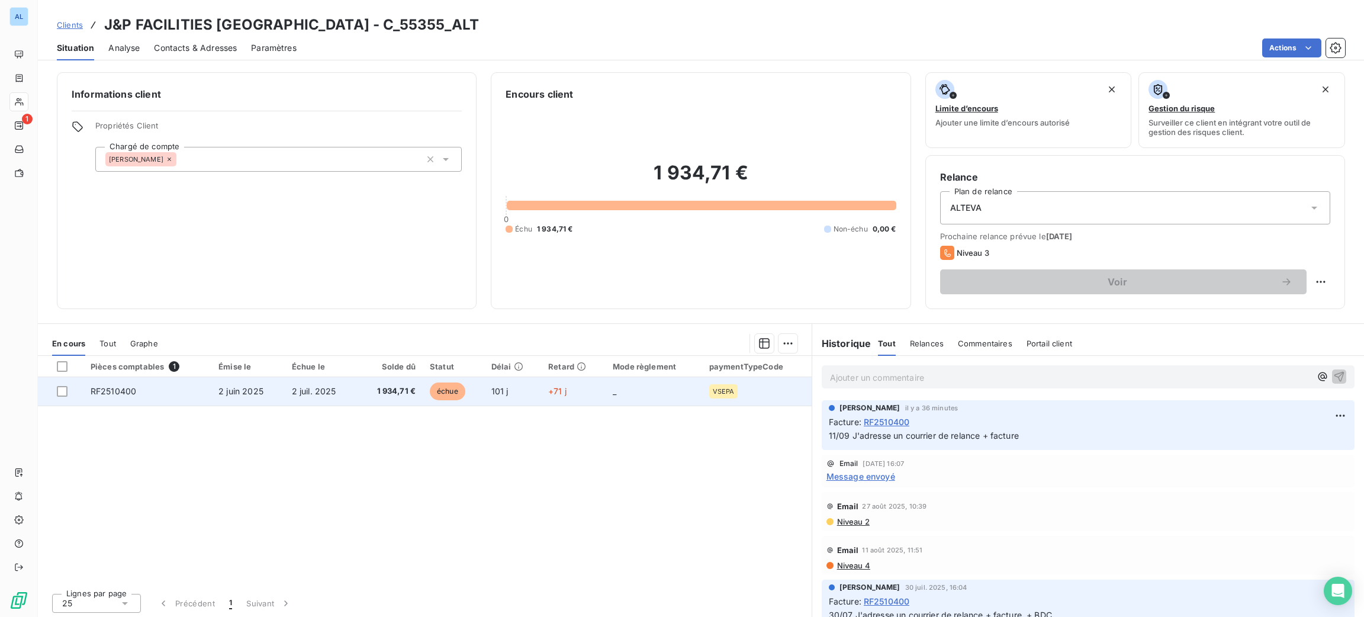
click at [387, 380] on td "1 934,71 €" at bounding box center [390, 391] width 66 height 28
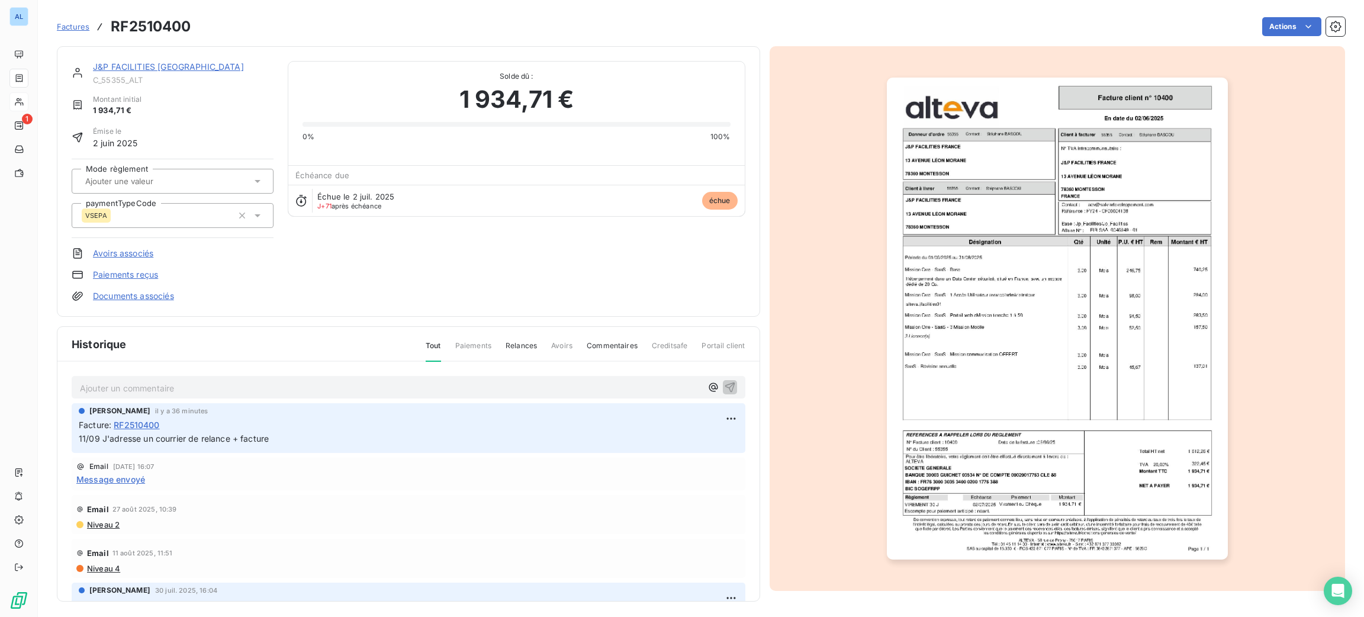
click at [139, 290] on div "J&P FACILITIES [GEOGRAPHIC_DATA] C_55355_ALT Montant initial 1 934,71 € Émise l…" at bounding box center [173, 181] width 202 height 241
click at [140, 291] on link "Documents associés" at bounding box center [133, 296] width 81 height 12
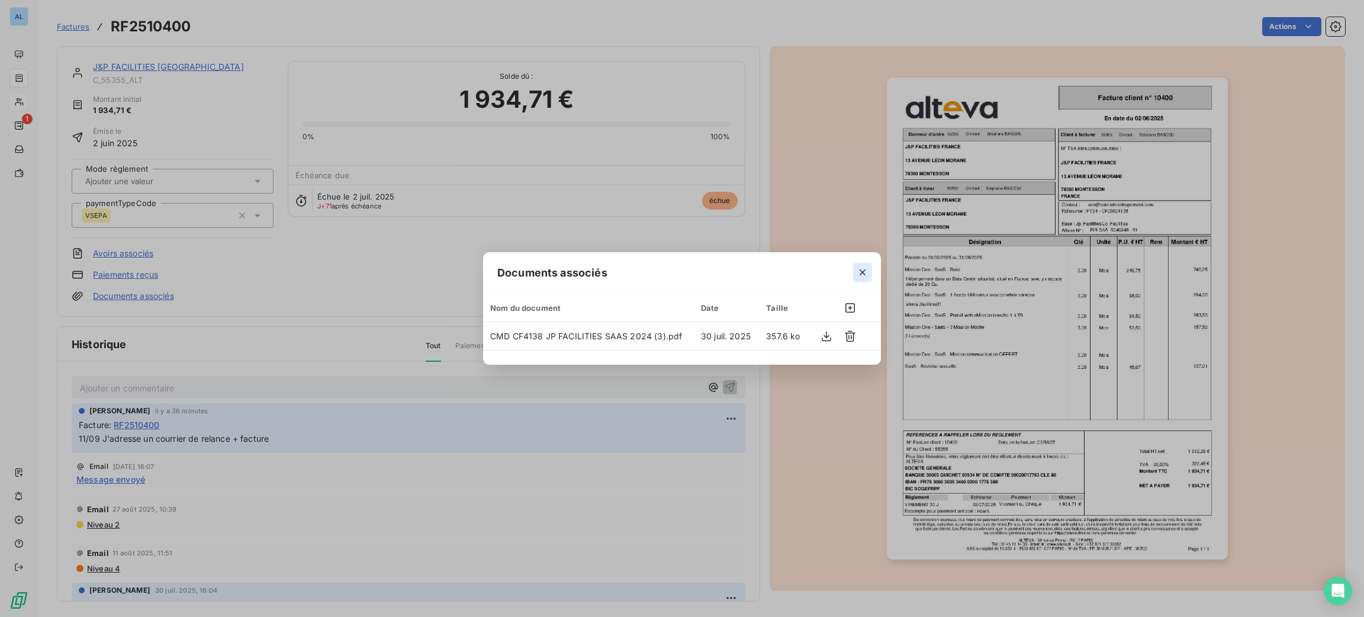
click at [866, 277] on icon "button" at bounding box center [863, 272] width 12 height 12
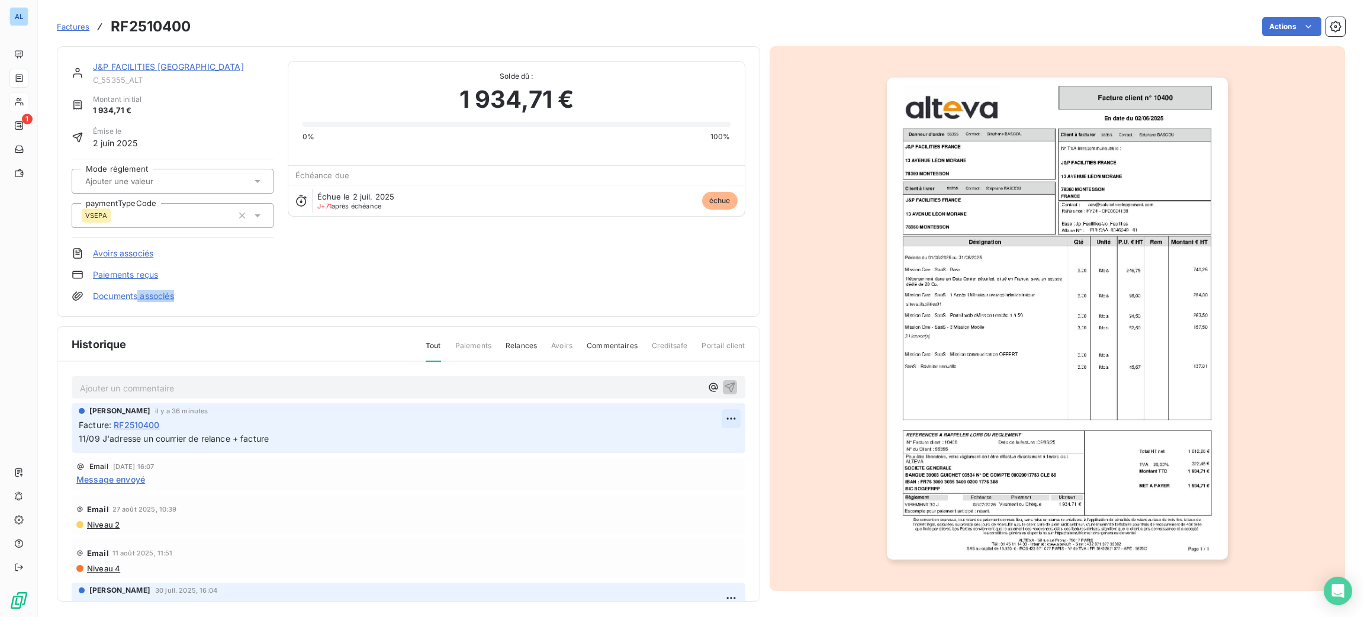
click at [710, 413] on html "AL 1 Factures RF2510400 Actions J&P FACILITIES [GEOGRAPHIC_DATA] C_55355_ALT Mo…" at bounding box center [682, 308] width 1364 height 617
click at [676, 445] on div "Editer" at bounding box center [682, 444] width 66 height 19
